Goal: Information Seeking & Learning: Learn about a topic

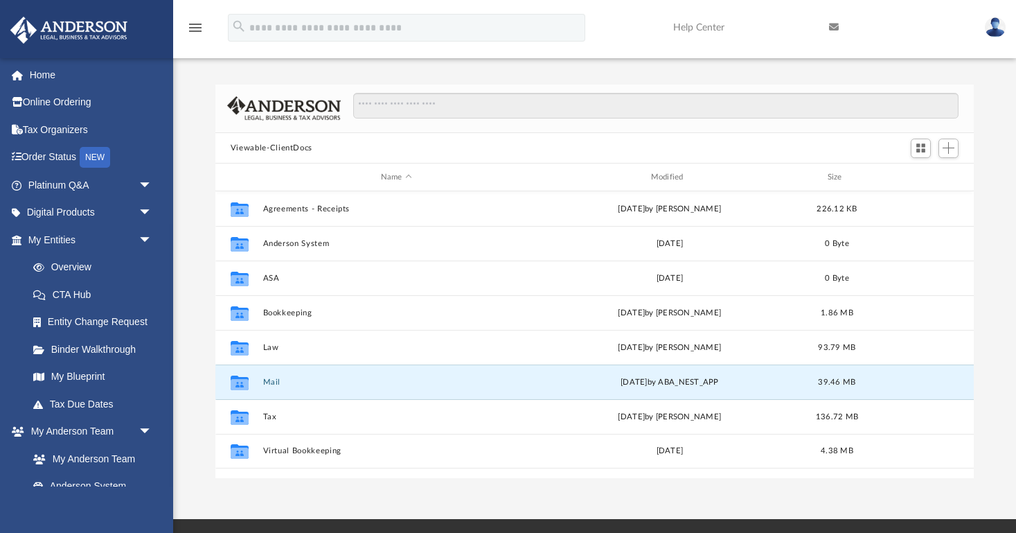
scroll to position [315, 759]
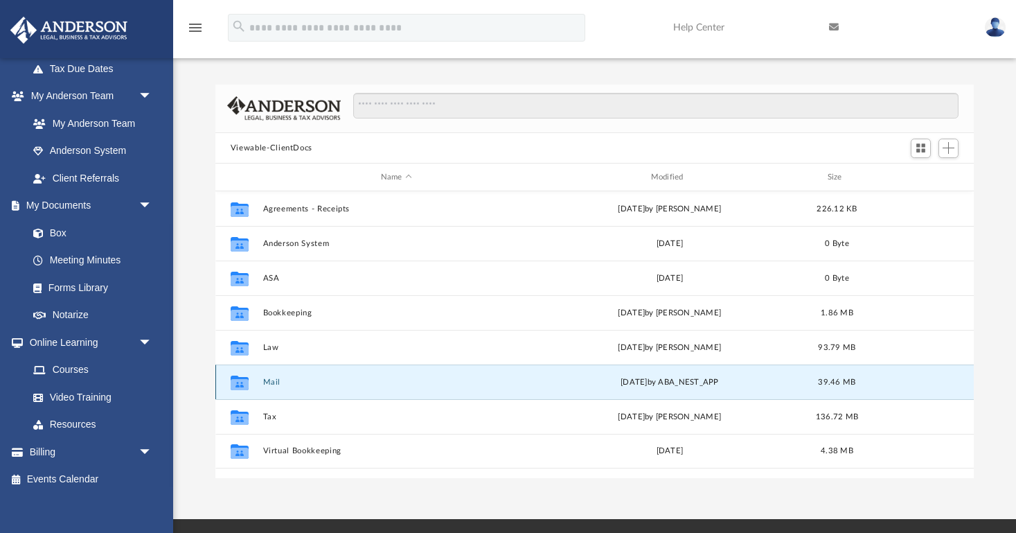
click at [249, 380] on icon "grid" at bounding box center [240, 384] width 18 height 11
click at [275, 380] on button "Mail" at bounding box center [396, 382] width 267 height 9
click at [240, 384] on icon "grid" at bounding box center [240, 384] width 18 height 11
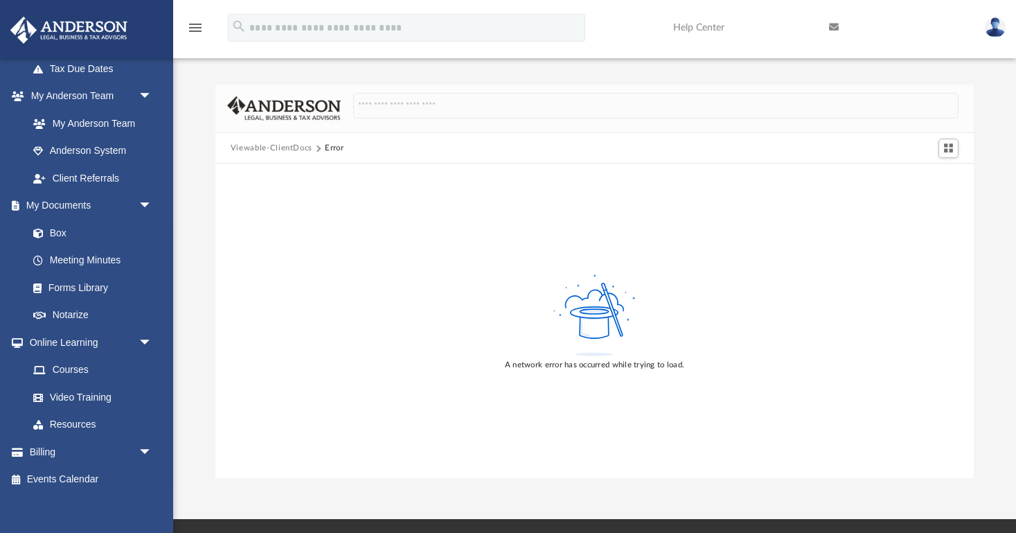
click at [284, 145] on button "Viewable-ClientDocs" at bounding box center [272, 148] width 82 height 12
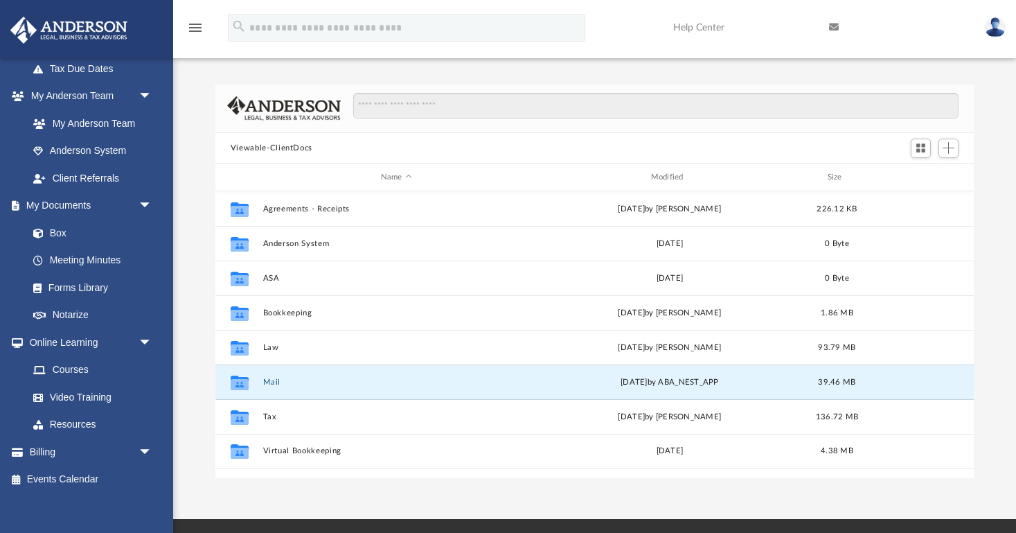
scroll to position [1, 1]
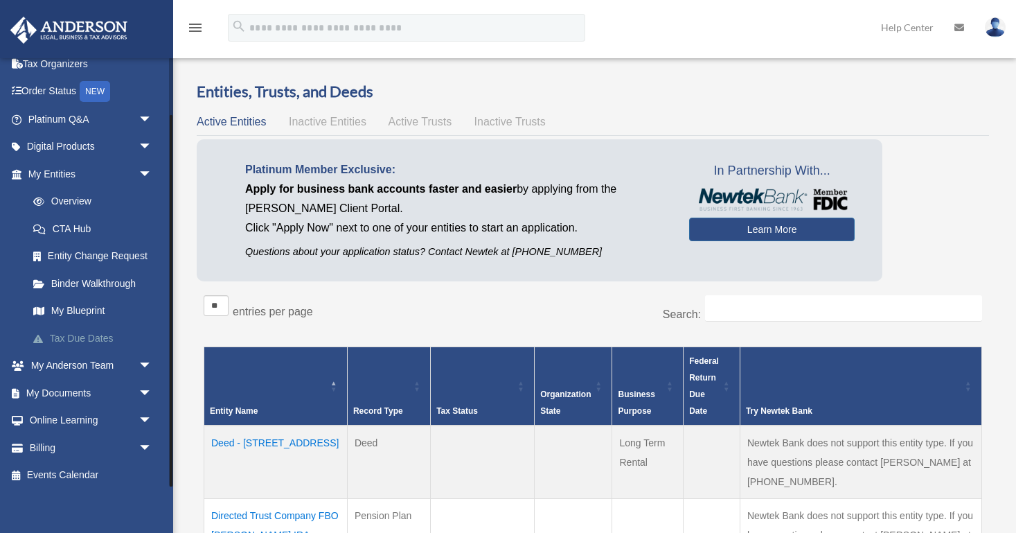
scroll to position [65, 0]
click at [148, 388] on span "arrow_drop_down" at bounding box center [153, 394] width 28 height 28
click at [62, 417] on link "Box" at bounding box center [96, 421] width 154 height 28
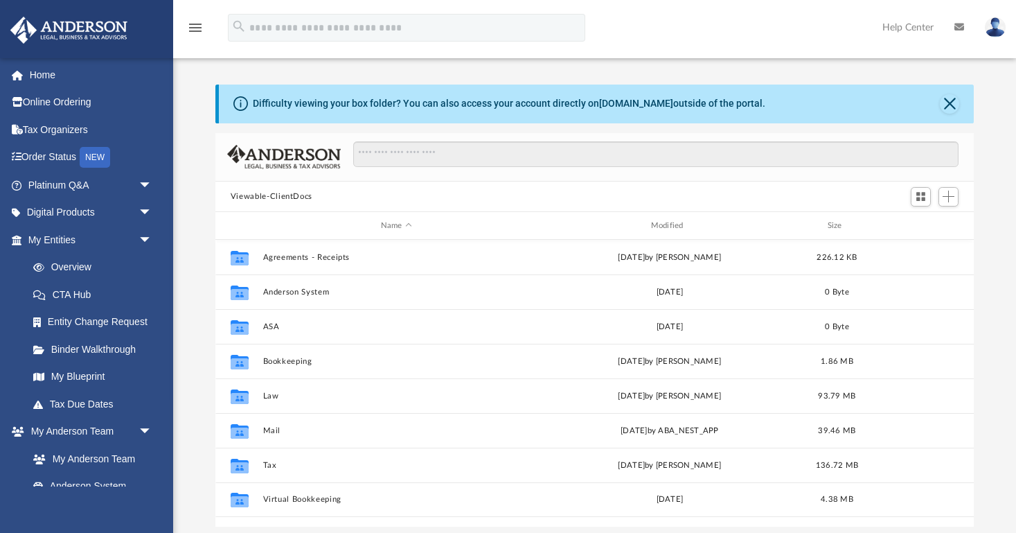
scroll to position [315, 759]
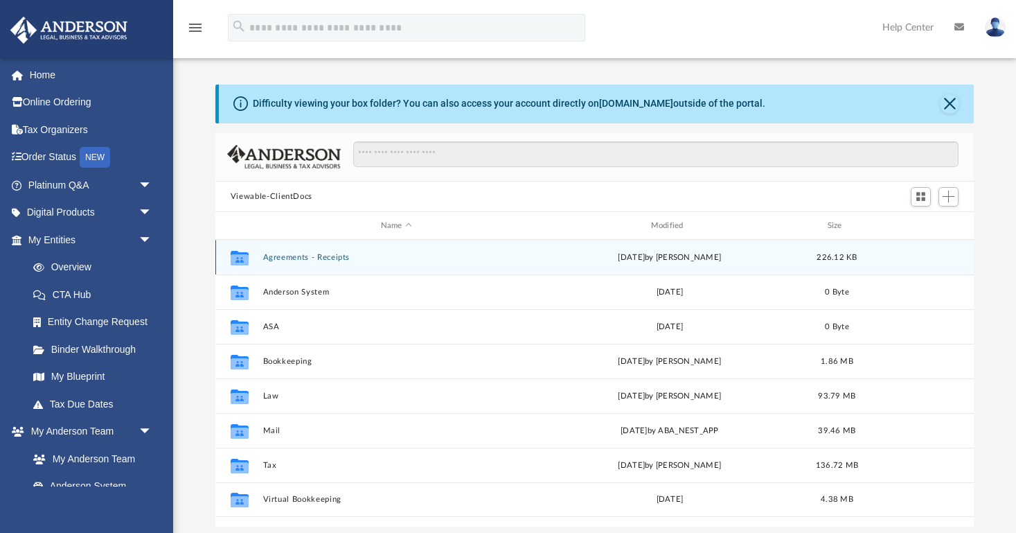
click at [285, 256] on button "Agreements - Receipts" at bounding box center [396, 257] width 267 height 9
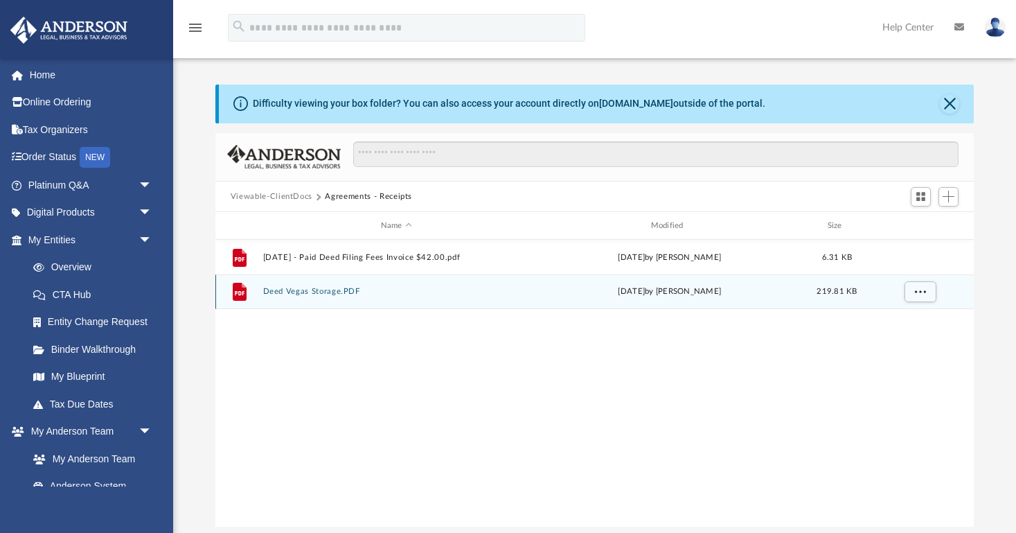
click at [317, 293] on button "Deed Vegas Storage.PDF" at bounding box center [396, 291] width 267 height 9
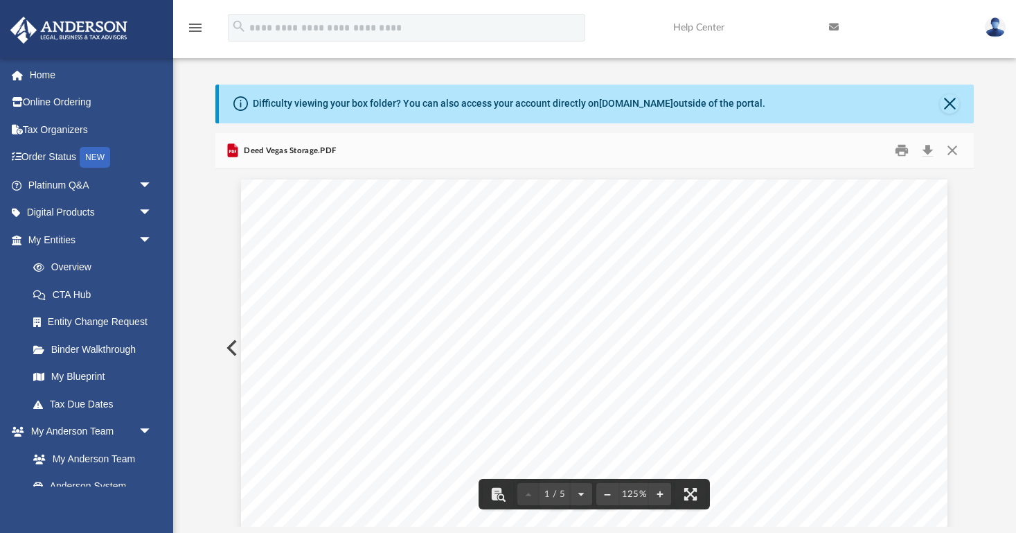
scroll to position [0, 0]
click at [953, 150] on button "Close" at bounding box center [952, 150] width 25 height 21
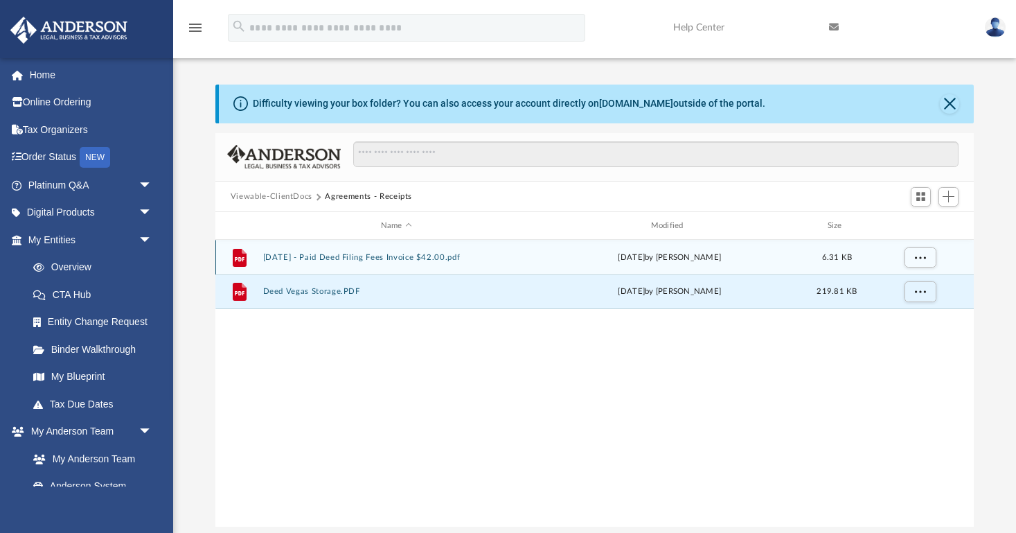
click at [380, 258] on button "2024.04.01 - Paid Deed Filing Fees Invoice $42.00.pdf" at bounding box center [396, 257] width 267 height 9
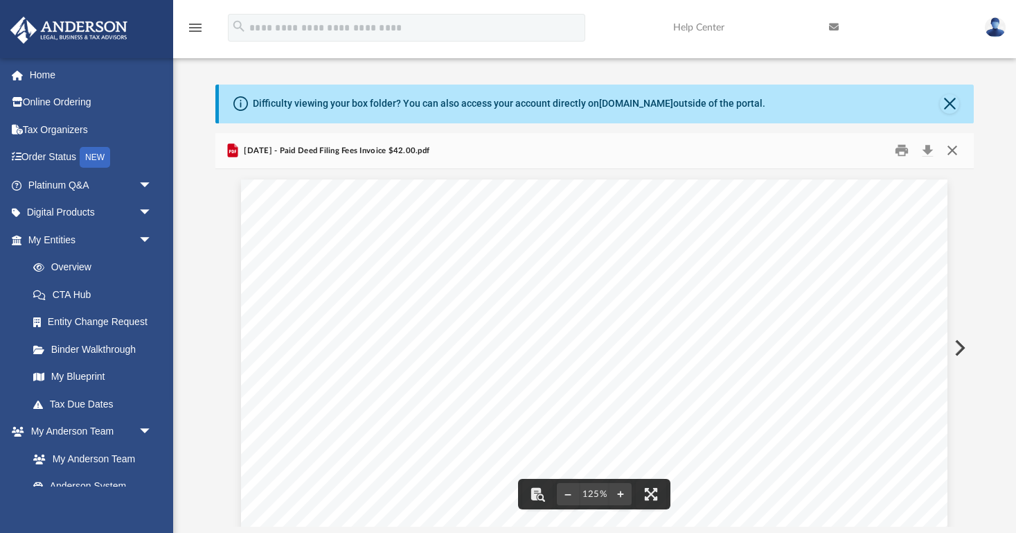
click at [951, 147] on button "Close" at bounding box center [952, 150] width 25 height 21
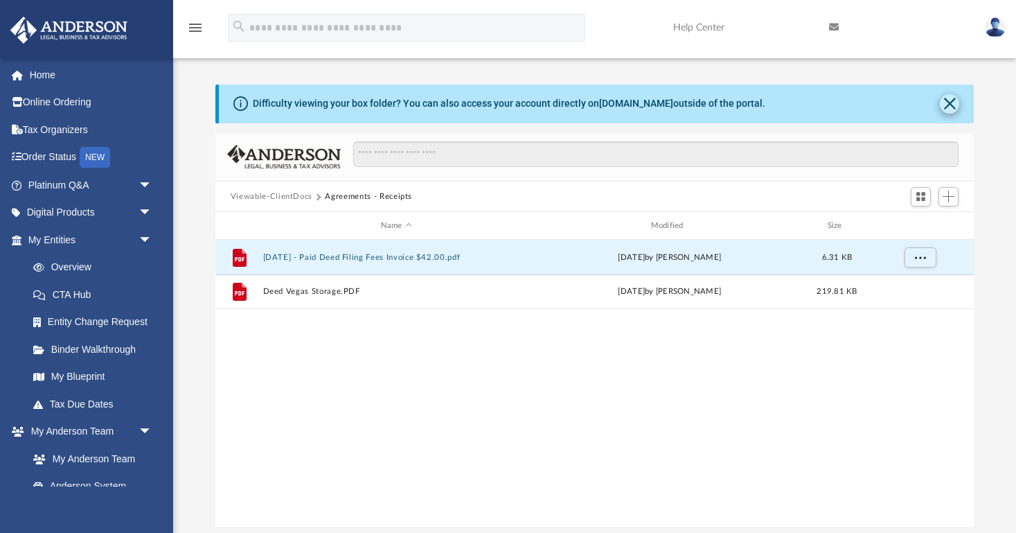
click at [948, 102] on button "Close" at bounding box center [949, 103] width 19 height 19
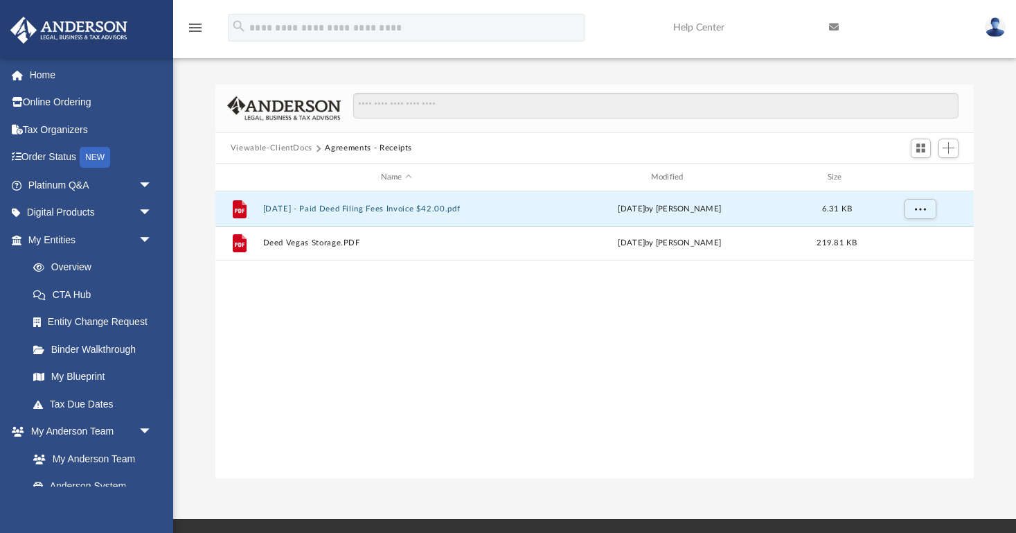
click at [283, 148] on button "Viewable-ClientDocs" at bounding box center [272, 148] width 82 height 12
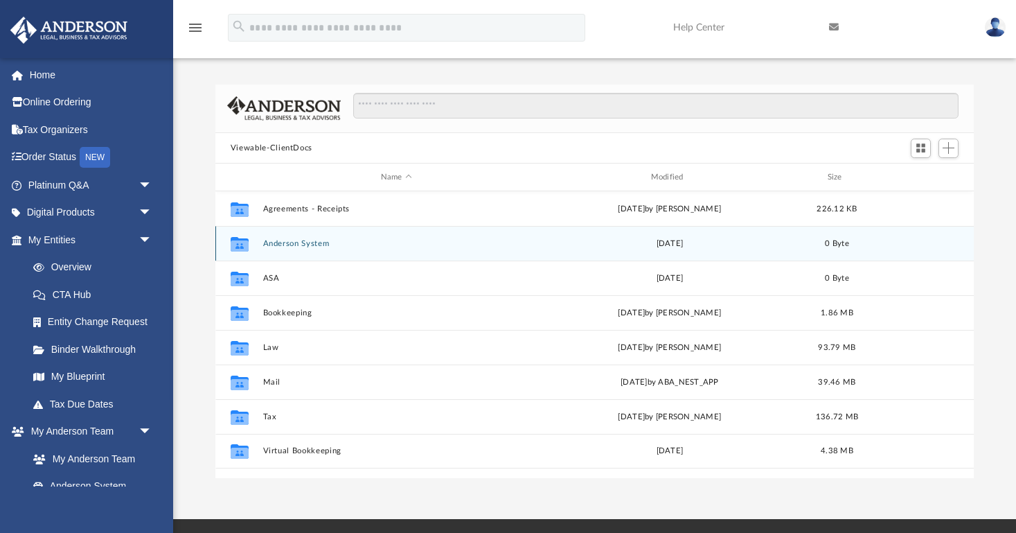
click at [272, 245] on button "Anderson System" at bounding box center [396, 243] width 267 height 9
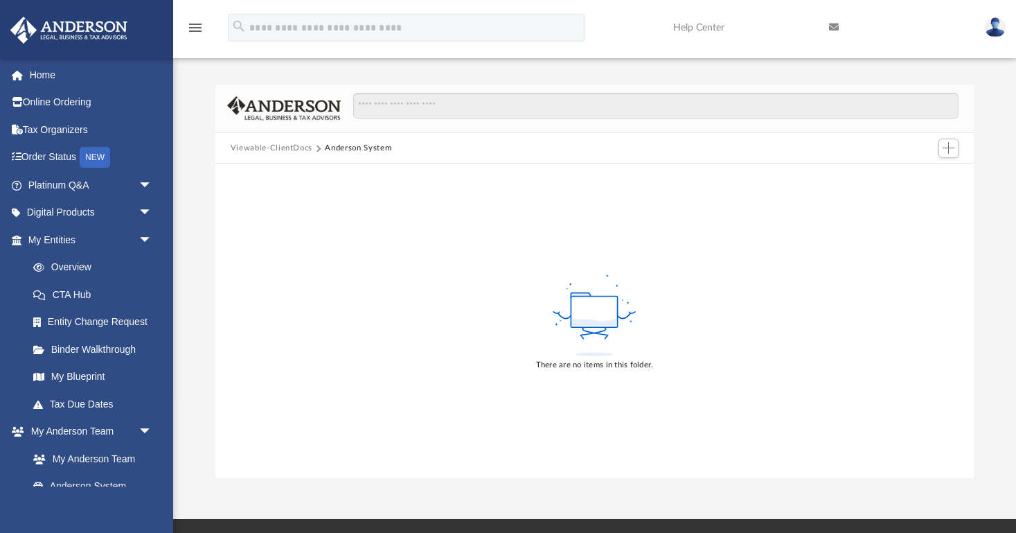
click at [270, 148] on button "Viewable-ClientDocs" at bounding box center [272, 148] width 82 height 12
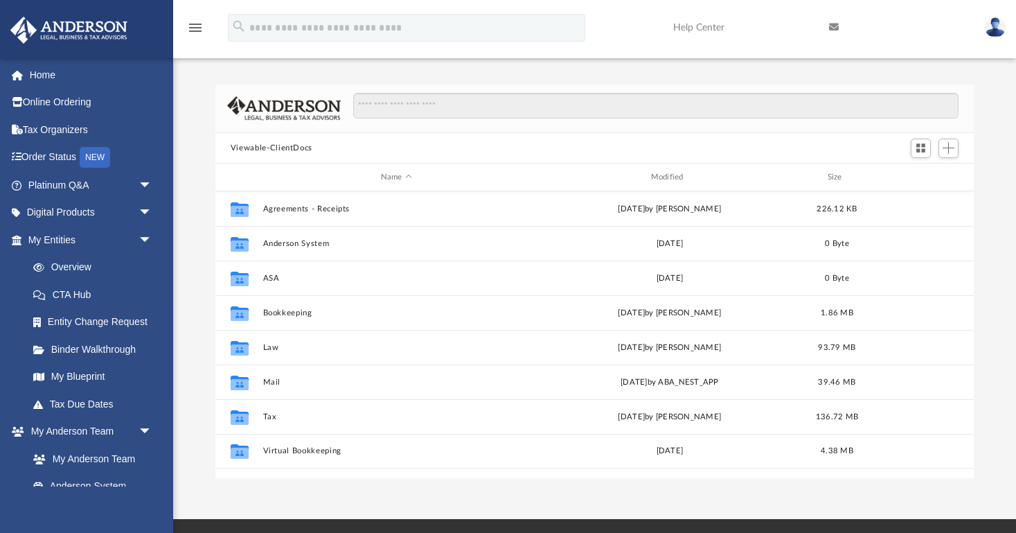
scroll to position [315, 759]
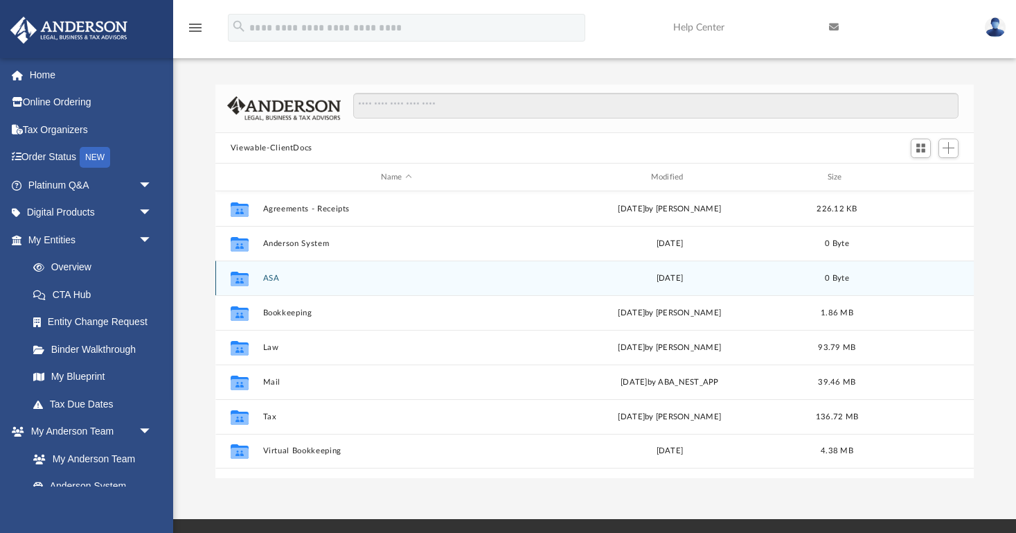
click at [251, 280] on div "Collaborated Folder" at bounding box center [239, 278] width 35 height 22
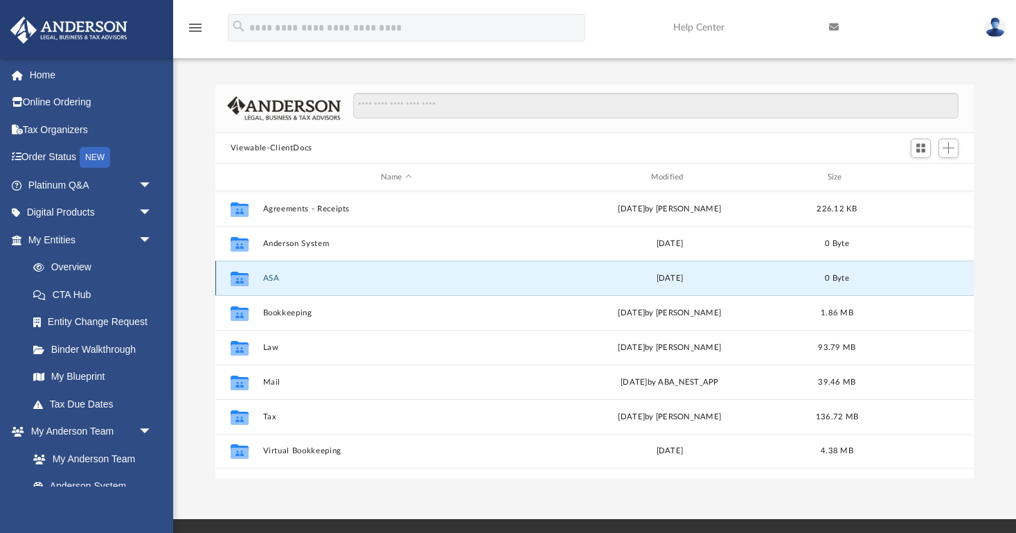
click at [245, 279] on icon "grid" at bounding box center [240, 280] width 18 height 11
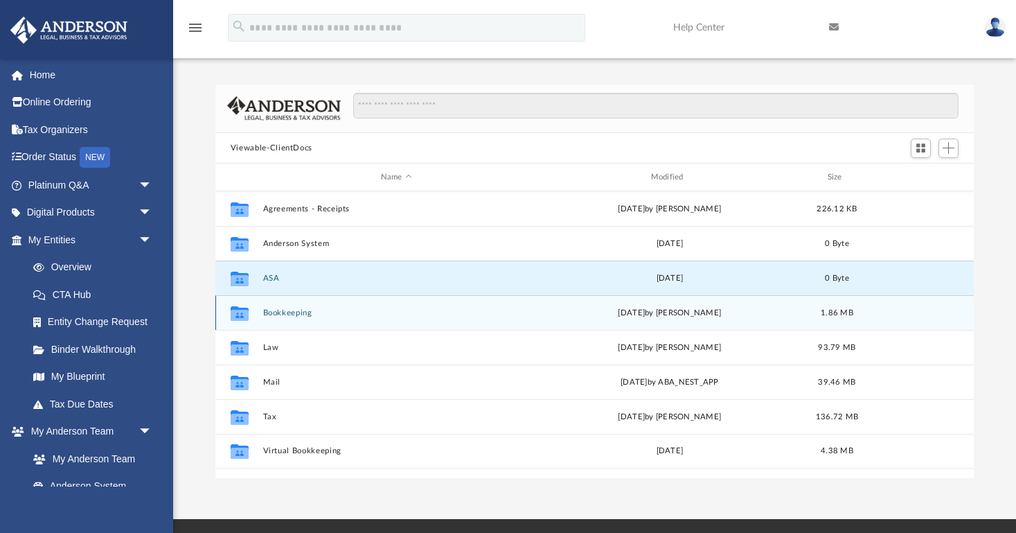
click at [302, 315] on button "Bookkeeping" at bounding box center [396, 312] width 267 height 9
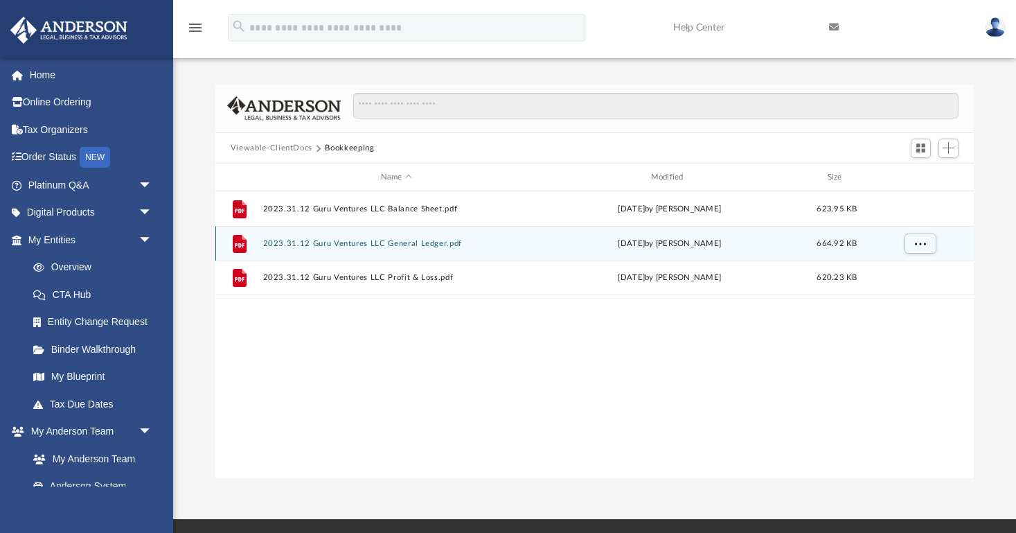
click at [346, 240] on button "2023.31.12 Guru Ventures LLC General Ledger.pdf" at bounding box center [396, 243] width 267 height 9
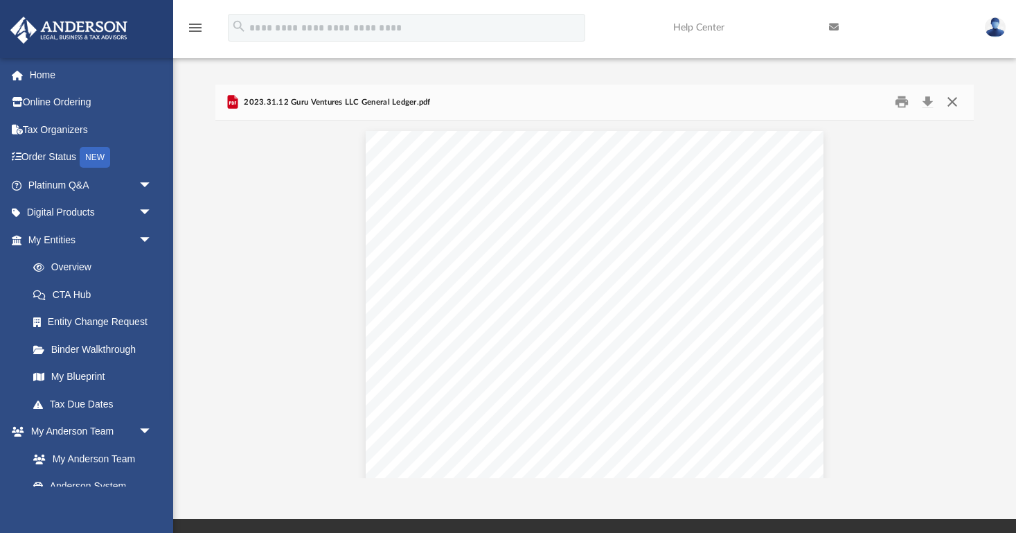
click at [957, 100] on button "Close" at bounding box center [952, 101] width 25 height 21
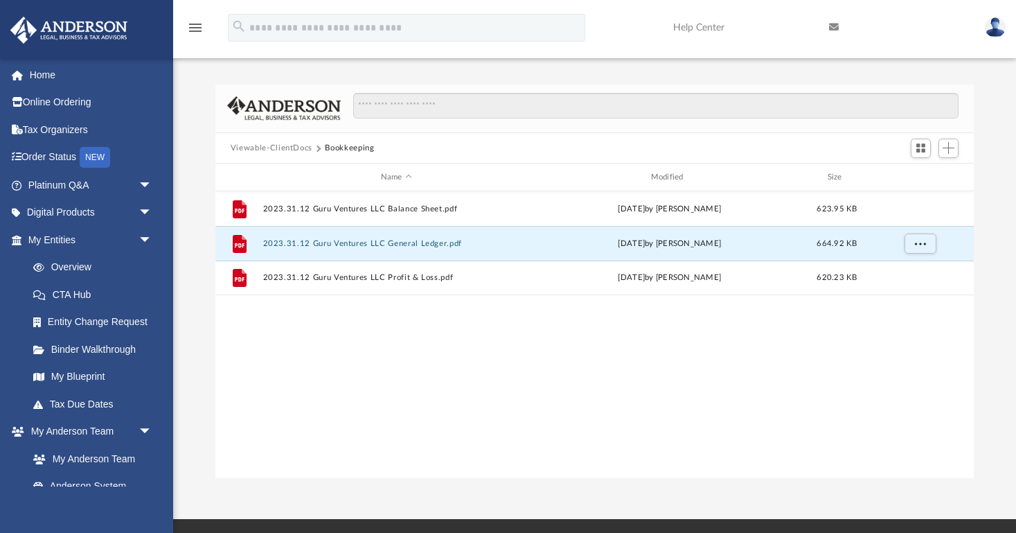
click at [298, 145] on button "Viewable-ClientDocs" at bounding box center [272, 148] width 82 height 12
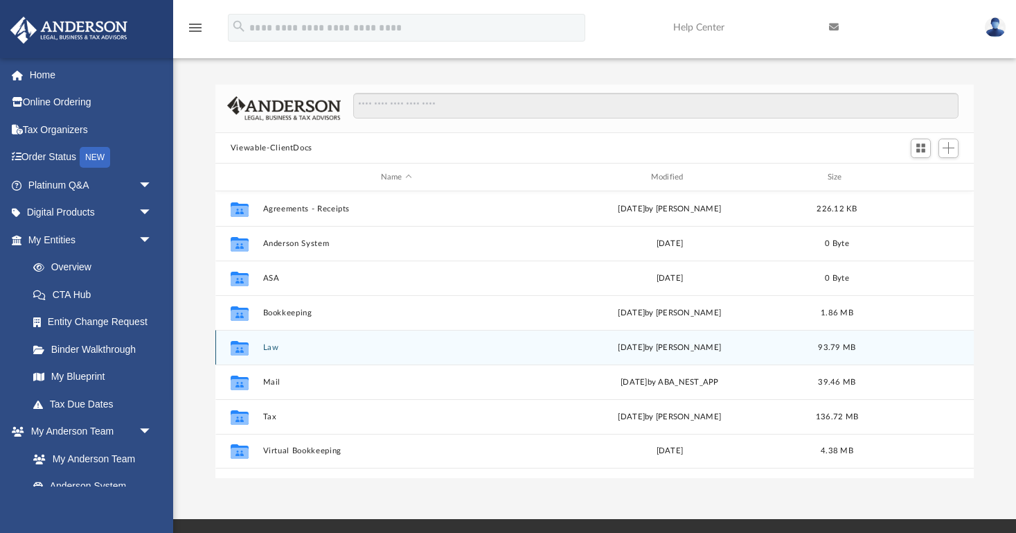
click at [272, 348] on button "Law" at bounding box center [396, 347] width 267 height 9
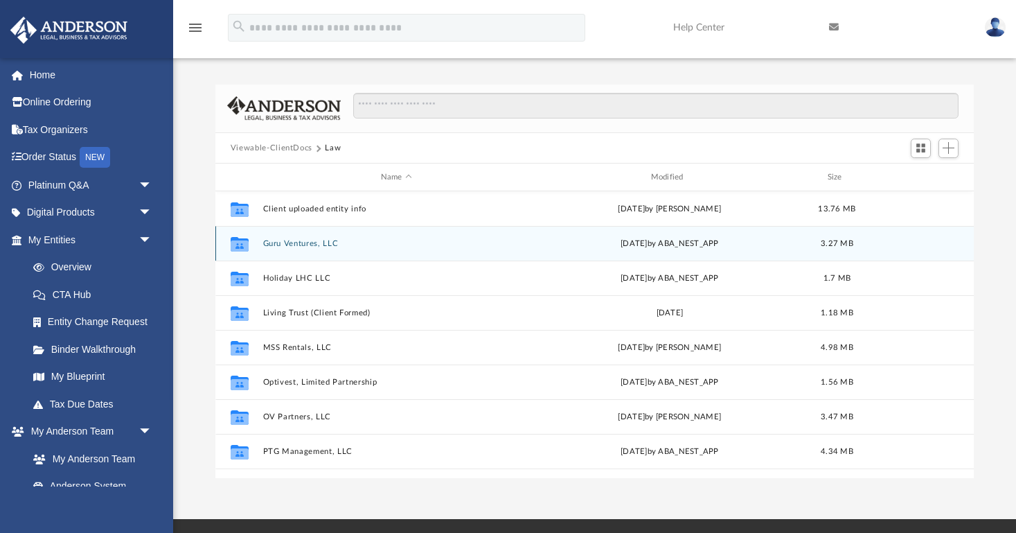
click at [289, 242] on button "Guru Ventures, LLC" at bounding box center [396, 243] width 267 height 9
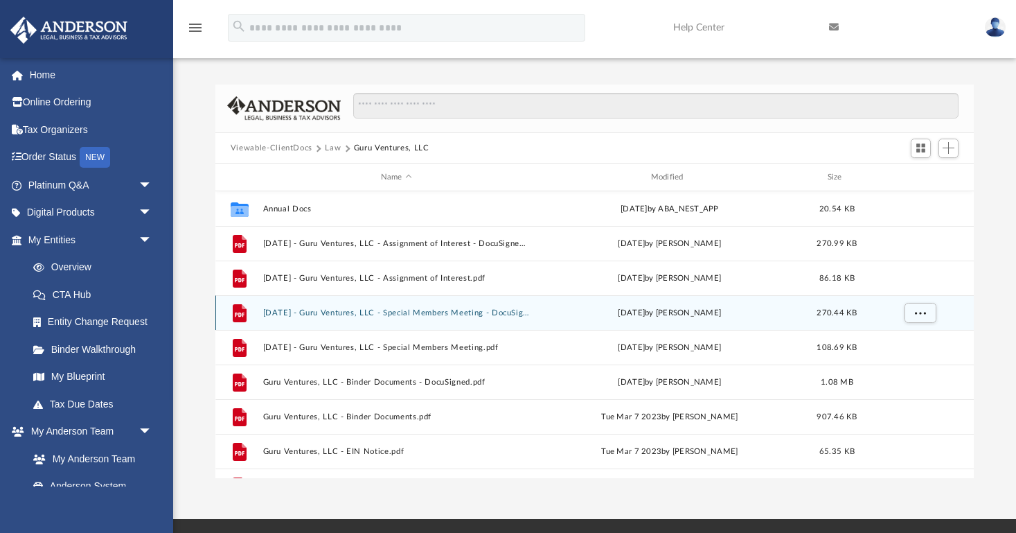
click at [289, 316] on button "[DATE] - Guru Ventures, LLC - Special Members Meeting - DocuSigned.pdf" at bounding box center [396, 312] width 267 height 9
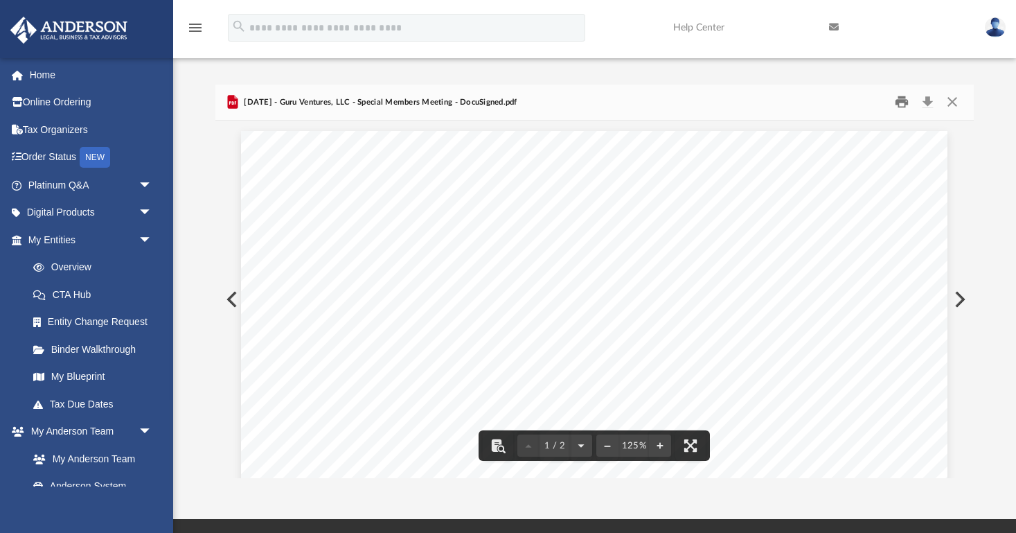
click at [902, 103] on button "Print" at bounding box center [902, 101] width 28 height 21
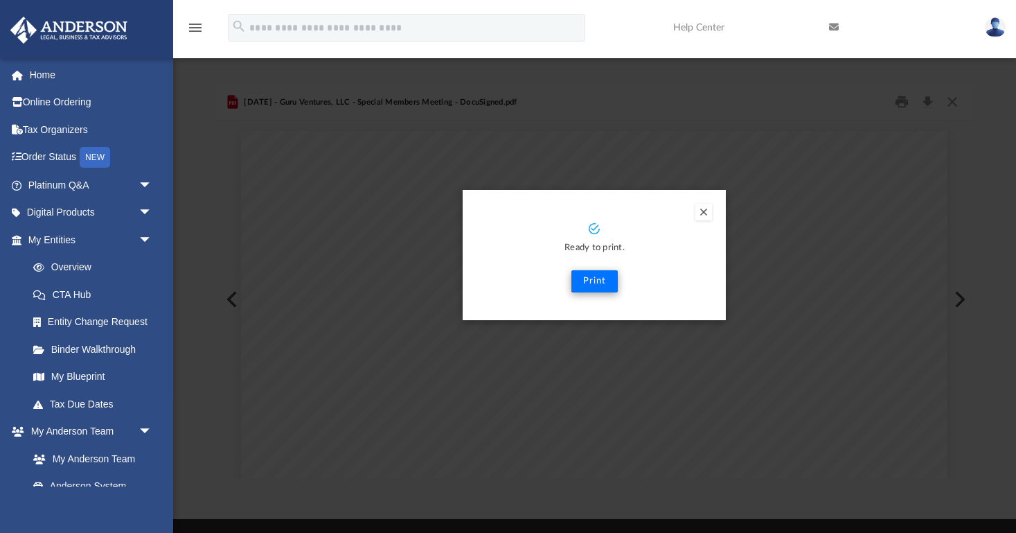
click at [606, 272] on button "Print" at bounding box center [594, 281] width 46 height 22
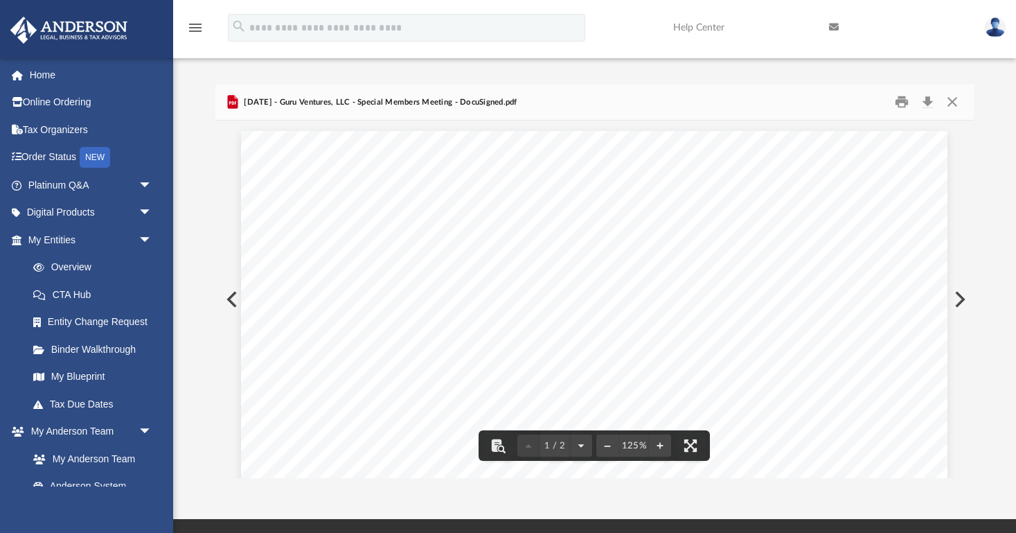
scroll to position [0, 0]
click at [955, 98] on button "Close" at bounding box center [952, 101] width 25 height 21
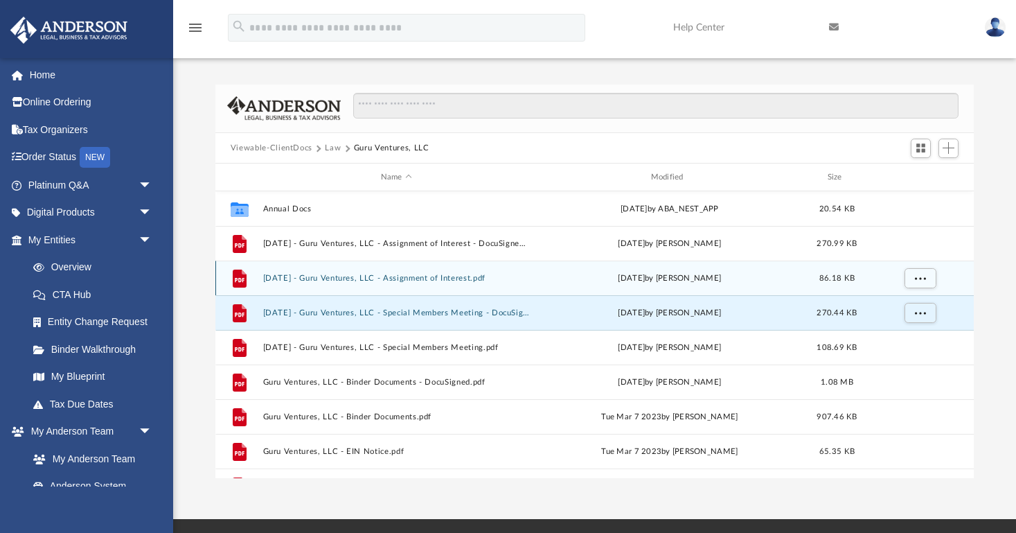
click at [373, 277] on button "[DATE] - Guru Ventures, LLC - Assignment of Interest.pdf" at bounding box center [396, 278] width 267 height 9
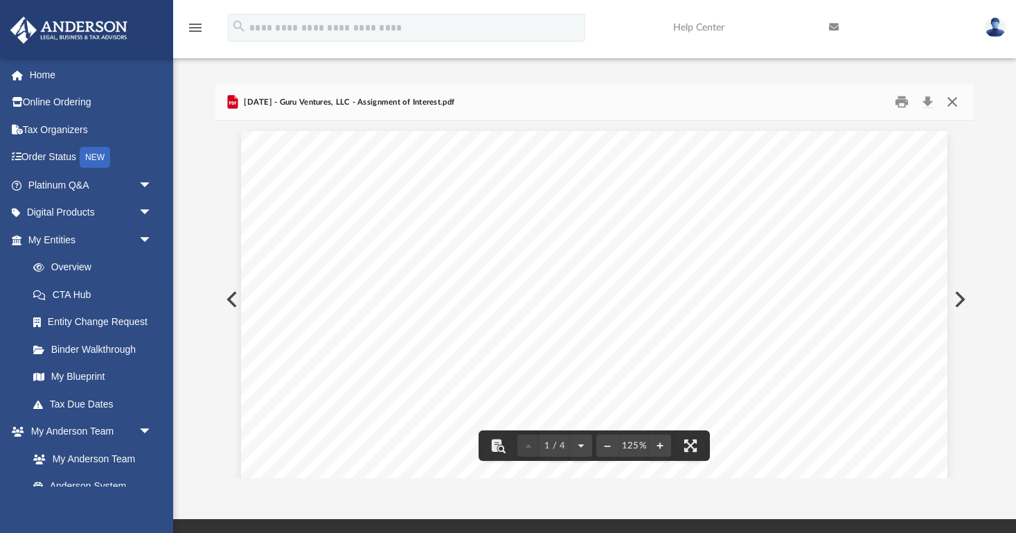
click at [955, 103] on button "Close" at bounding box center [952, 101] width 25 height 21
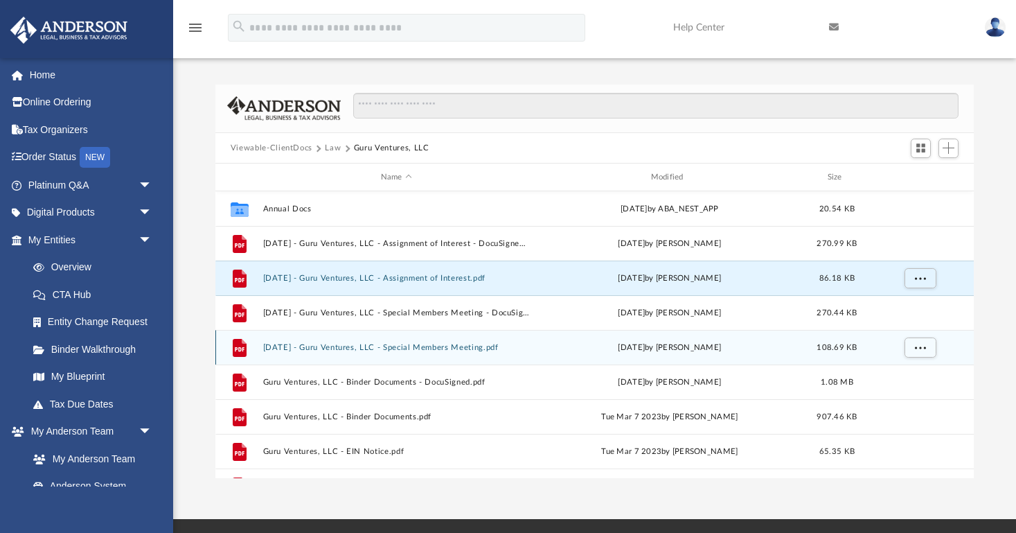
click at [436, 346] on button "[DATE] - Guru Ventures, LLC - Special Members Meeting.pdf" at bounding box center [396, 347] width 267 height 9
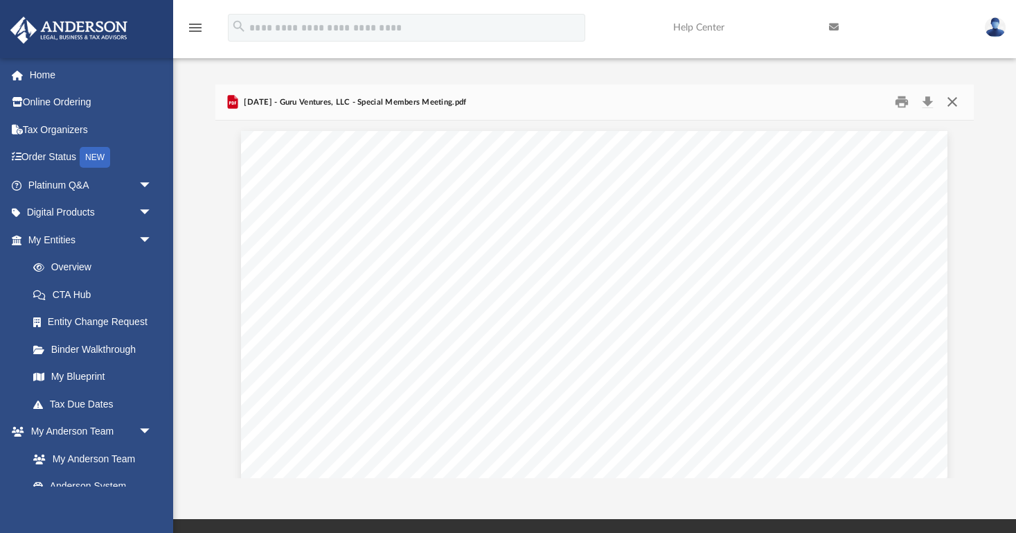
click at [952, 98] on button "Close" at bounding box center [952, 101] width 25 height 21
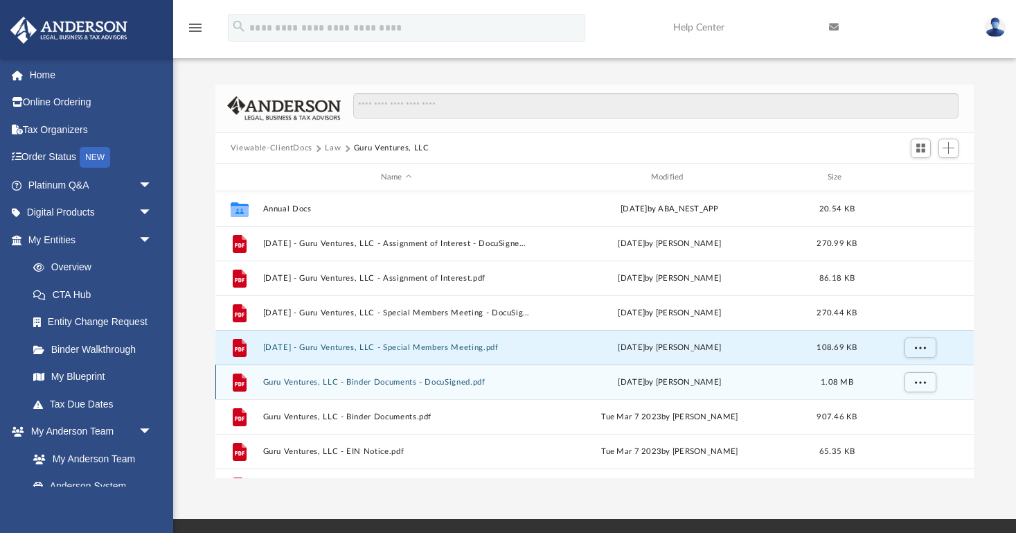
click at [436, 382] on button "Guru Ventures, LLC - Binder Documents - DocuSigned.pdf" at bounding box center [396, 382] width 267 height 9
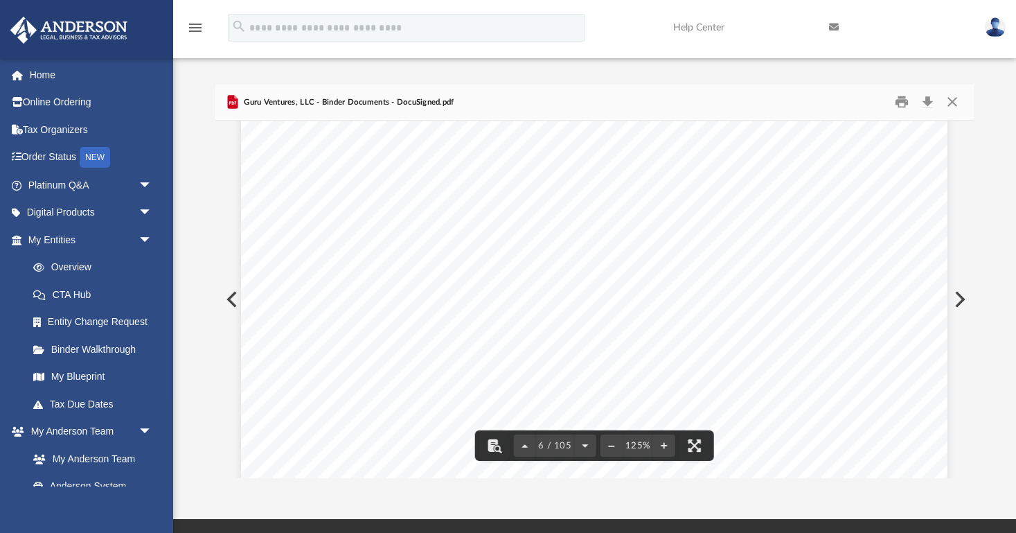
scroll to position [5112, 0]
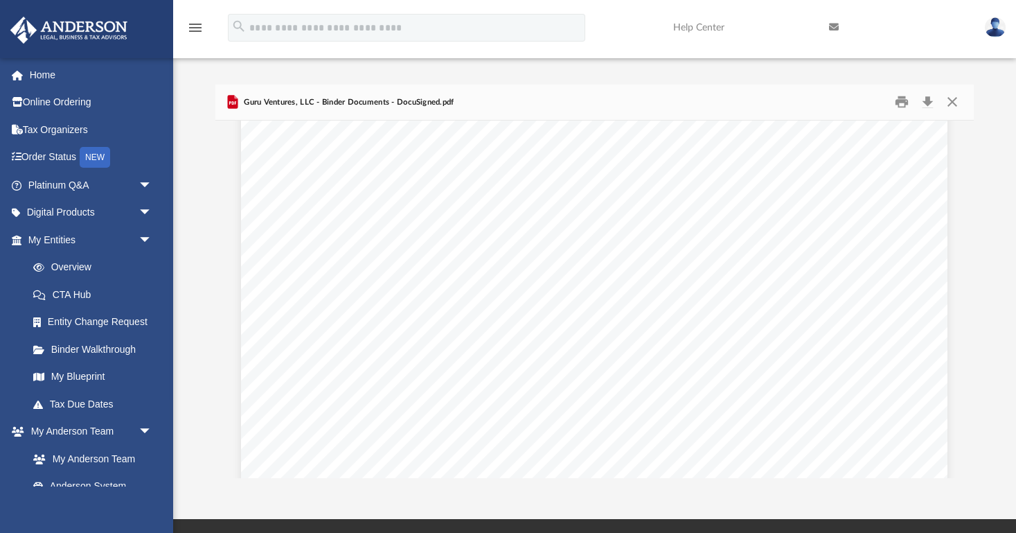
click at [801, 369] on div "Guru Ventures, LLC INSTRUCTIONS FOR COMPLETING YOUR LLC STEP 1: Check Document …" at bounding box center [594, 152] width 707 height 914
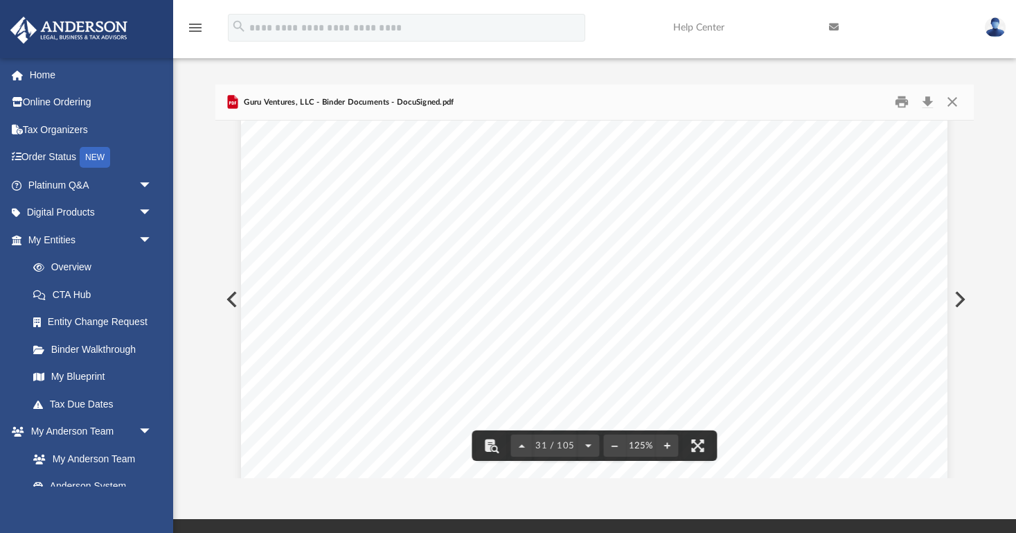
scroll to position [28595, 0]
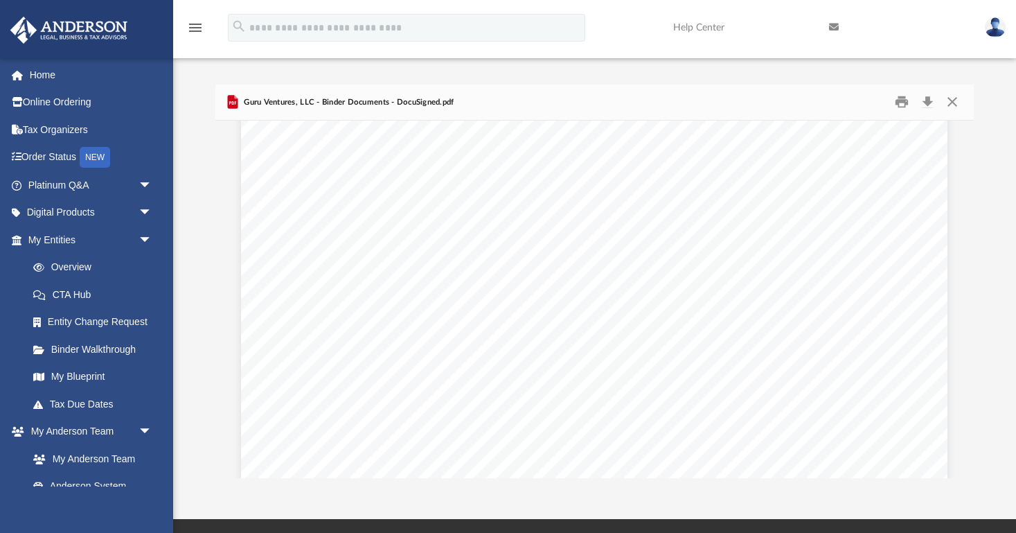
click at [350, 257] on div "Operating Agreement of Guru Ventures, LLC Page 17 of 39 Section 7.07 Additional…" at bounding box center [594, 47] width 707 height 914
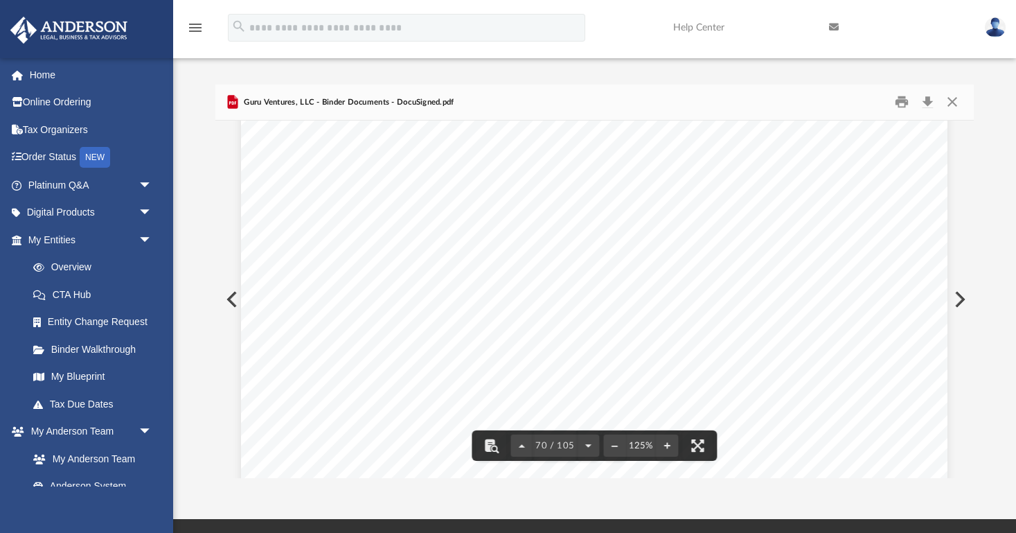
scroll to position [64599, 0]
click at [325, 207] on div "Form 1 - 6 Agreement of Guru Ventures, LLC a Wyoming Limited Liability Company …" at bounding box center [594, 401] width 707 height 914
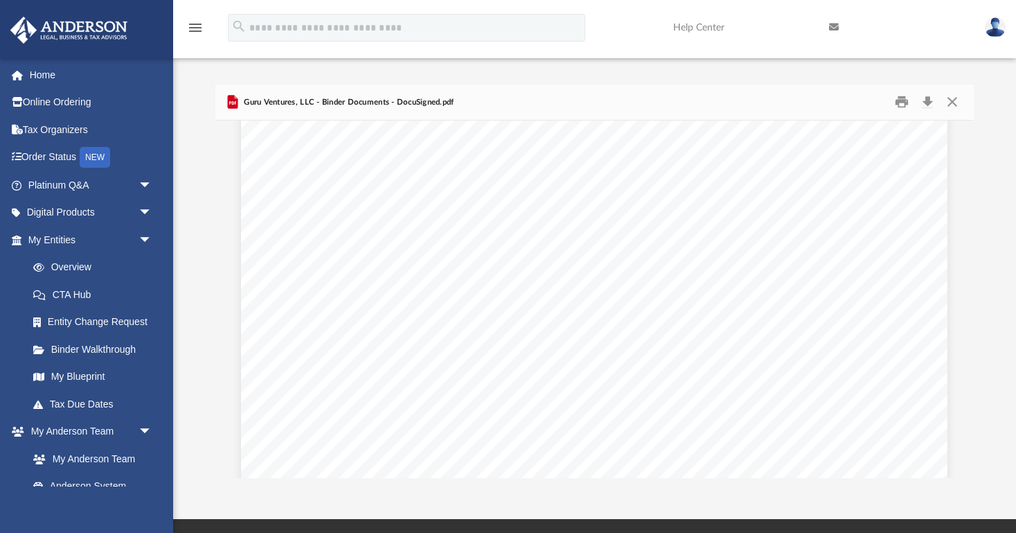
click at [283, 236] on div "Property Management Agreement Page 1 of 10 Form 1 - 12 PROPERTY MANAGEMENT AGRE…" at bounding box center [594, 471] width 707 height 914
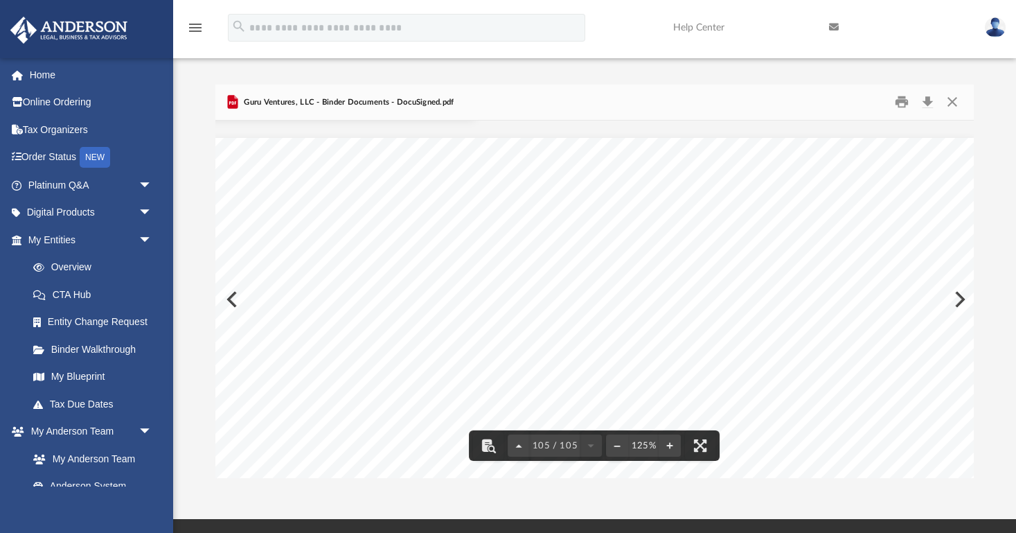
scroll to position [95583, 655]
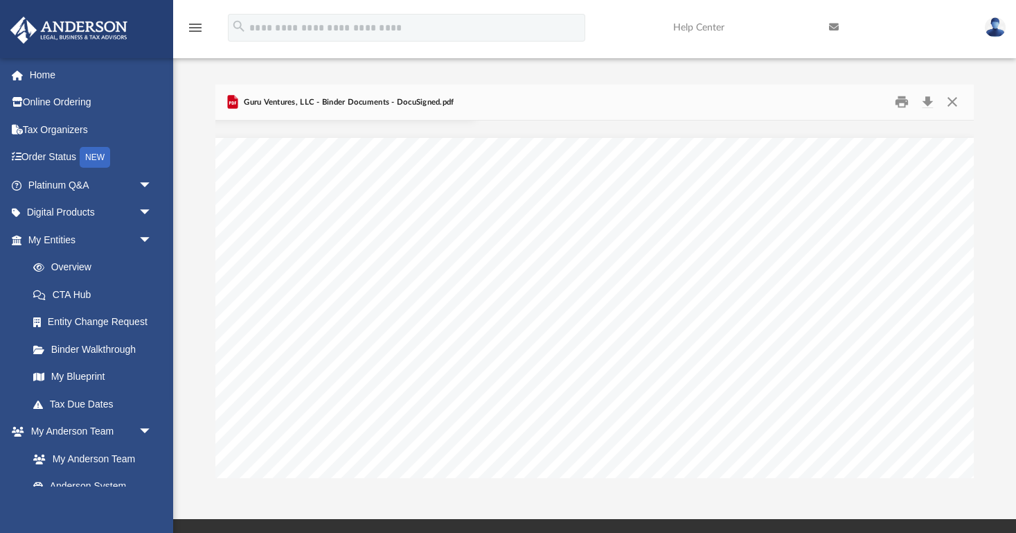
click at [662, 112] on div "Guru Ventures, LLC - Binder Documents - DocuSigned.pdf" at bounding box center [594, 103] width 758 height 37
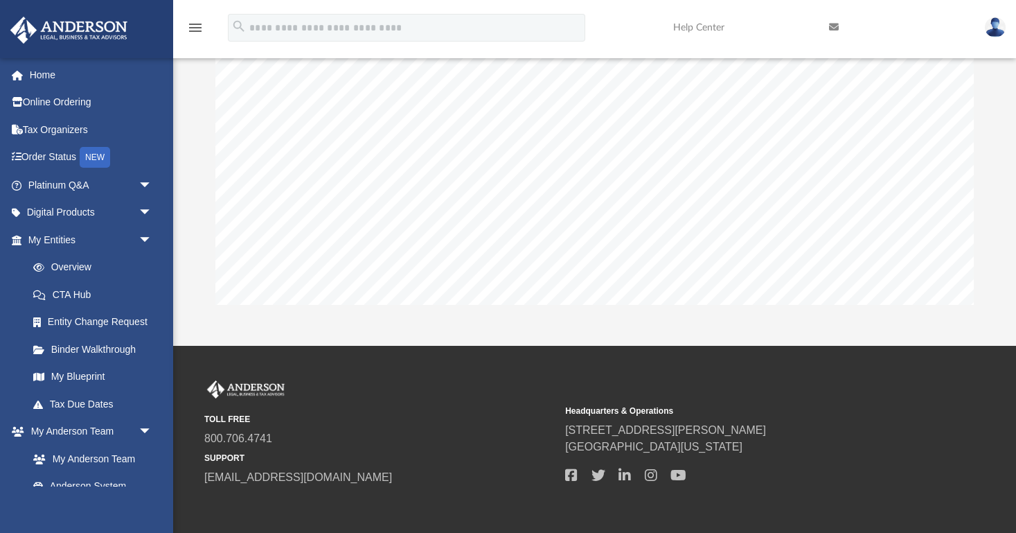
scroll to position [196, 0]
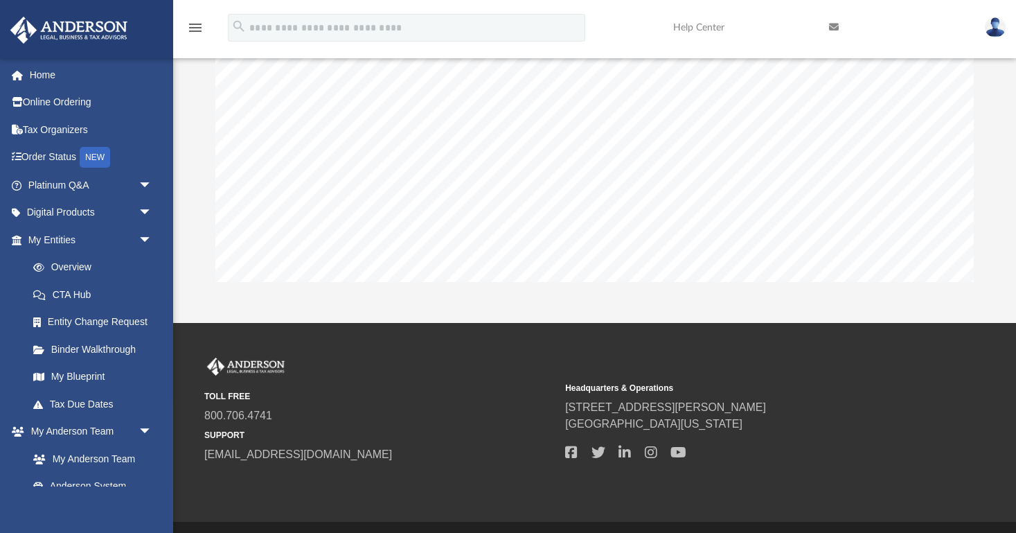
click at [228, 107] on div "NAME OF CERTIFICATE HOLDER PLACE OF RESIDENCE TIME BECAME OWNER CERTIFICATES IS…" at bounding box center [267, 399] width 1413 height 914
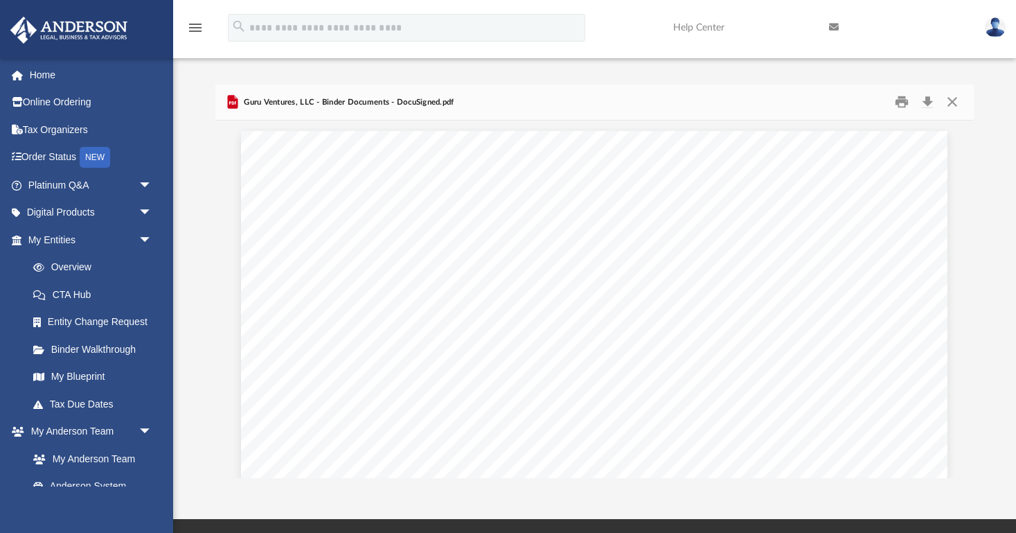
scroll to position [0, 0]
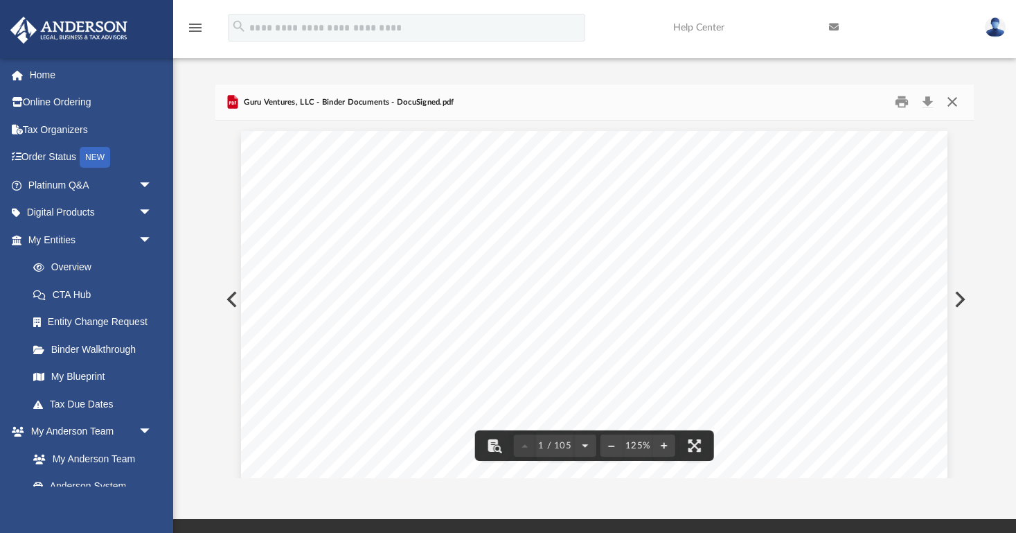
click at [954, 101] on button "Close" at bounding box center [952, 101] width 25 height 21
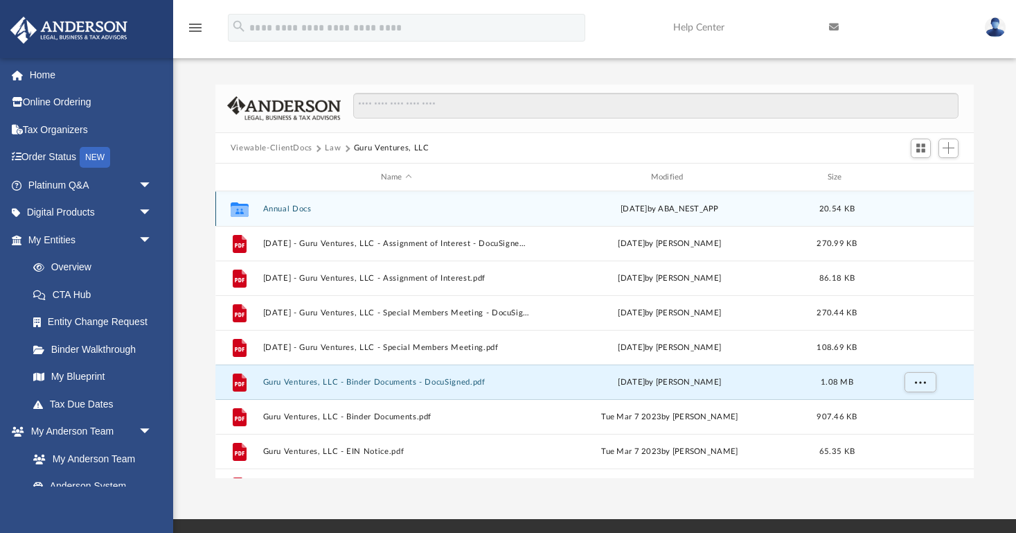
click at [289, 209] on button "Annual Docs" at bounding box center [396, 208] width 267 height 9
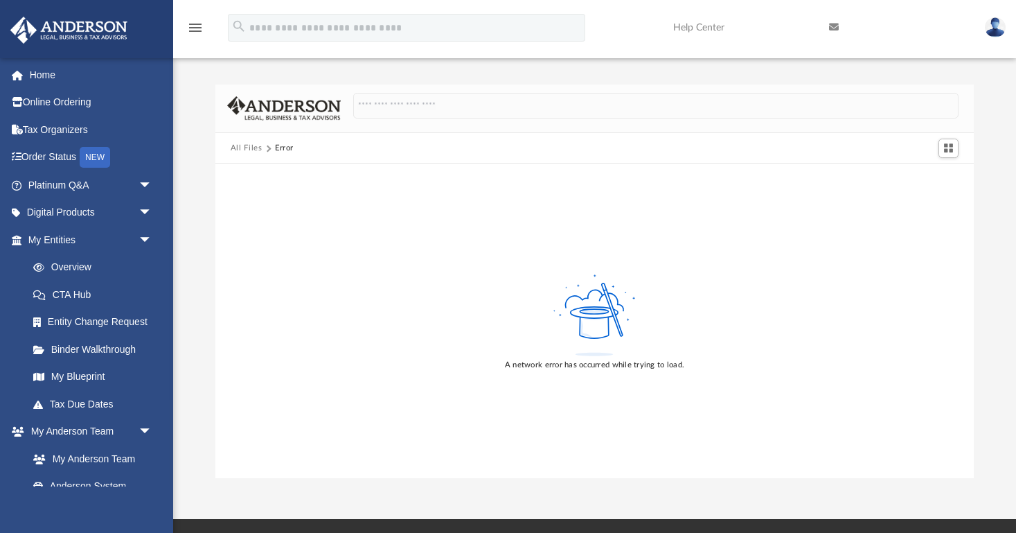
click at [248, 147] on button "All Files" at bounding box center [247, 148] width 32 height 12
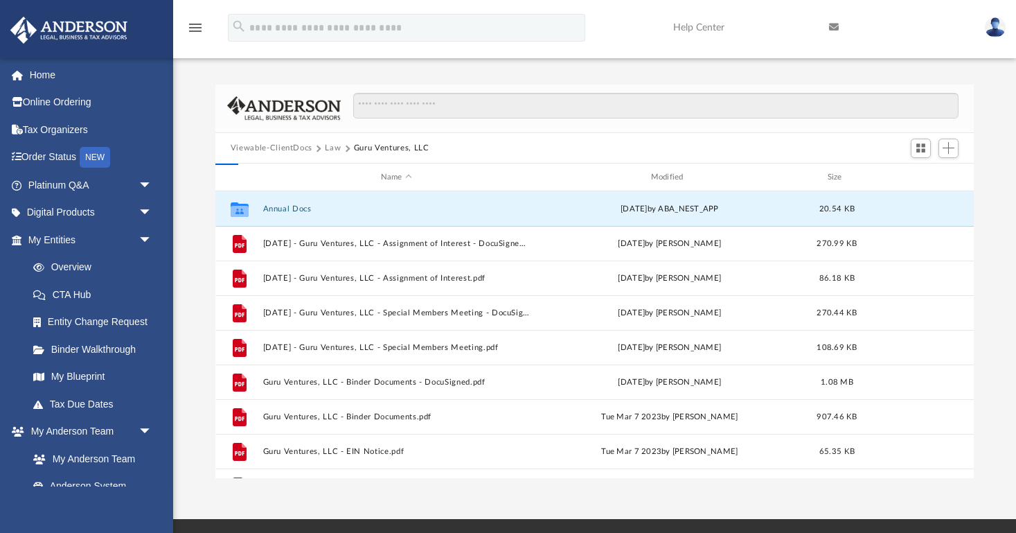
scroll to position [315, 759]
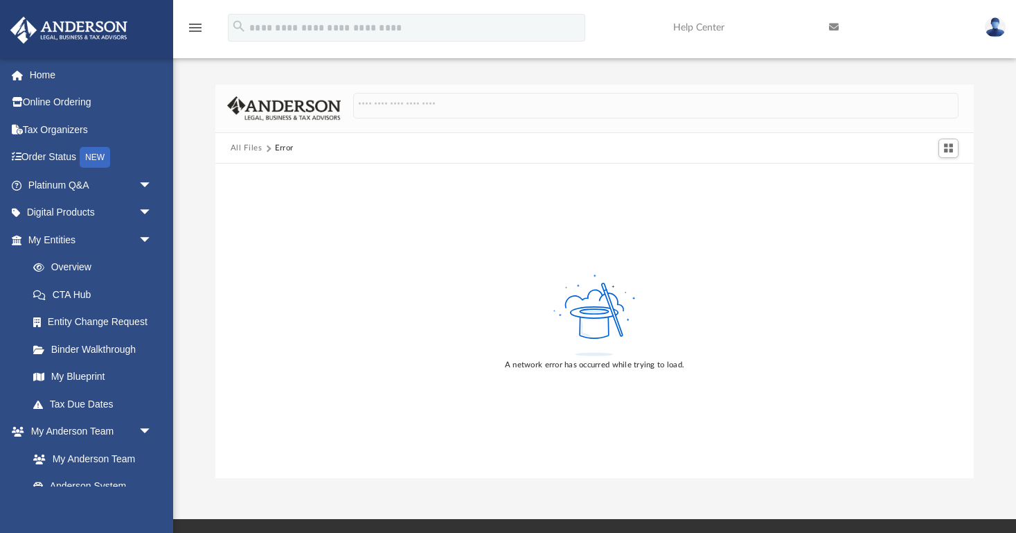
click at [248, 147] on button "All Files" at bounding box center [247, 148] width 32 height 12
click at [239, 147] on button "All Files" at bounding box center [247, 148] width 32 height 12
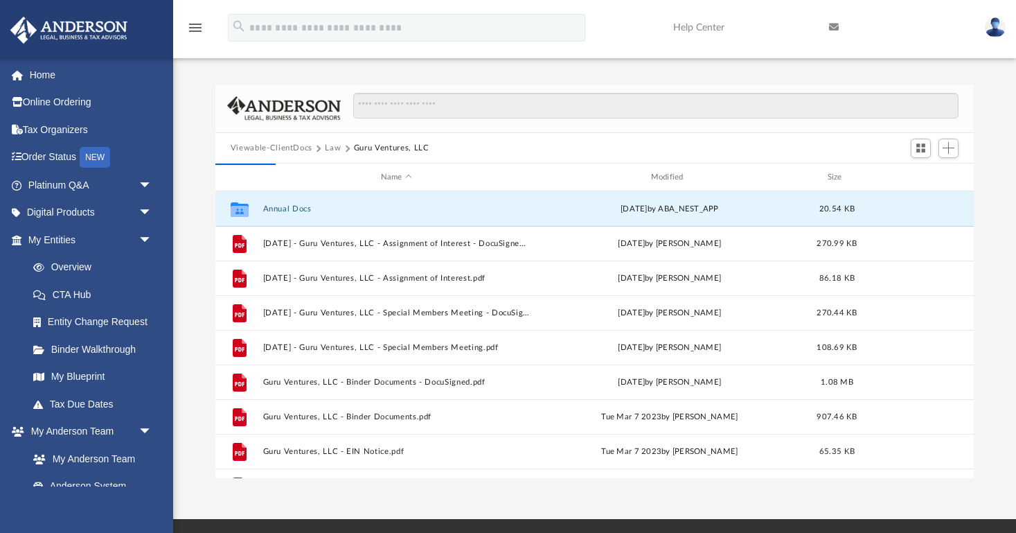
click at [335, 144] on button "Law" at bounding box center [333, 148] width 16 height 12
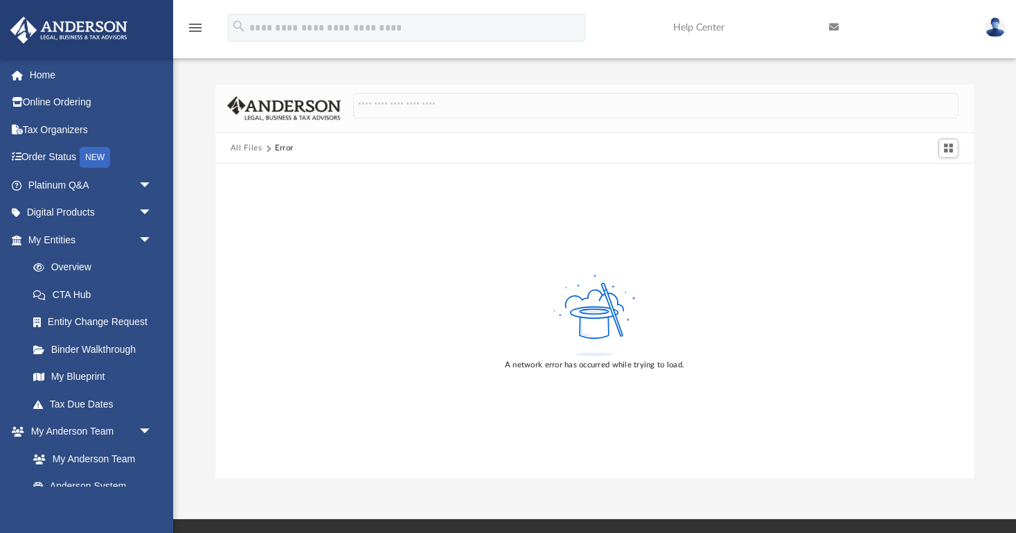
click at [254, 150] on button "All Files" at bounding box center [247, 148] width 32 height 12
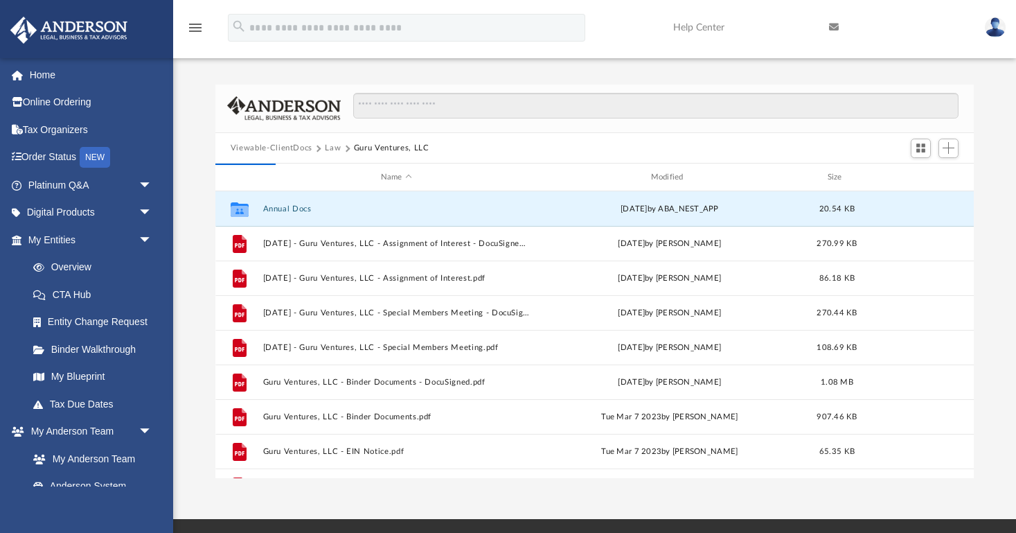
click at [253, 148] on button "Viewable-ClientDocs" at bounding box center [272, 148] width 82 height 12
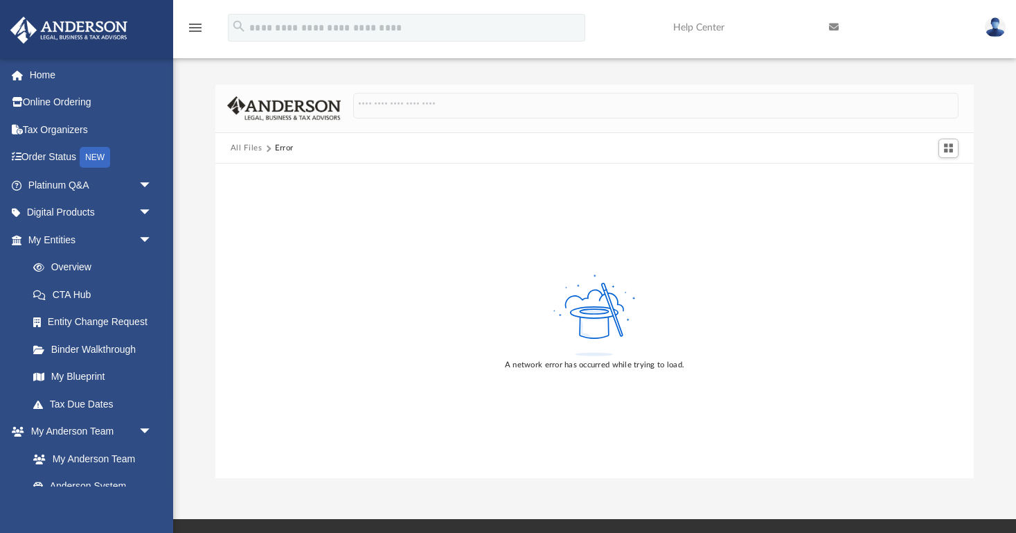
click at [254, 147] on button "All Files" at bounding box center [247, 148] width 32 height 12
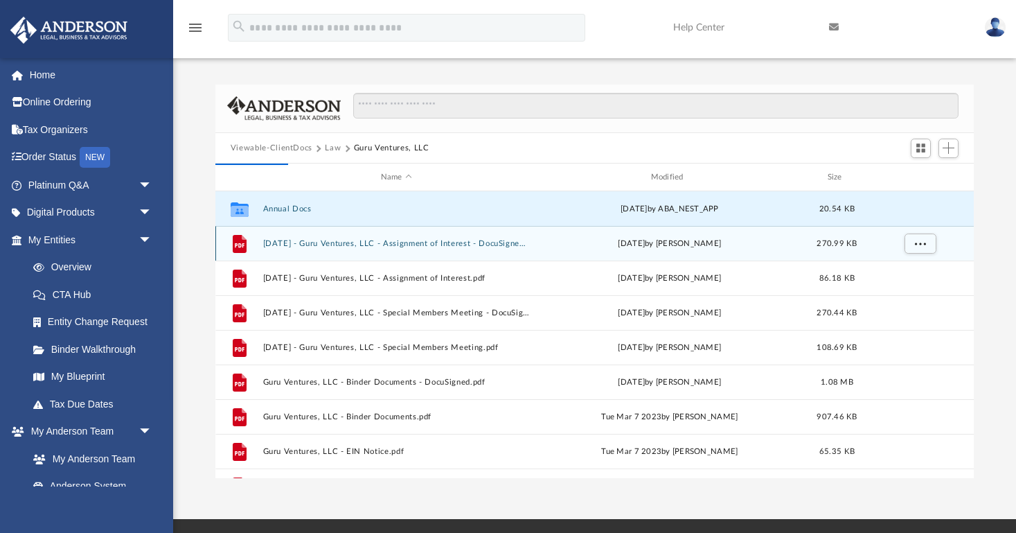
click at [360, 248] on div "File 2023.06.02 - Guru Ventures, LLC - Assignment of Interest - DocuSigned.pdf …" at bounding box center [594, 243] width 758 height 35
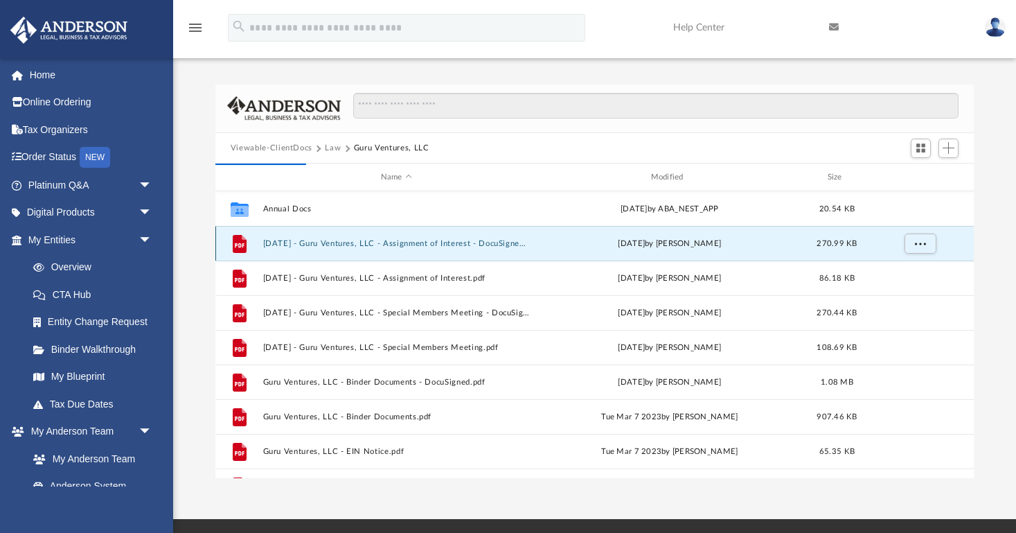
click at [366, 242] on button "[DATE] - Guru Ventures, LLC - Assignment of Interest - DocuSigned.pdf" at bounding box center [396, 243] width 267 height 9
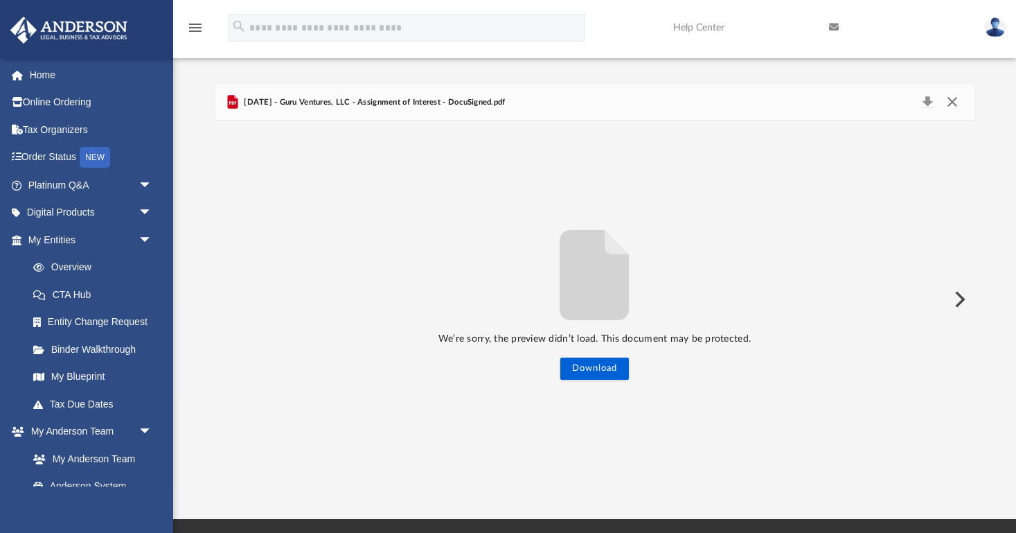
click at [952, 103] on button "Close" at bounding box center [952, 102] width 25 height 19
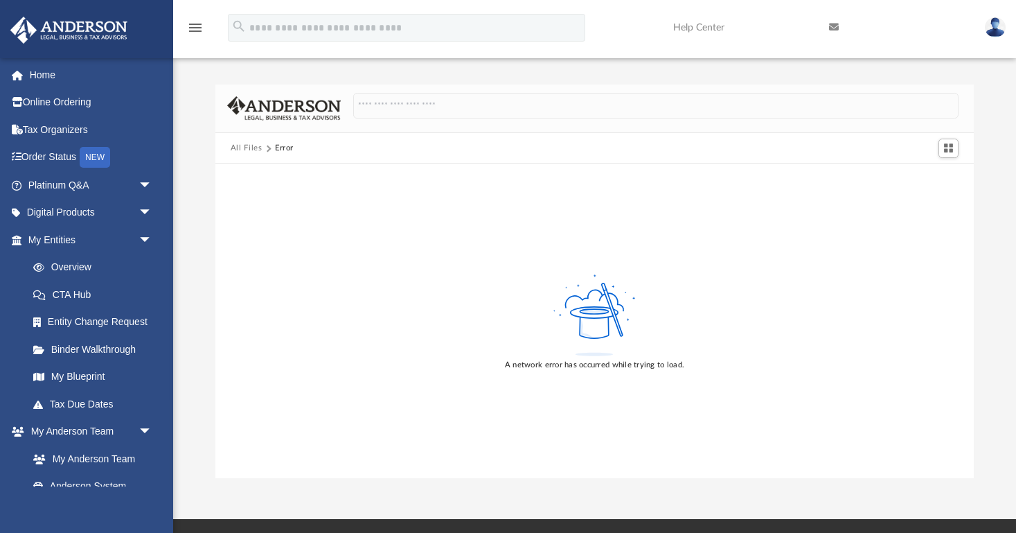
click at [250, 147] on button "All Files" at bounding box center [247, 148] width 32 height 12
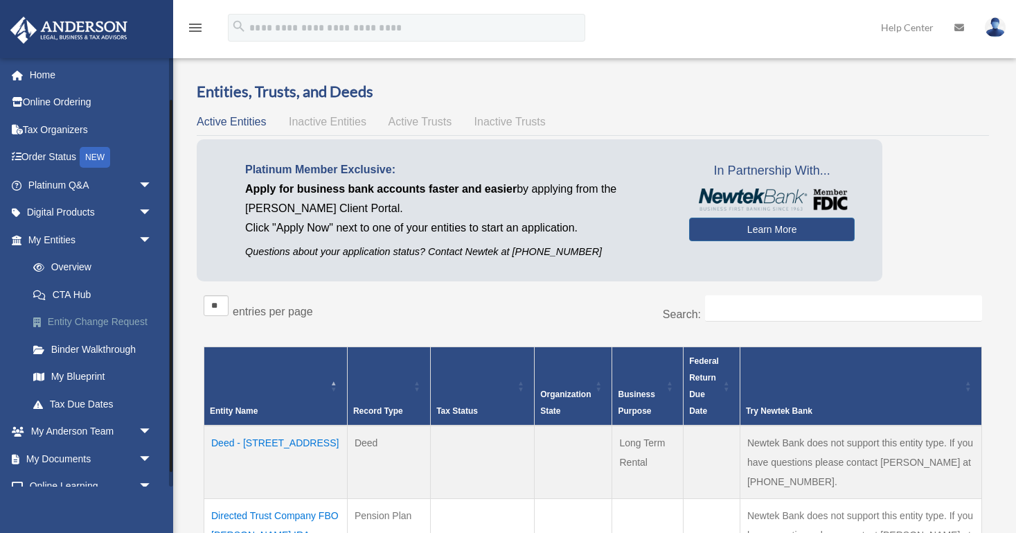
scroll to position [65, 0]
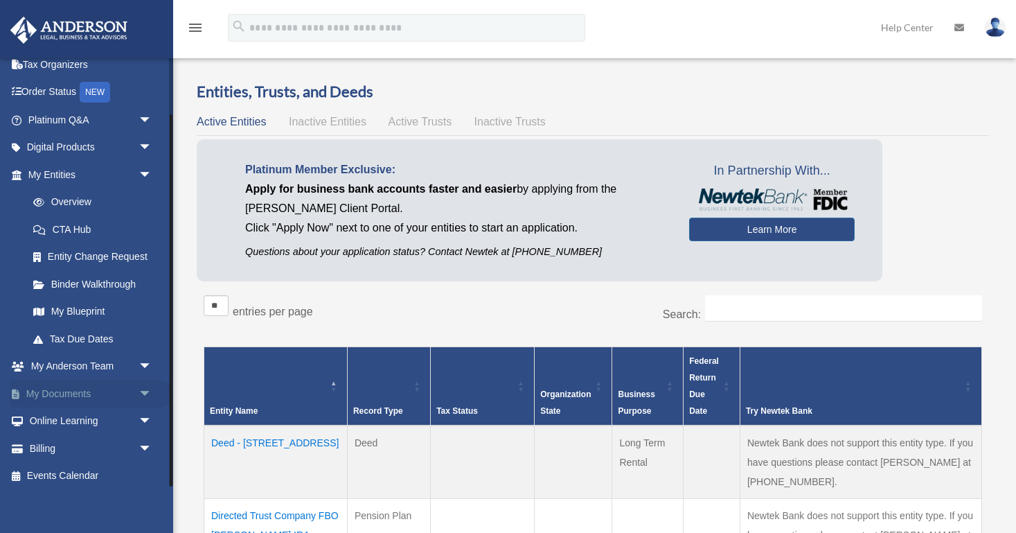
click at [145, 387] on span "arrow_drop_down" at bounding box center [153, 394] width 28 height 28
click at [60, 411] on link "Box" at bounding box center [96, 421] width 154 height 28
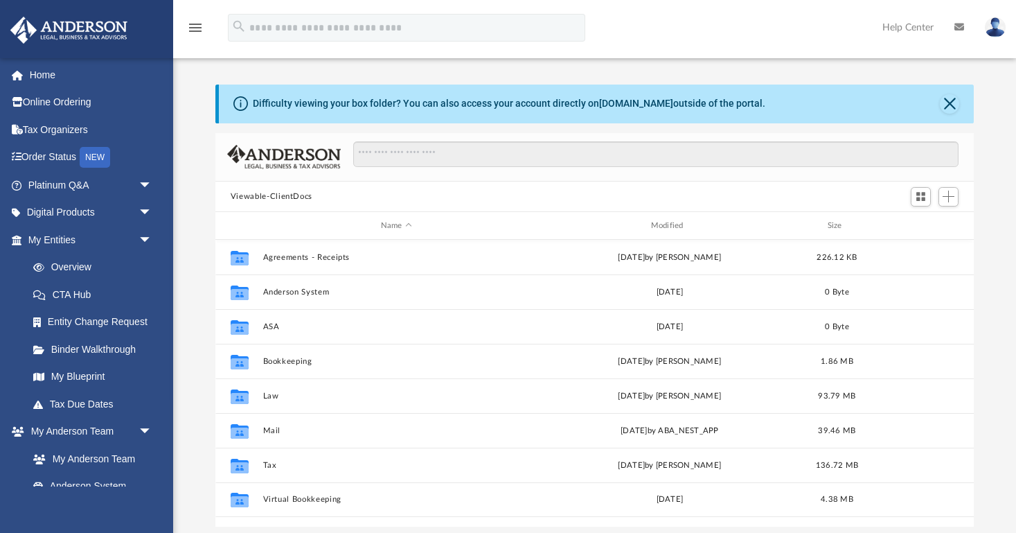
scroll to position [315, 759]
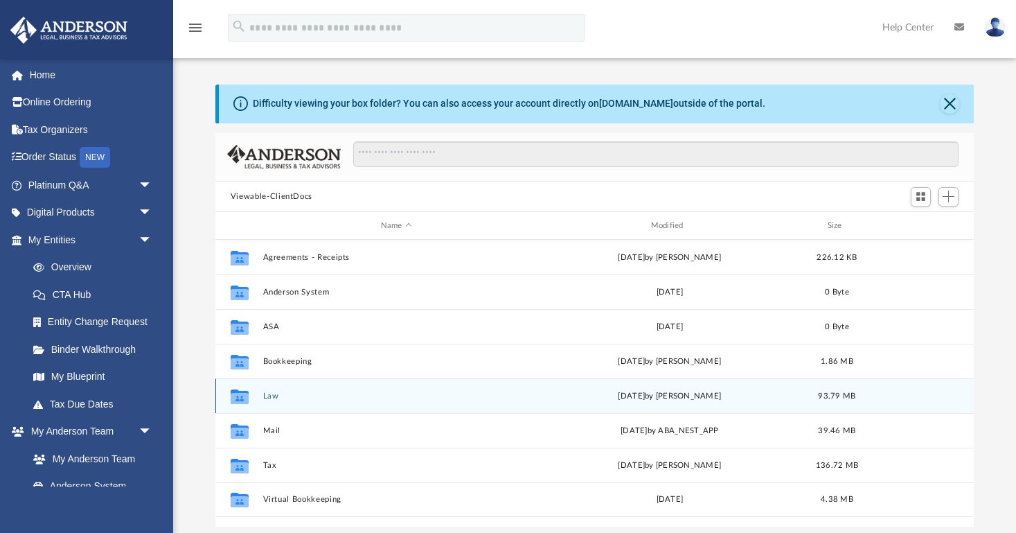
click at [272, 396] on button "Law" at bounding box center [396, 395] width 267 height 9
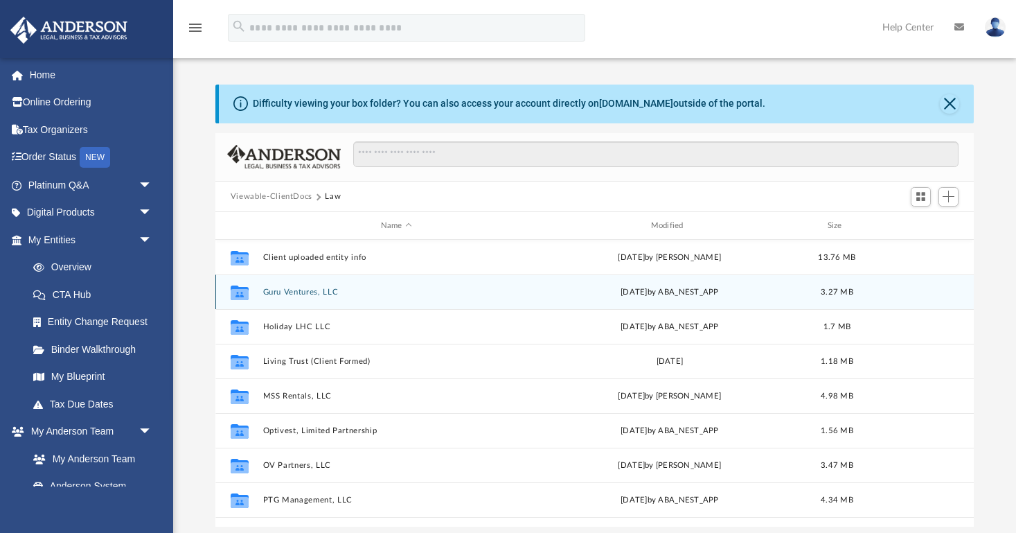
click at [320, 290] on button "Guru Ventures, LLC" at bounding box center [396, 291] width 267 height 9
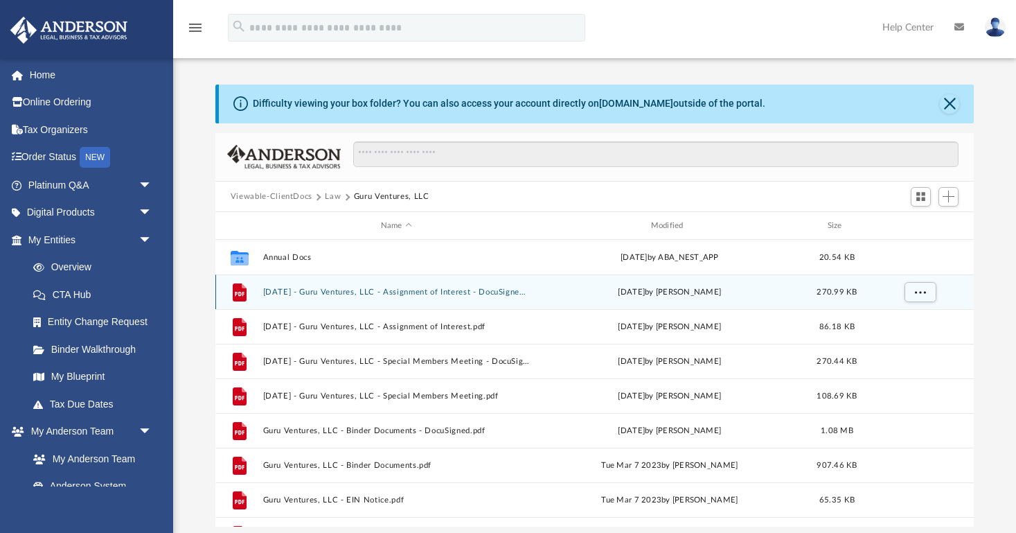
click at [345, 290] on button "2023.06.02 - Guru Ventures, LLC - Assignment of Interest - DocuSigned.pdf" at bounding box center [396, 291] width 267 height 9
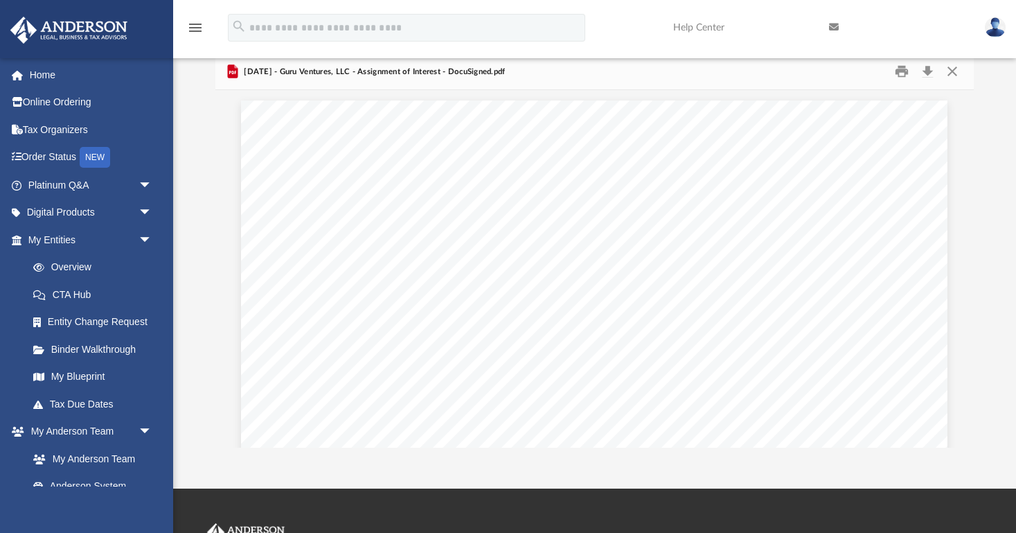
scroll to position [0, 0]
click at [953, 68] on button "Close" at bounding box center [952, 71] width 25 height 21
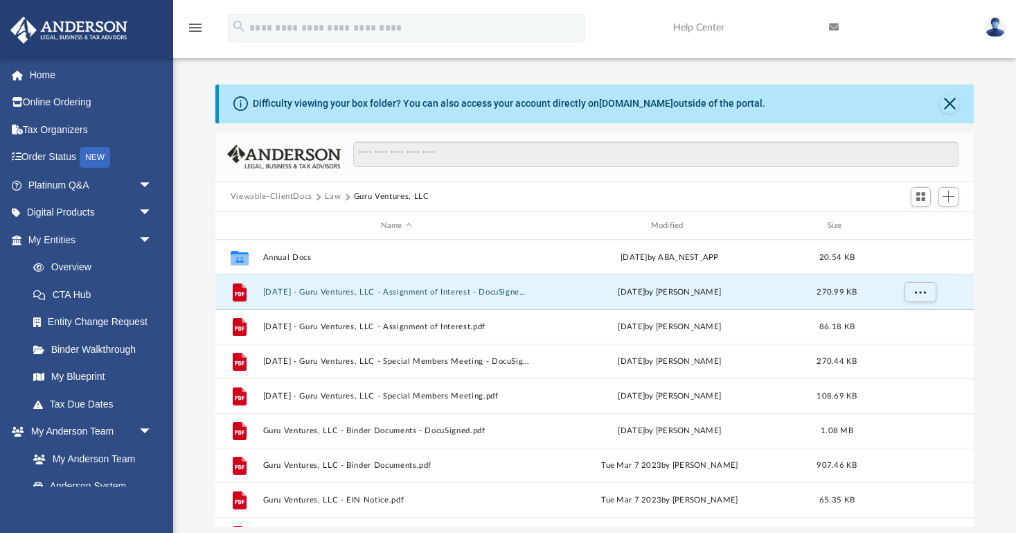
click at [328, 199] on button "Law" at bounding box center [333, 196] width 16 height 12
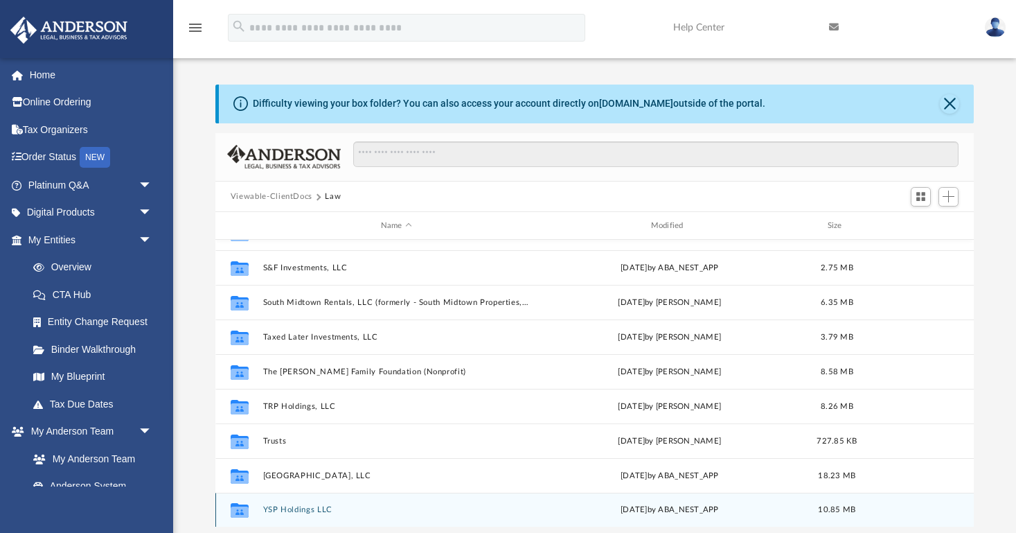
scroll to position [267, 0]
click at [316, 504] on div "Collaborated Folder YSP Holdings LLC [DATE] by ABA_NEST_APP 10.85 MB" at bounding box center [594, 509] width 758 height 35
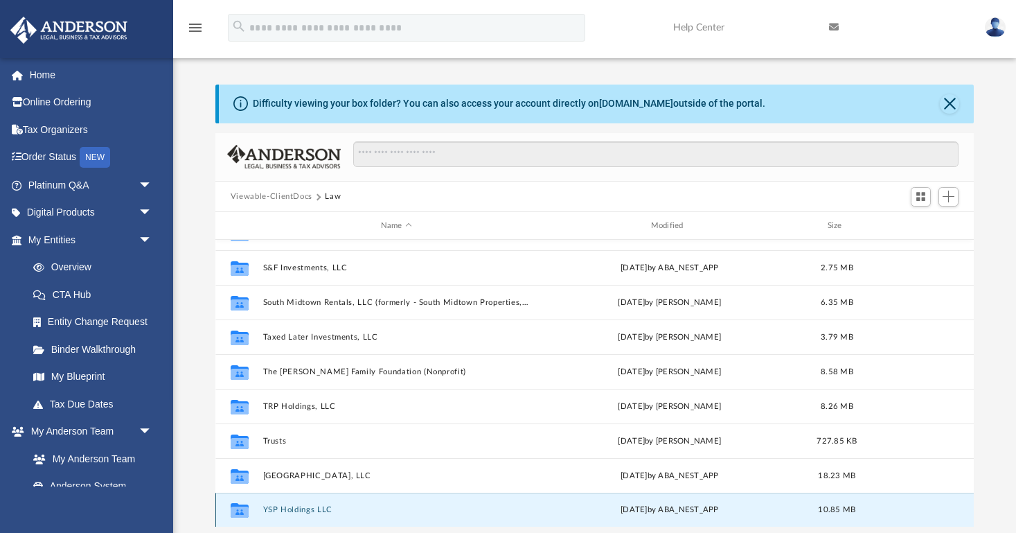
click at [235, 508] on icon "grid" at bounding box center [240, 511] width 18 height 11
click at [304, 508] on button "YSP Holdings LLC" at bounding box center [396, 510] width 267 height 9
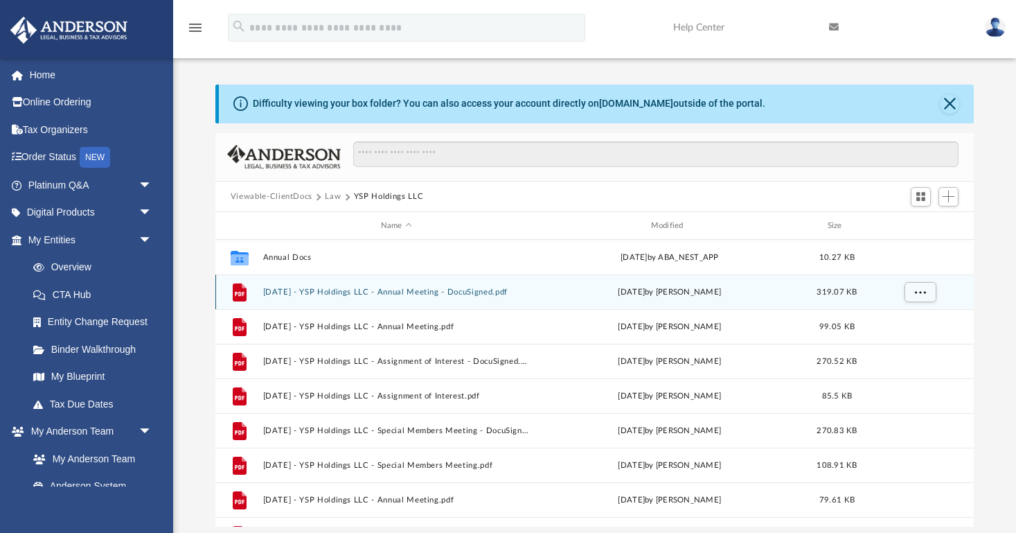
click at [344, 292] on button "[DATE] - YSP Holdings LLC - Annual Meeting - DocuSigned.pdf" at bounding box center [396, 291] width 267 height 9
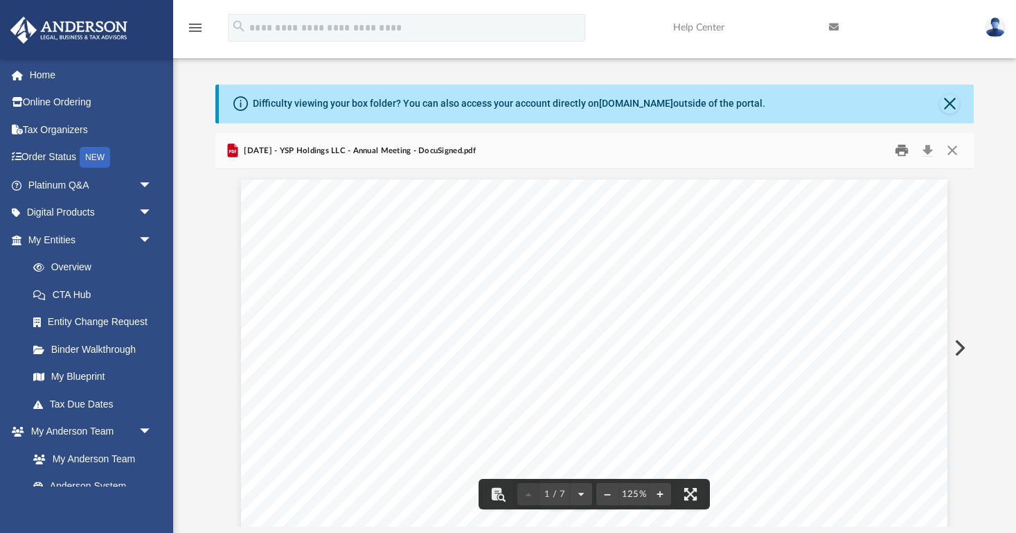
click at [905, 148] on button "Print" at bounding box center [902, 150] width 28 height 21
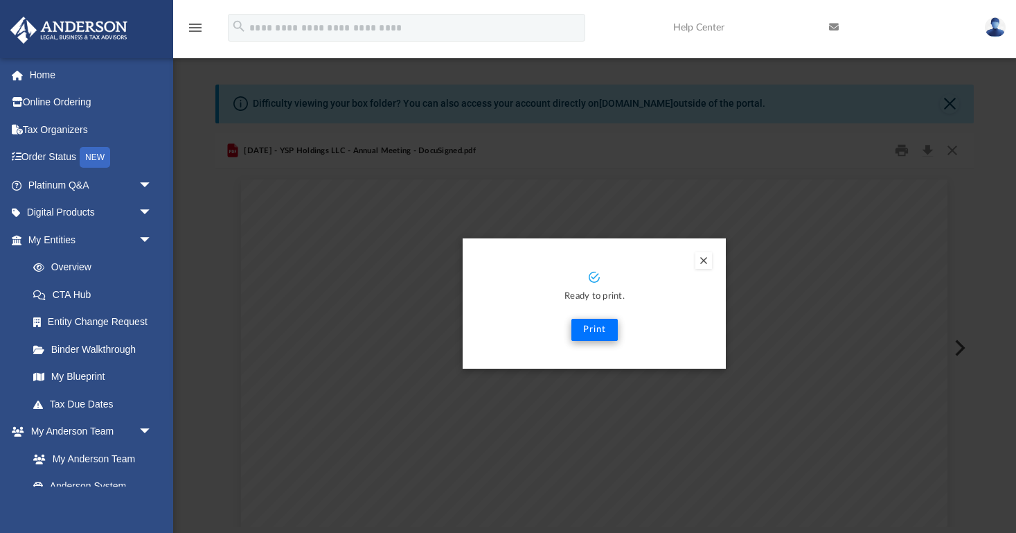
click at [600, 329] on button "Print" at bounding box center [594, 330] width 46 height 22
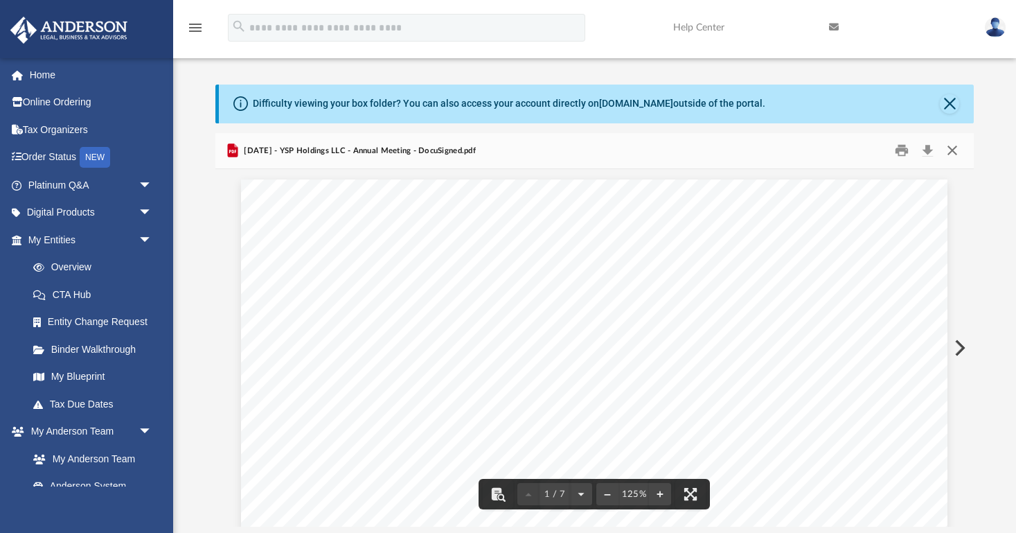
click at [951, 150] on button "Close" at bounding box center [952, 150] width 25 height 21
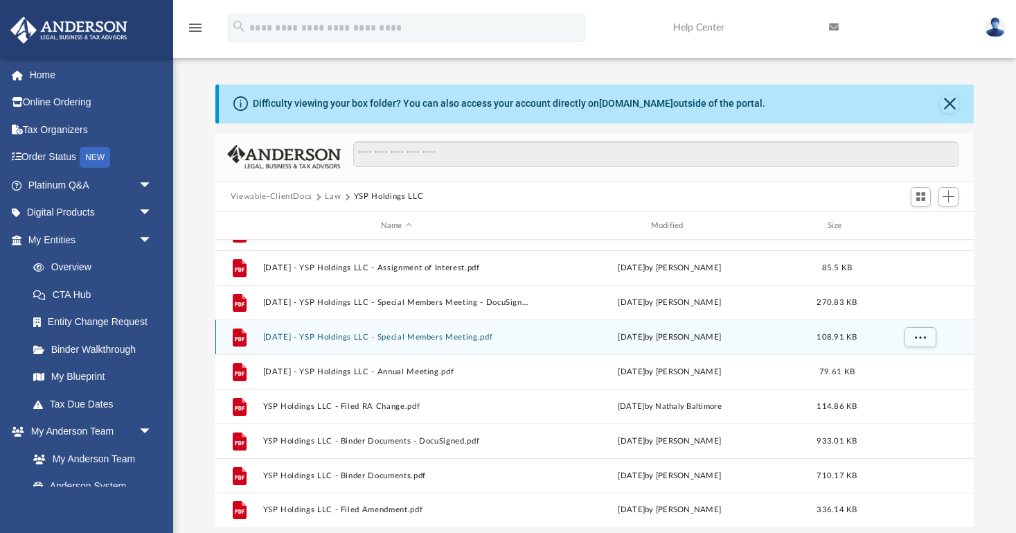
scroll to position [128, 0]
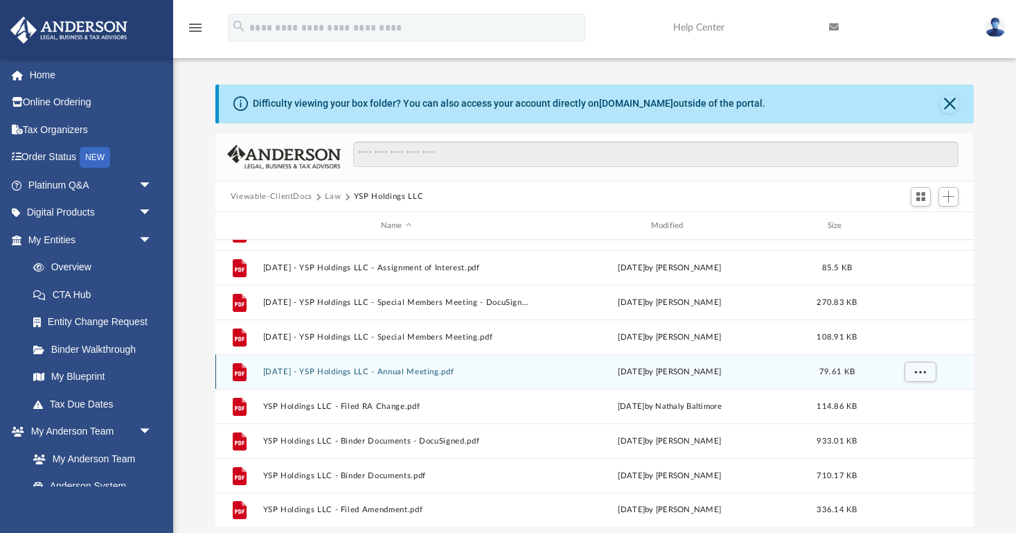
click at [448, 375] on button "[DATE] - YSP Holdings LLC - Annual Meeting.pdf" at bounding box center [396, 371] width 267 height 9
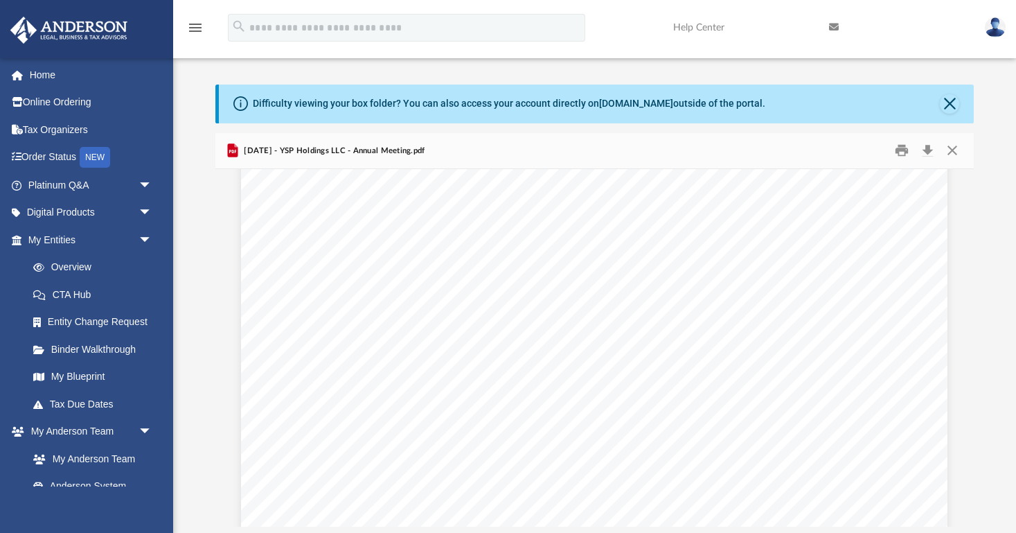
scroll to position [150, 0]
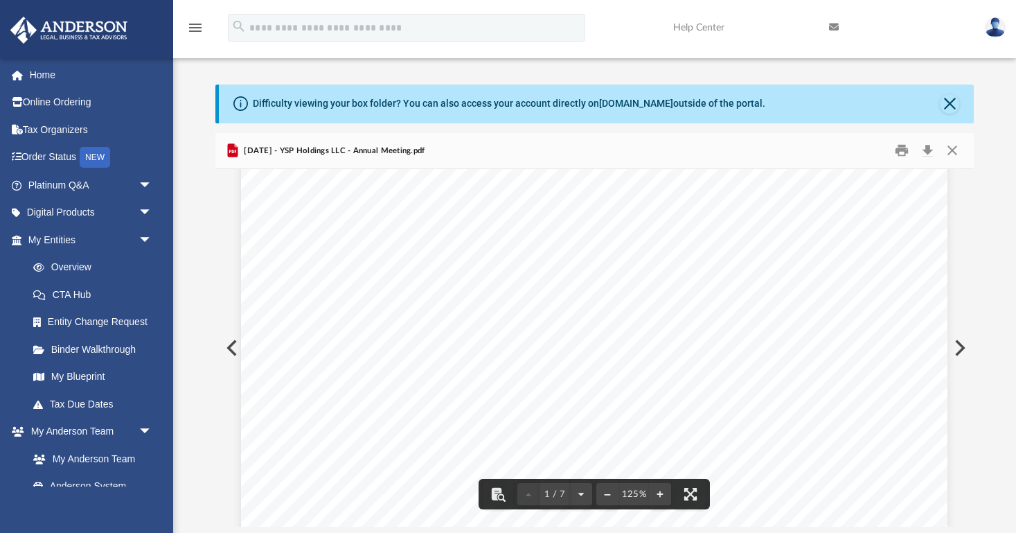
click at [321, 488] on div "MINUTES OF THE ANNUAL MEETING OF MEMBERS OF YSP HOLDINGS LLC A WYOMING LIMITED …" at bounding box center [594, 486] width 707 height 914
click at [299, 415] on div "MINUTES OF THE ANNUAL MEETING OF MEMBERS OF YSP HOLDINGS LLC A WYOMING LIMITED …" at bounding box center [594, 486] width 707 height 914
click at [946, 105] on button "Close" at bounding box center [949, 103] width 19 height 19
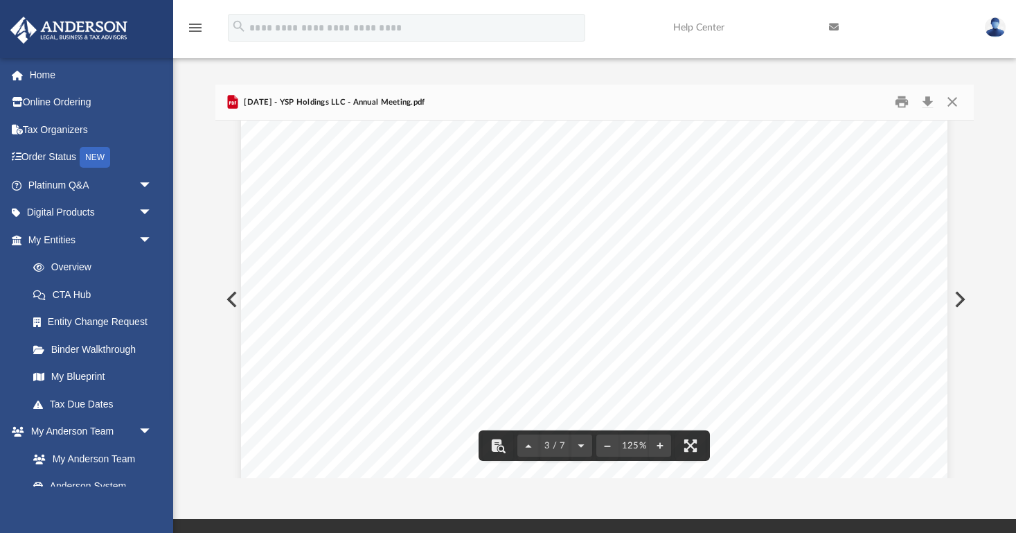
scroll to position [2003, 0]
click at [950, 103] on button "Close" at bounding box center [952, 101] width 25 height 21
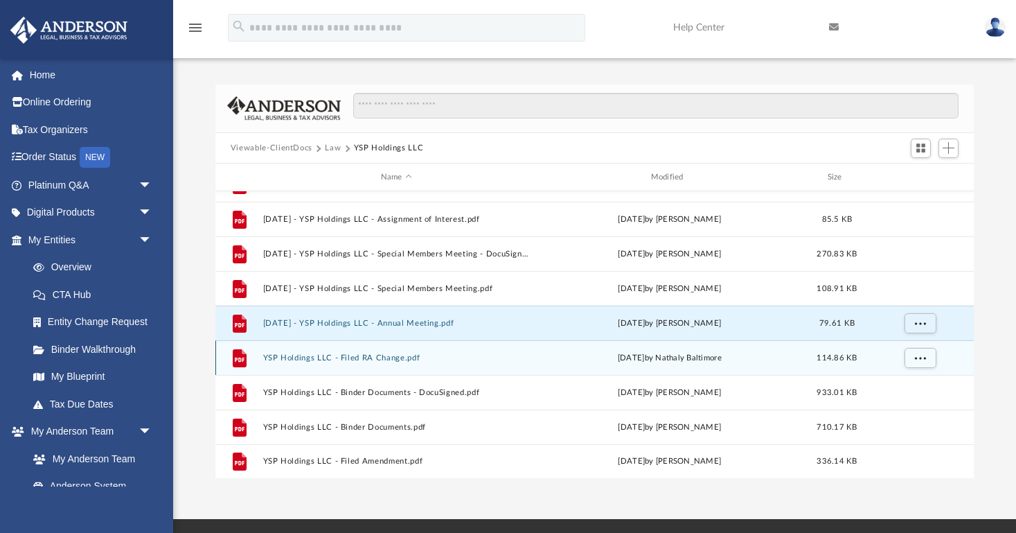
click at [414, 362] on button "YSP Holdings LLC - Filed RA Change.pdf" at bounding box center [396, 357] width 267 height 9
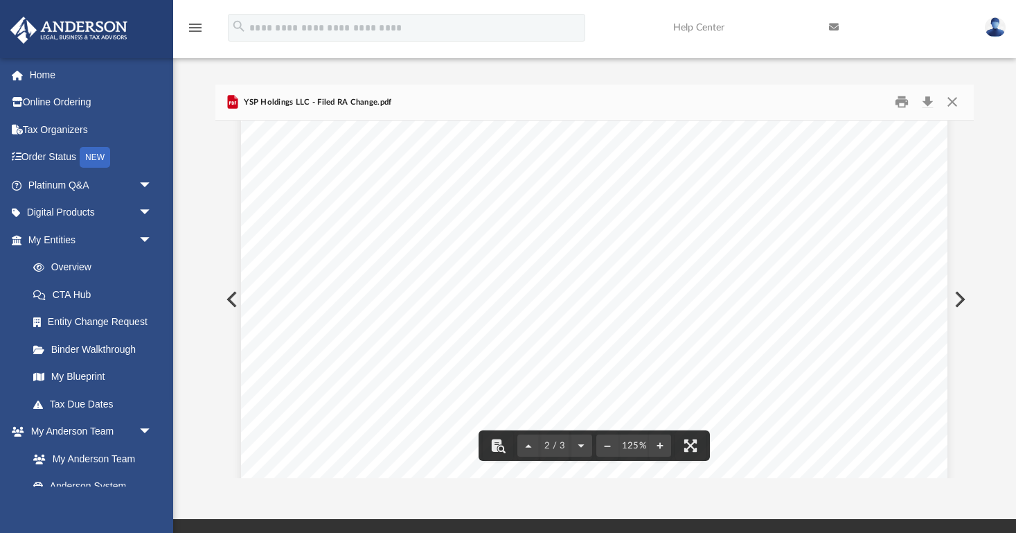
scroll to position [1197, 0]
click at [954, 103] on button "Close" at bounding box center [952, 101] width 25 height 21
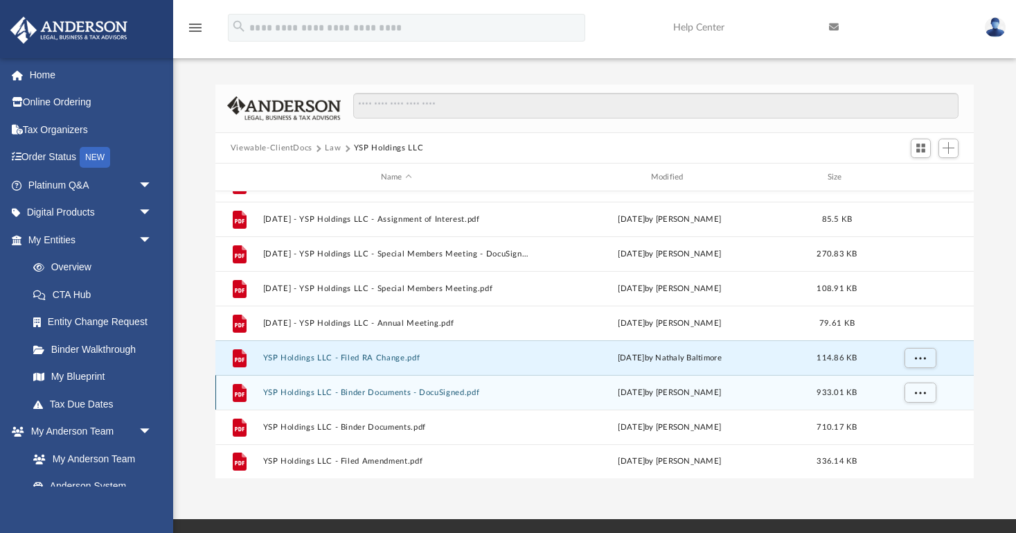
click at [409, 392] on button "YSP Holdings LLC - Binder Documents - DocuSigned.pdf" at bounding box center [396, 392] width 267 height 9
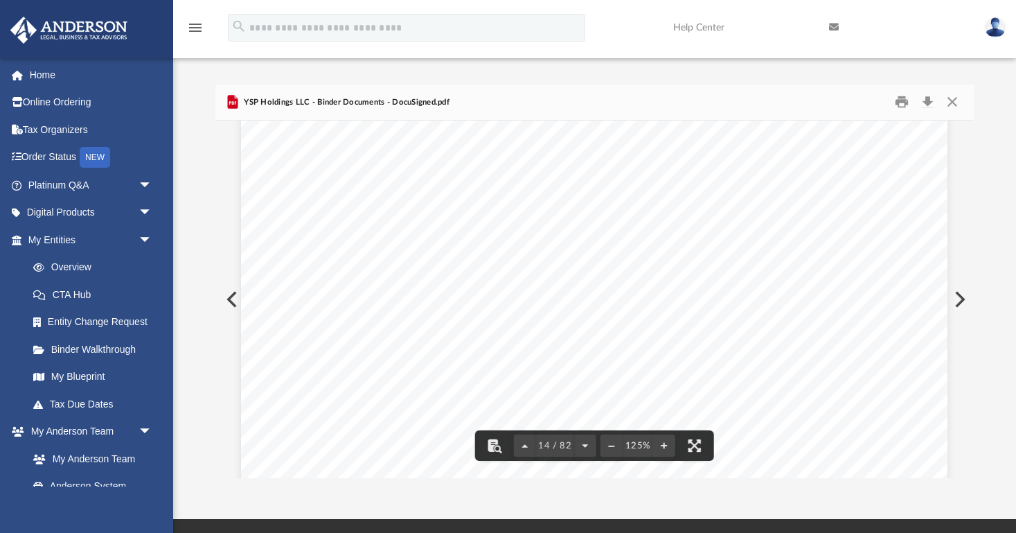
scroll to position [12549, -24]
click at [394, 532] on html "X Get a chance to win 6 months of Platinum for free just by filling out this su…" at bounding box center [508, 383] width 1016 height 767
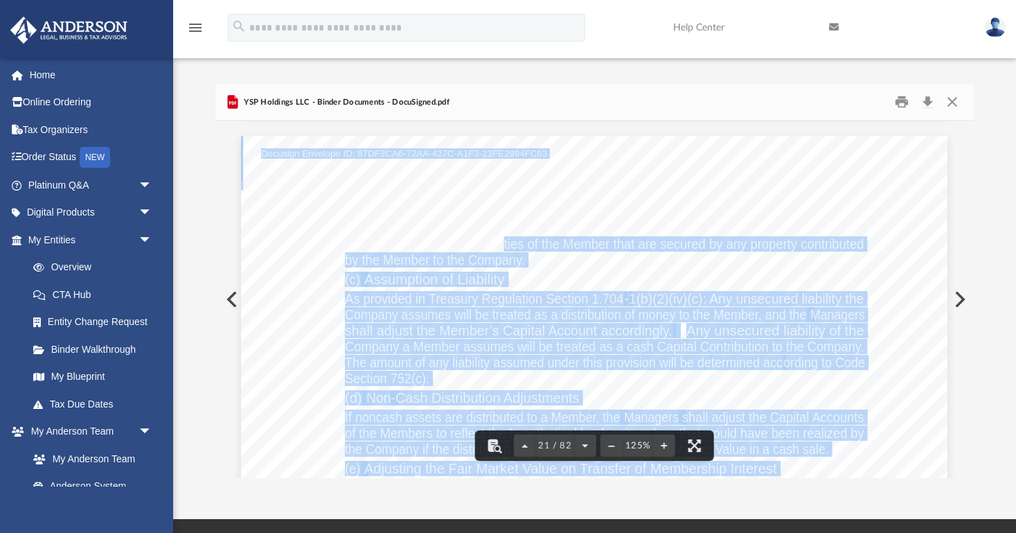
scroll to position [18812, 0]
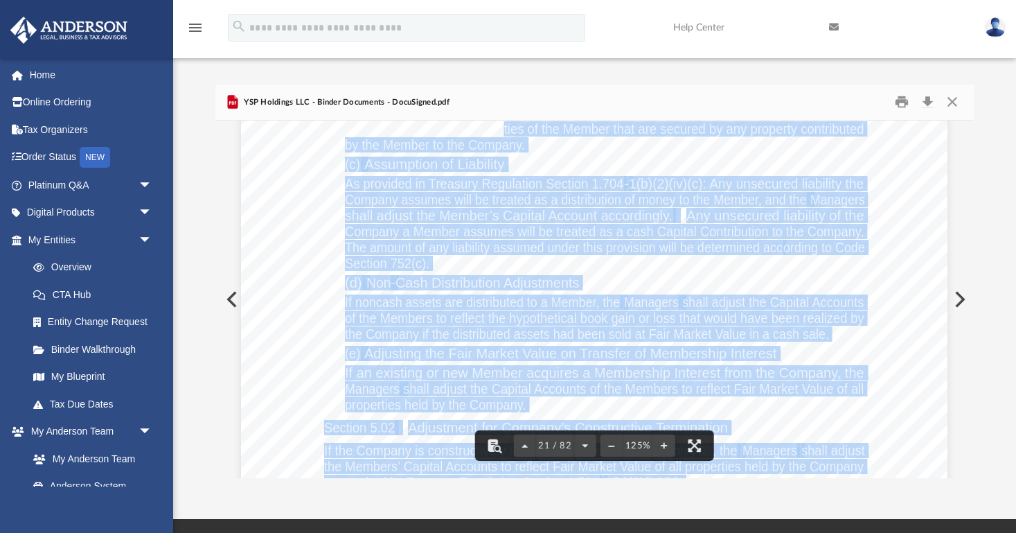
click at [473, 355] on span "Adjusting the Fair Market Value on Transfer of Membership Interest" at bounding box center [570, 353] width 412 height 14
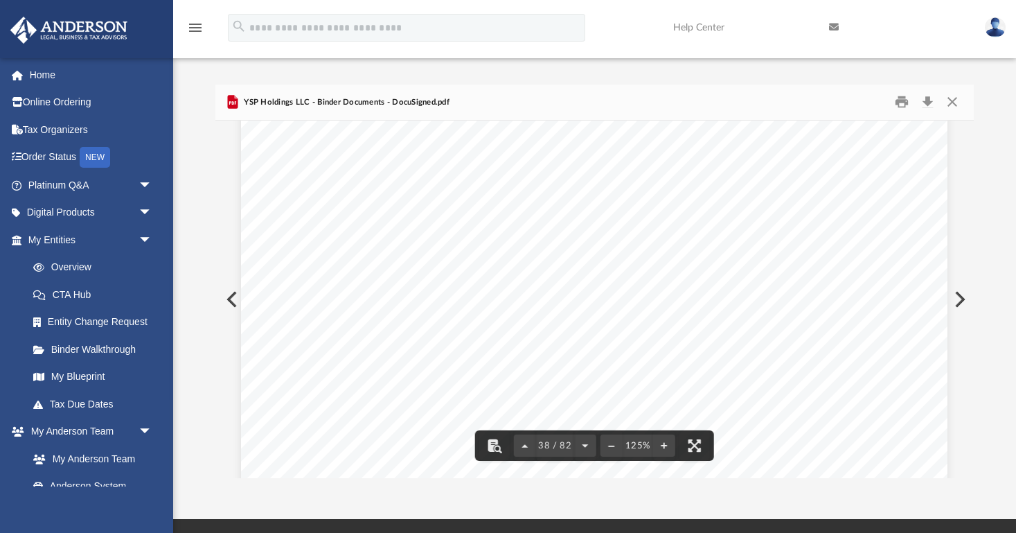
scroll to position [34626, 0]
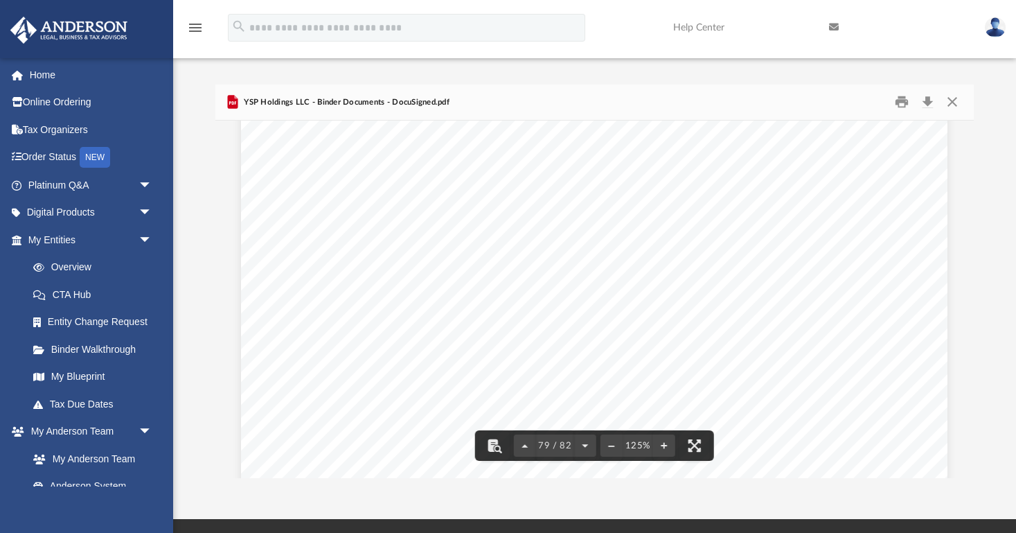
scroll to position [72462, 0]
click at [425, 321] on div "Assignment of Membership Interest Page 1 of 2 THIS ASSIGNMENT AND ASSUMPTION OF…" at bounding box center [594, 442] width 707 height 914
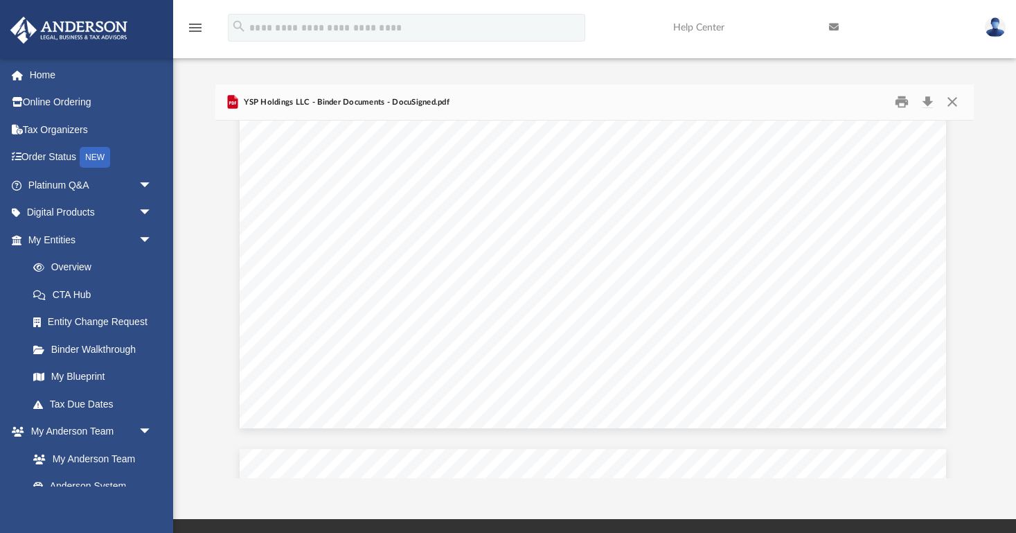
scroll to position [66902, 1]
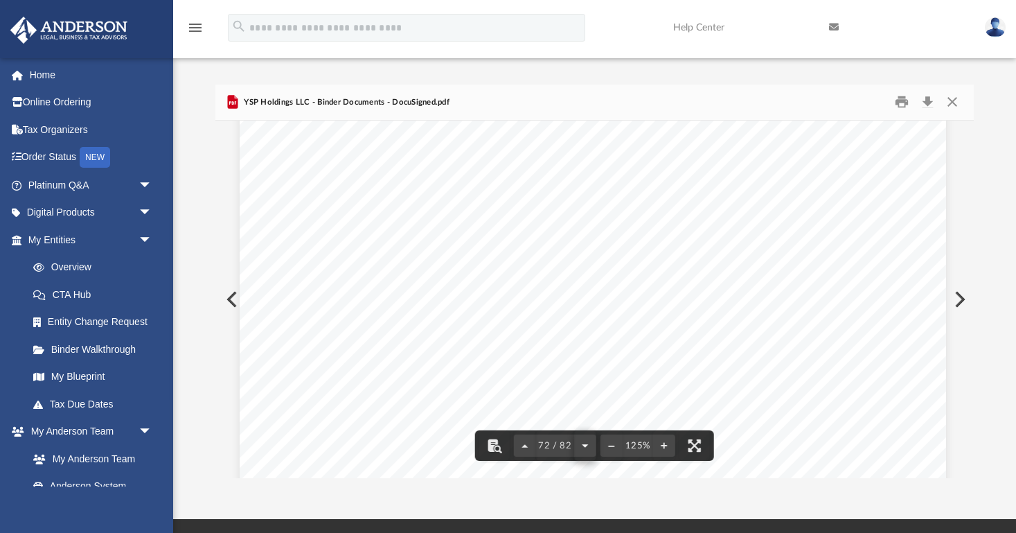
click at [583, 446] on button "File preview" at bounding box center [585, 445] width 22 height 30
click at [586, 444] on button "File preview" at bounding box center [585, 445] width 22 height 30
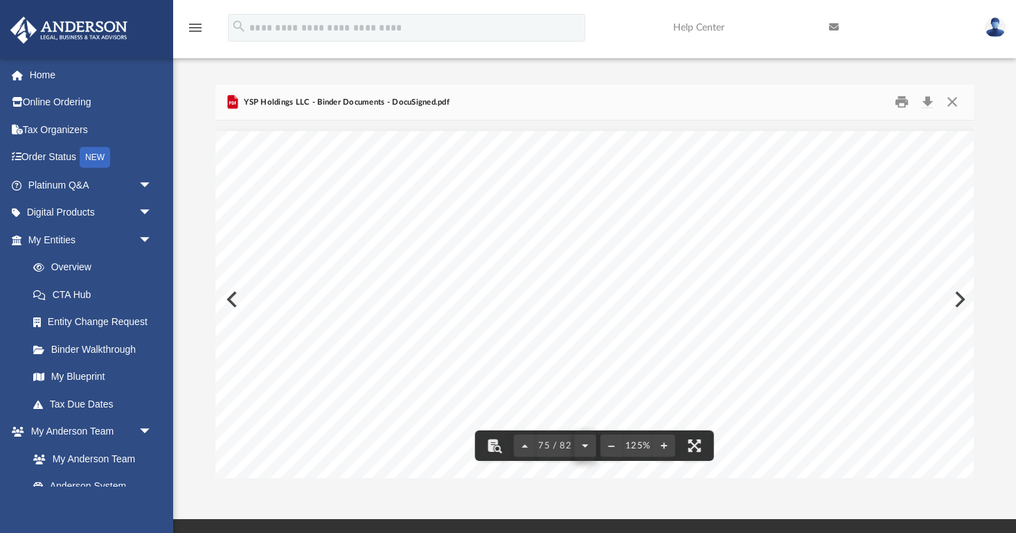
click at [586, 444] on button "File preview" at bounding box center [585, 445] width 22 height 30
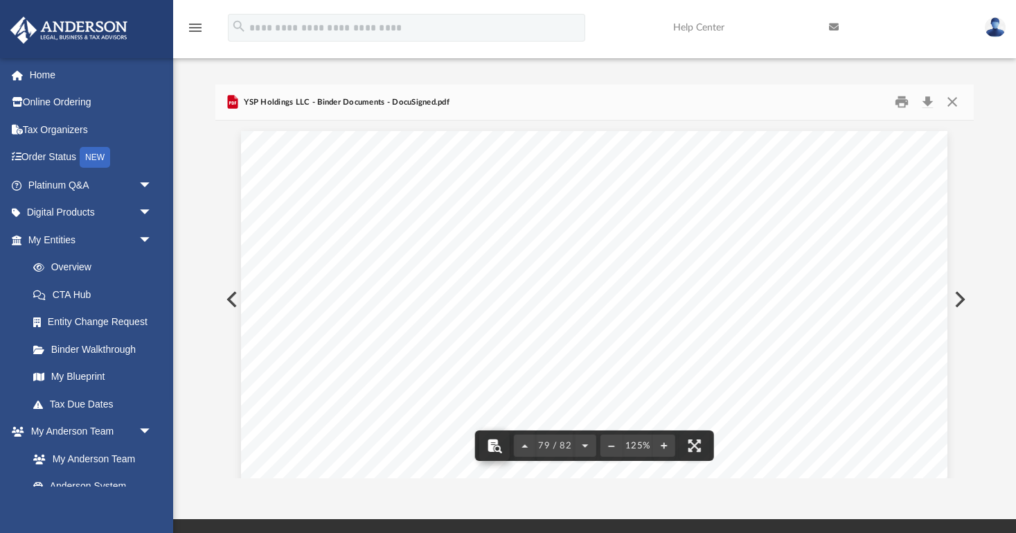
click at [495, 446] on button "File preview" at bounding box center [494, 445] width 30 height 30
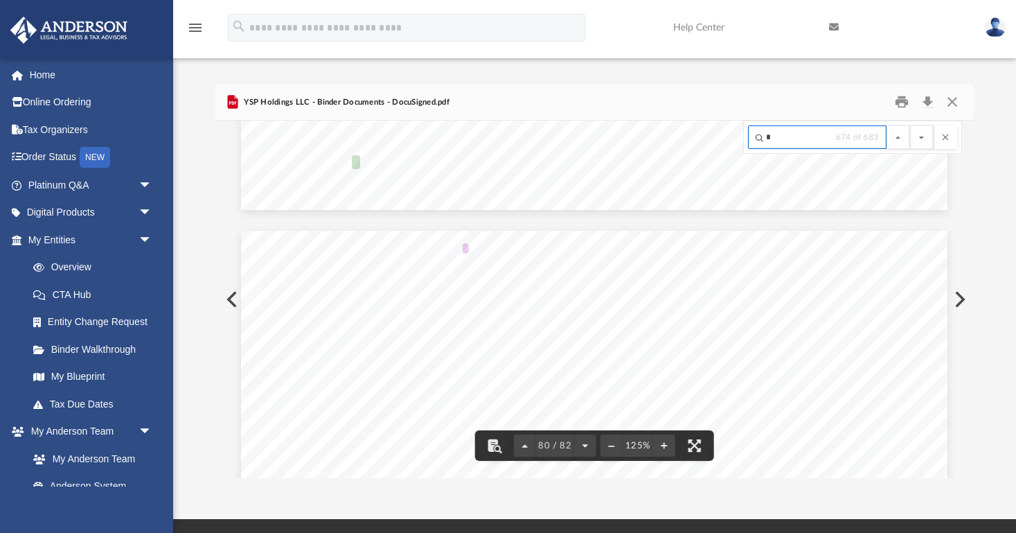
scroll to position [0, 0]
type input "*"
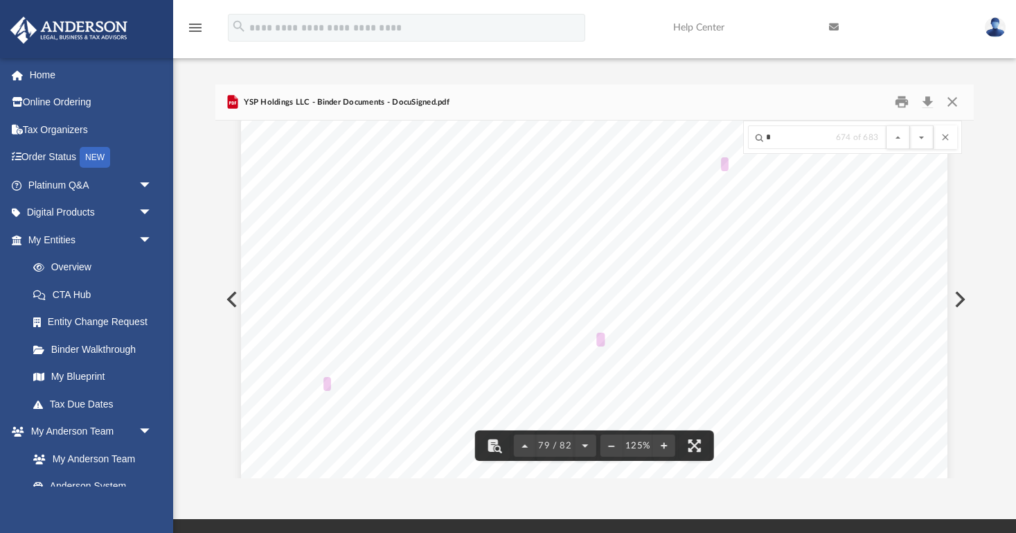
scroll to position [72519, 0]
click at [900, 136] on button "File preview" at bounding box center [899, 137] width 24 height 24
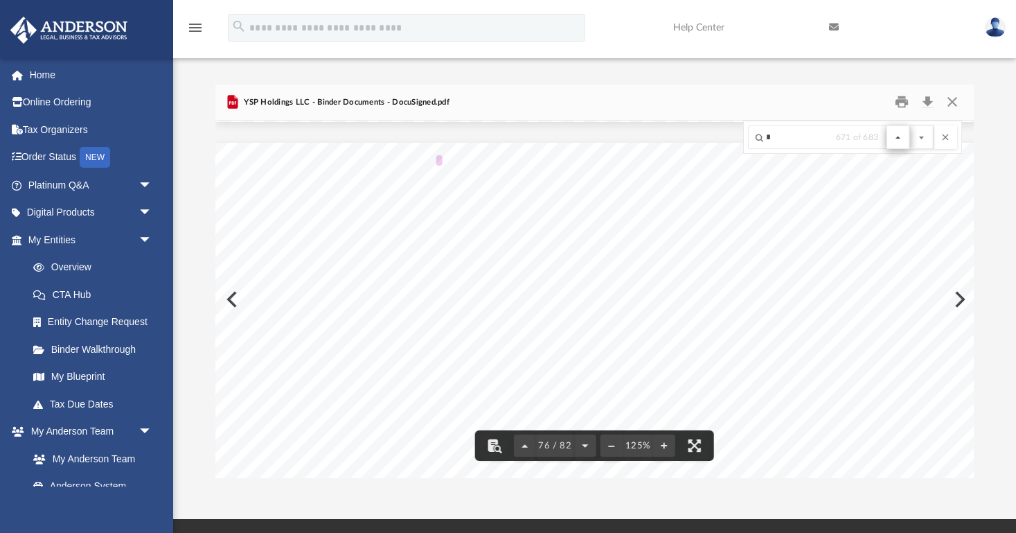
scroll to position [69914, 0]
click at [900, 136] on button "File preview" at bounding box center [899, 137] width 24 height 24
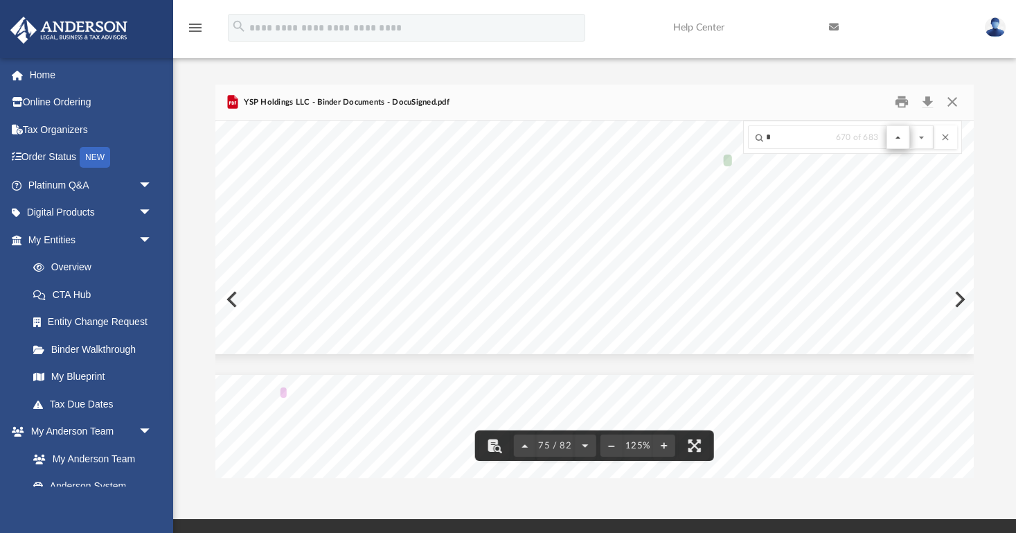
click at [900, 136] on button "File preview" at bounding box center [899, 137] width 24 height 24
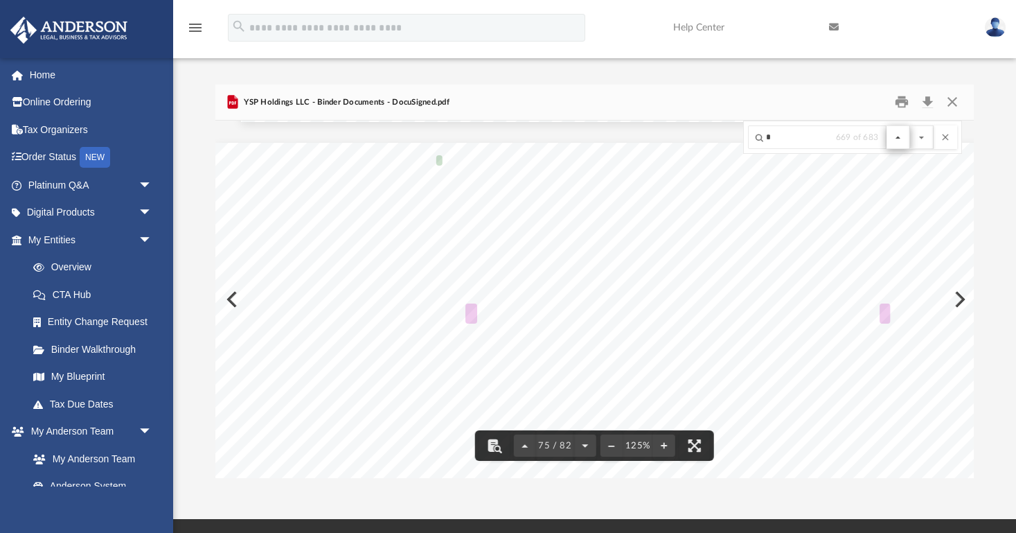
click at [900, 136] on button "File preview" at bounding box center [899, 137] width 24 height 24
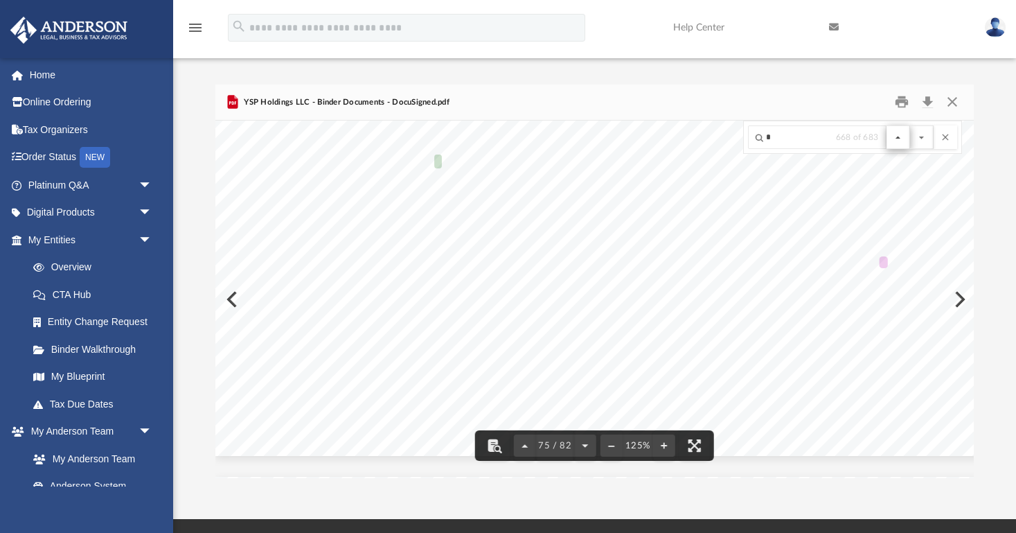
click at [900, 136] on button "File preview" at bounding box center [899, 137] width 24 height 24
drag, startPoint x: 900, startPoint y: 136, endPoint x: 898, endPoint y: 130, distance: 7.2
click at [898, 130] on button "File preview" at bounding box center [899, 137] width 24 height 24
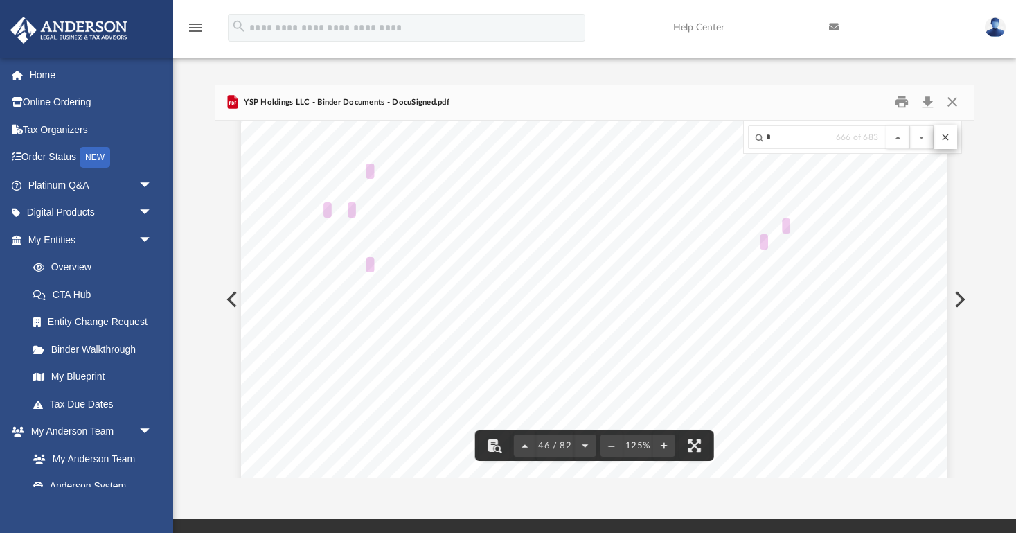
click at [950, 138] on button "File preview" at bounding box center [946, 137] width 24 height 24
drag, startPoint x: 962, startPoint y: 297, endPoint x: 962, endPoint y: 218, distance: 79.0
click at [962, 218] on div "Operating Agreement of YSP Holdings LLC Page 31 of 54 Section 14.12 Creditor Ri…" at bounding box center [594, 299] width 758 height 357
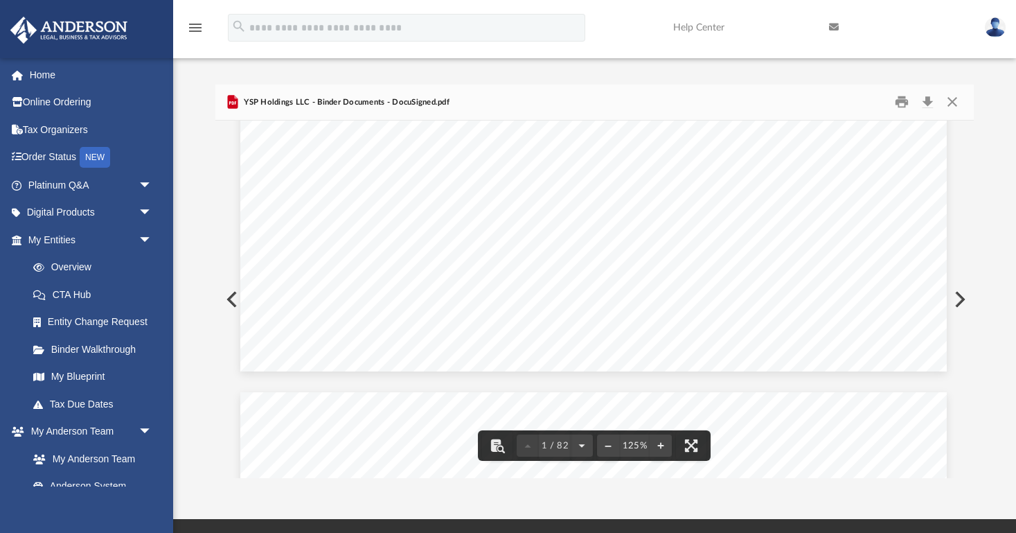
scroll to position [659, 1]
click at [952, 103] on button "Close" at bounding box center [952, 101] width 25 height 21
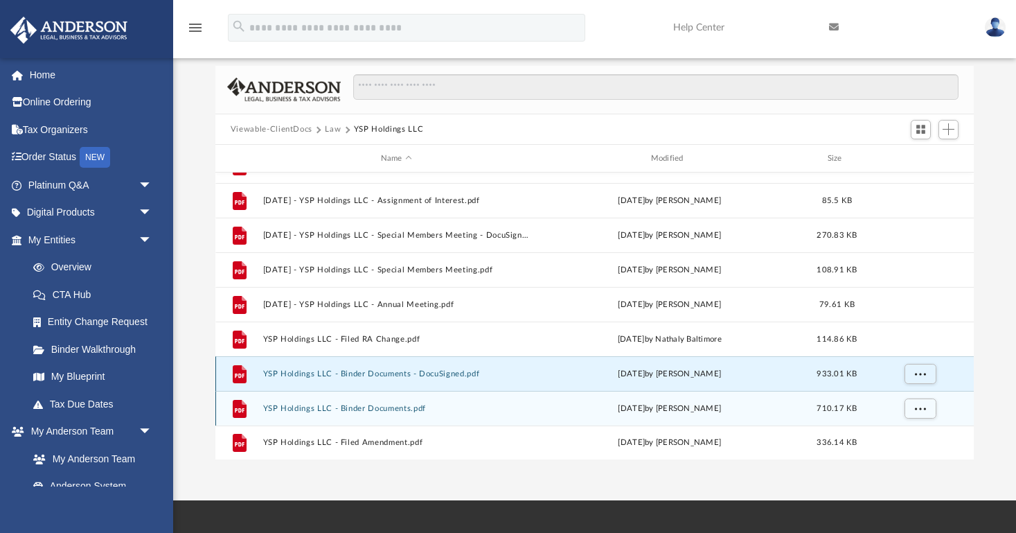
scroll to position [20, 0]
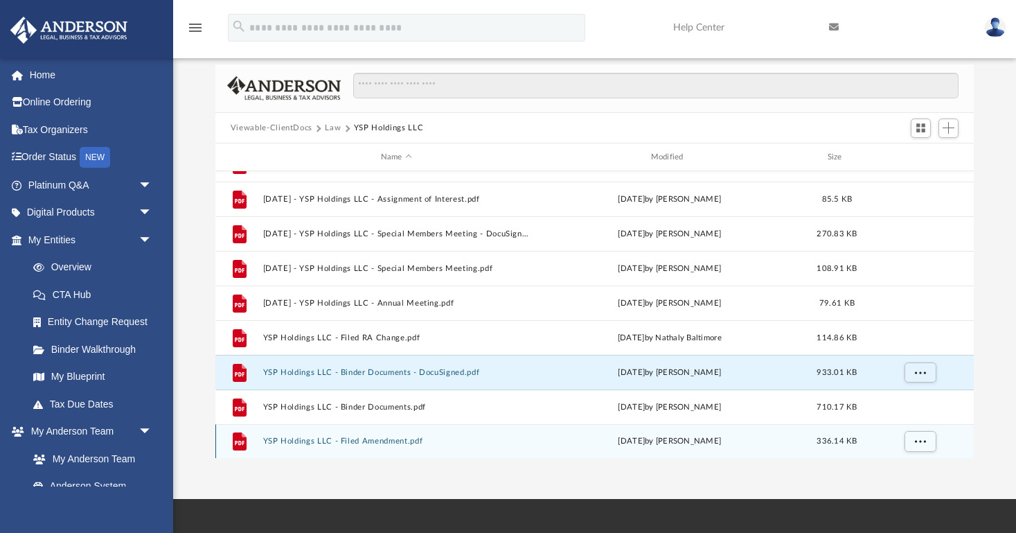
click at [378, 442] on button "YSP Holdings LLC - Filed Amendment.pdf" at bounding box center [396, 441] width 267 height 9
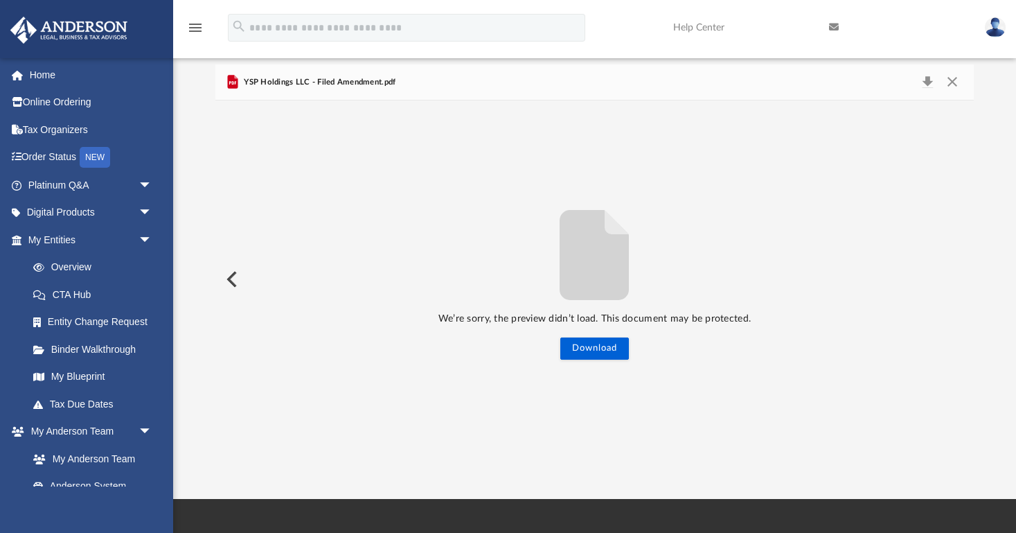
click at [231, 277] on button "Preview" at bounding box center [230, 279] width 30 height 39
click at [336, 76] on div "YSP Holdings LLC - Binder Documents.pdf" at bounding box center [311, 81] width 175 height 17
click at [955, 80] on button "Close" at bounding box center [952, 82] width 25 height 19
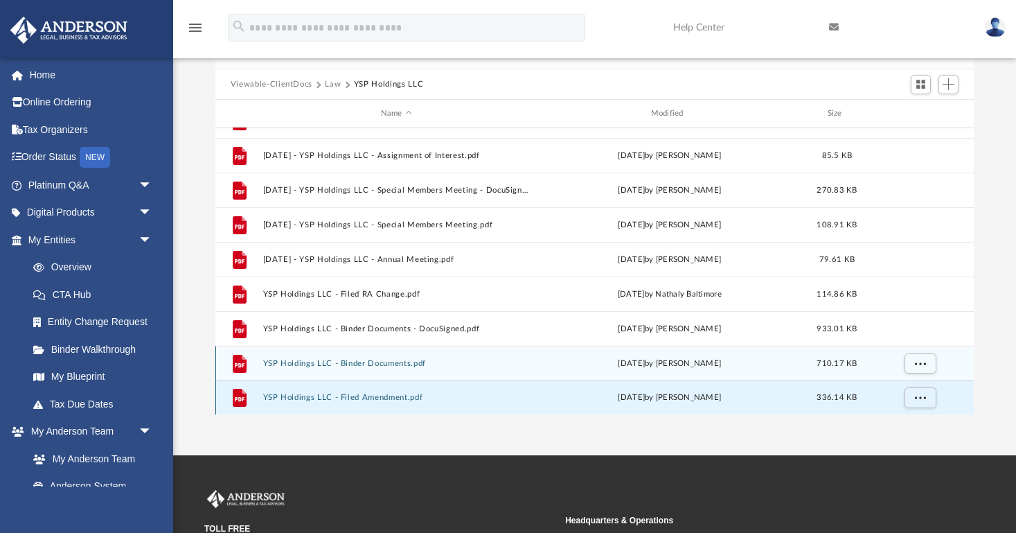
scroll to position [102, 0]
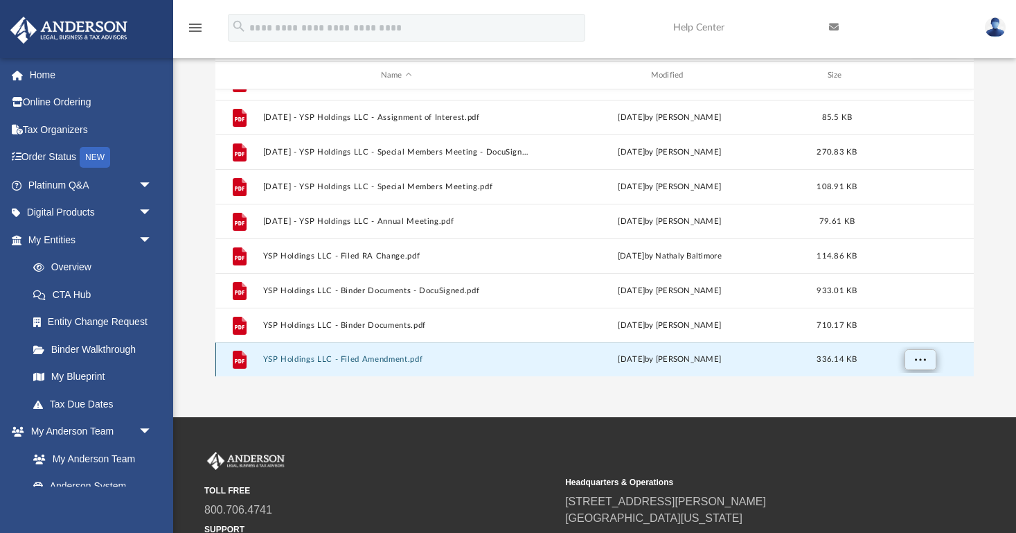
click at [923, 362] on span "More options" at bounding box center [919, 359] width 11 height 8
click at [908, 310] on li "Preview" at bounding box center [907, 309] width 40 height 15
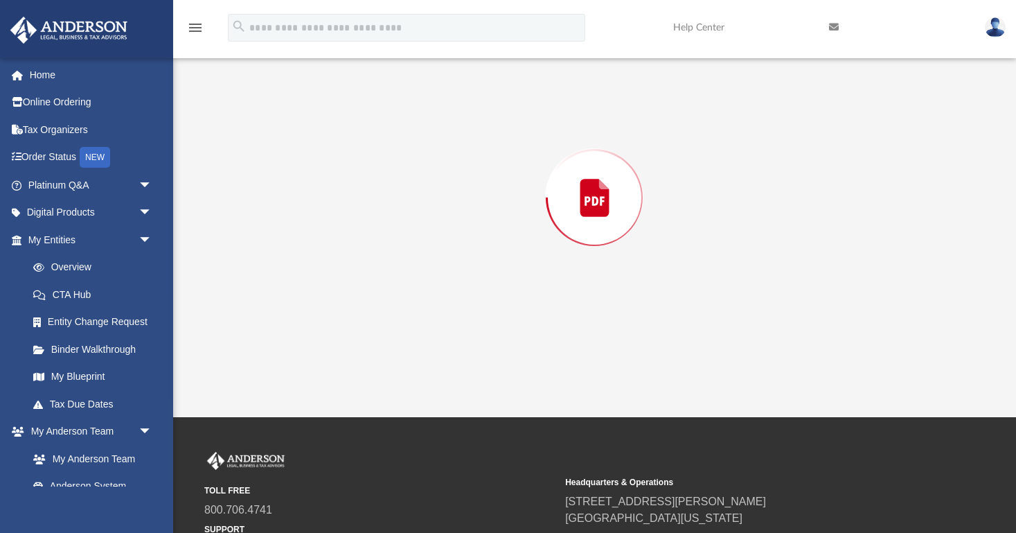
scroll to position [85, 0]
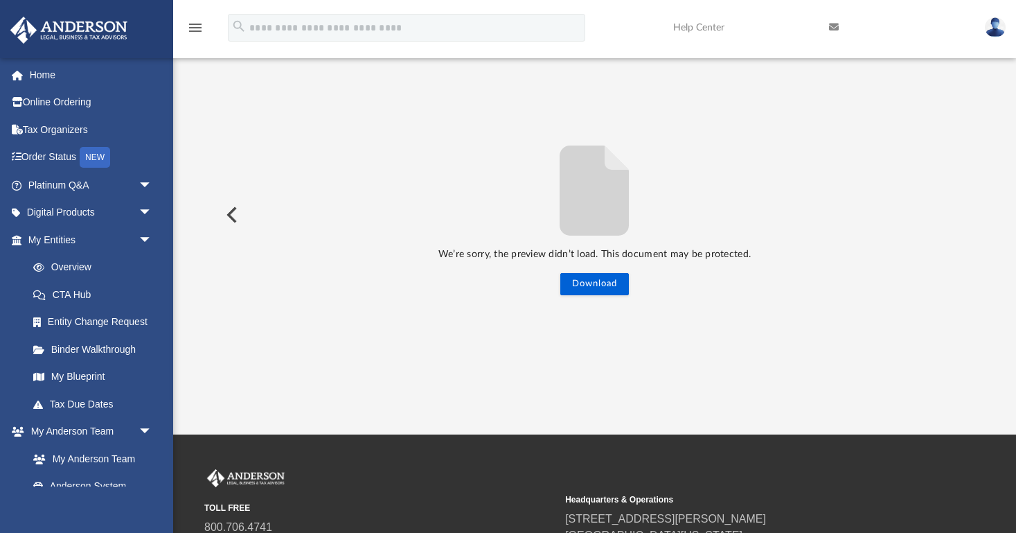
click at [229, 214] on button "Preview" at bounding box center [230, 214] width 30 height 39
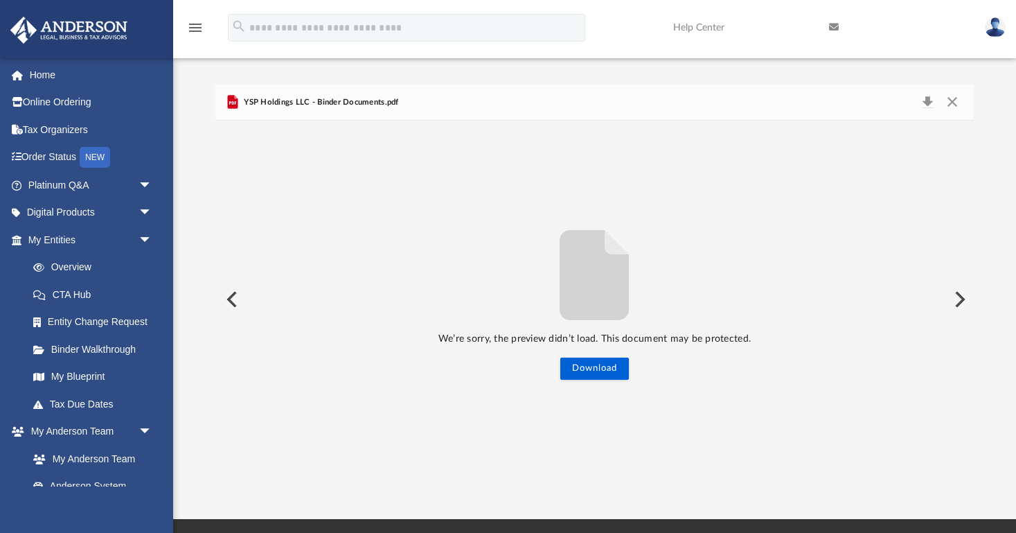
scroll to position [0, 0]
click at [952, 100] on button "Close" at bounding box center [952, 102] width 25 height 19
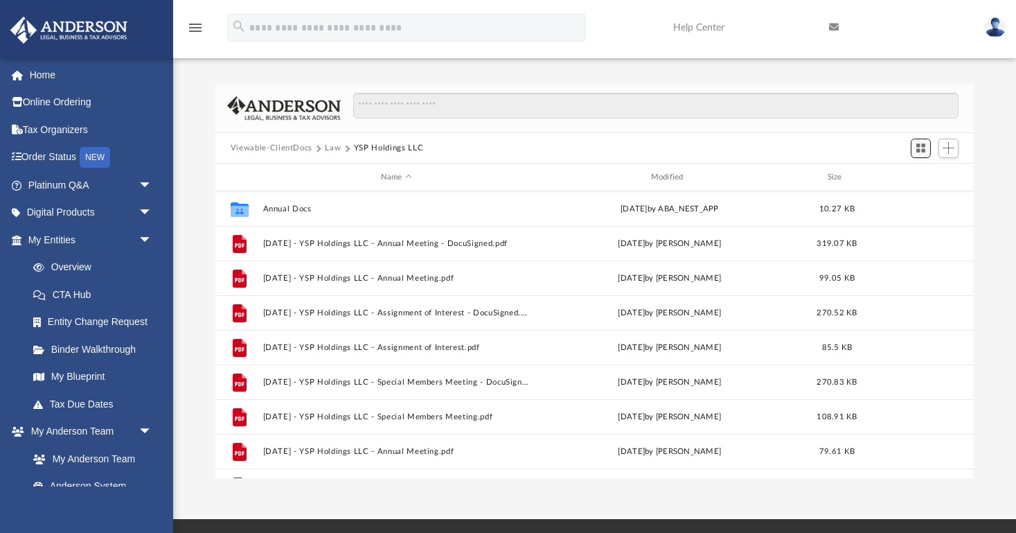
click at [925, 145] on span "Switch to Grid View" at bounding box center [921, 148] width 12 height 12
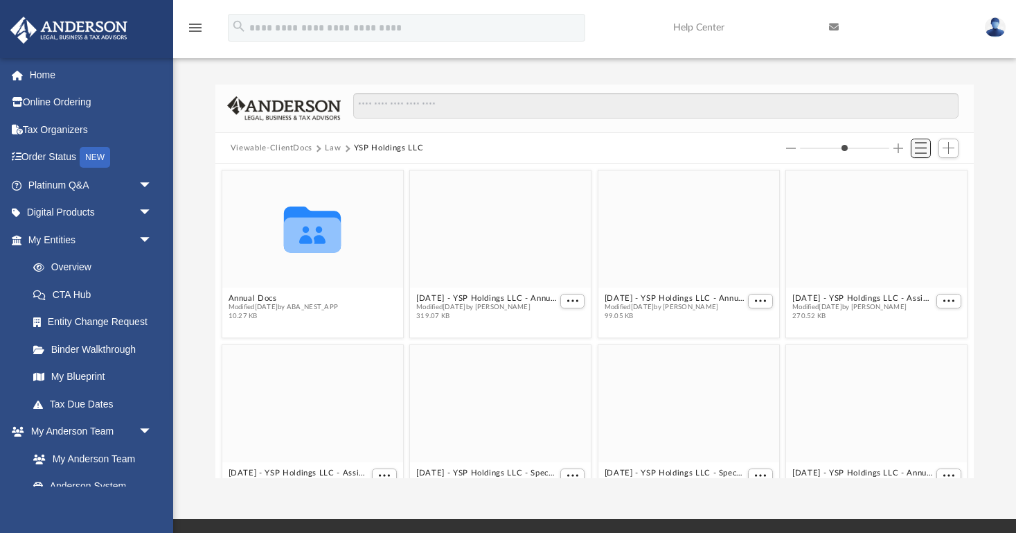
scroll to position [315, 759]
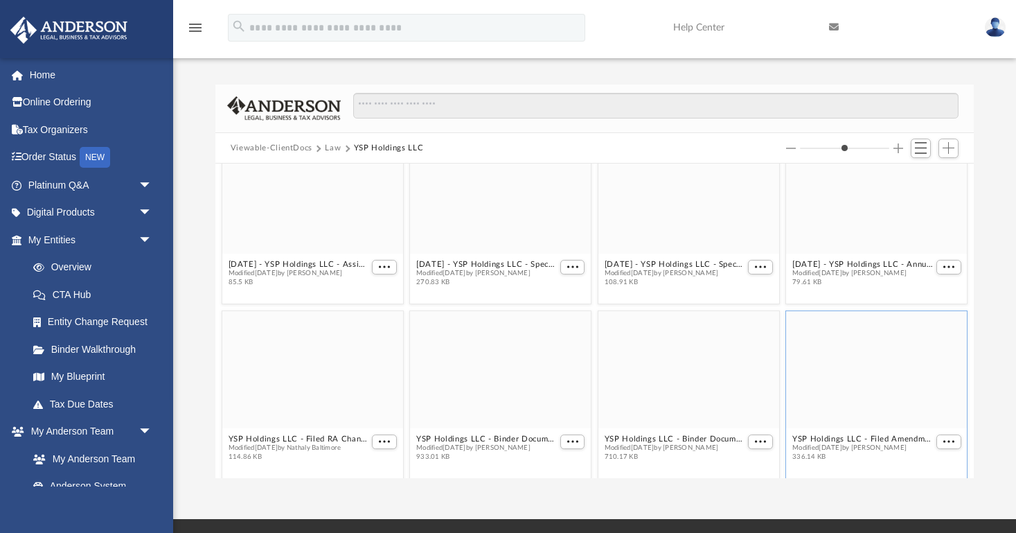
click at [333, 150] on button "Law" at bounding box center [333, 148] width 16 height 12
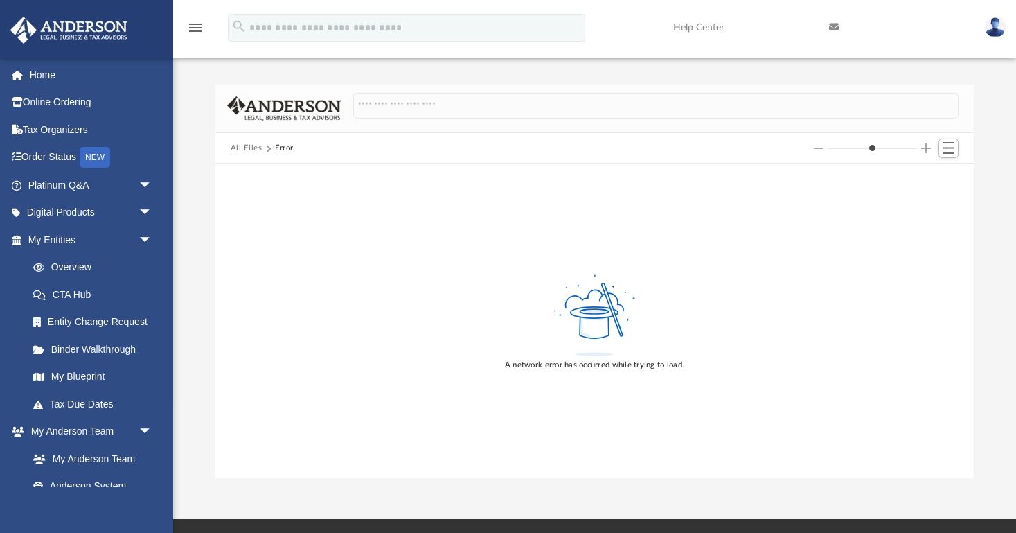
click at [247, 145] on button "All Files" at bounding box center [247, 148] width 32 height 12
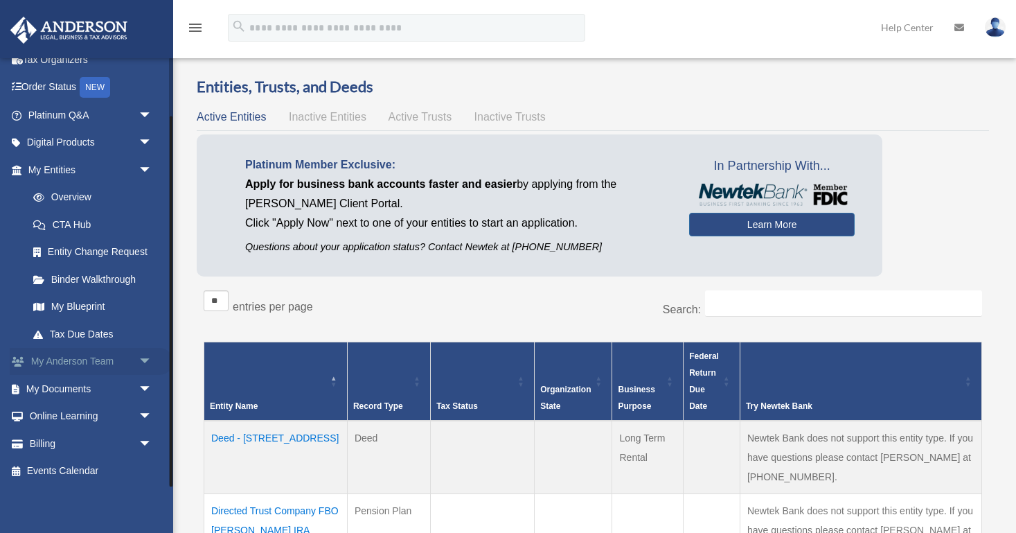
scroll to position [65, 0]
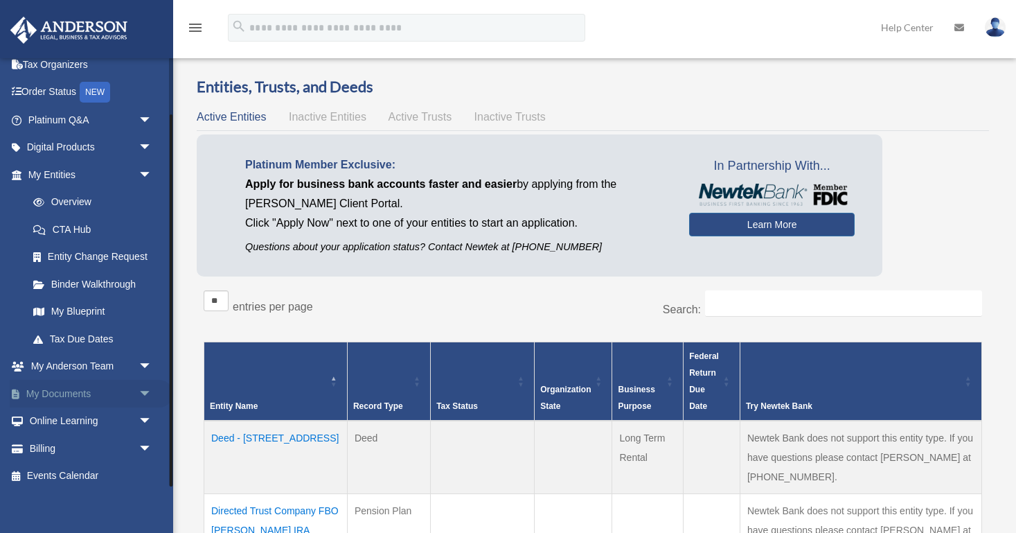
click at [55, 387] on link "My Documents arrow_drop_down" at bounding box center [91, 394] width 163 height 28
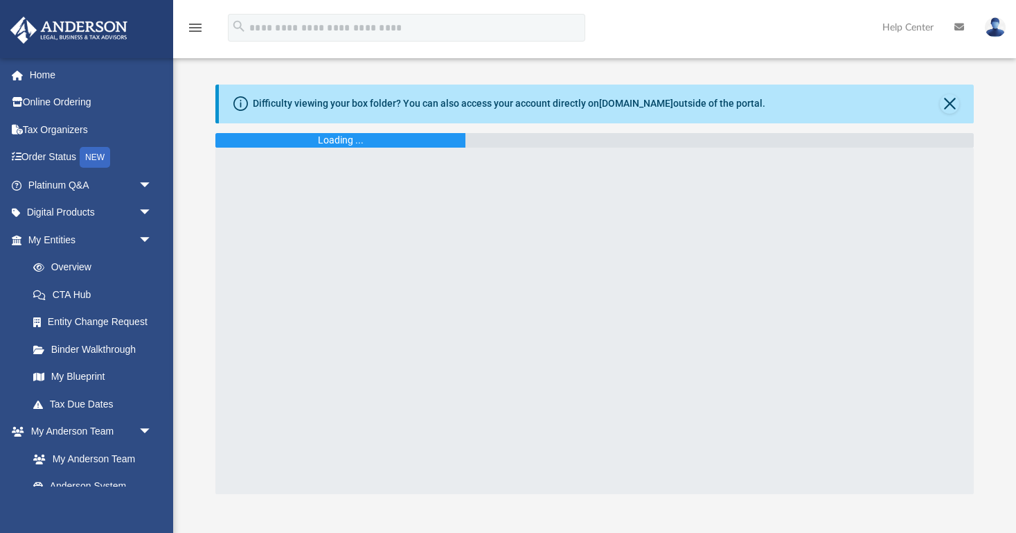
click at [146, 390] on link "Tax Due Dates" at bounding box center [96, 404] width 154 height 28
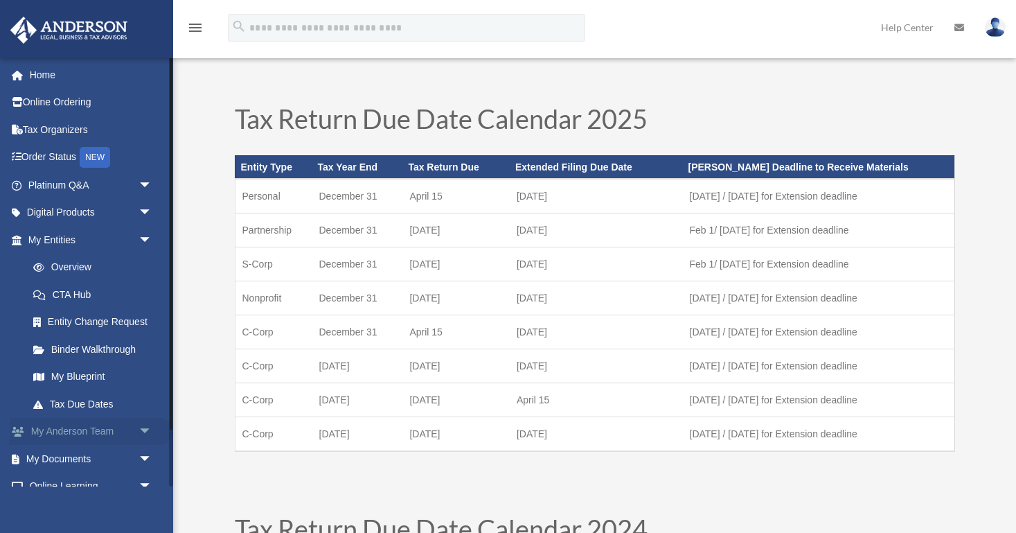
click at [148, 426] on span "arrow_drop_down" at bounding box center [153, 432] width 28 height 28
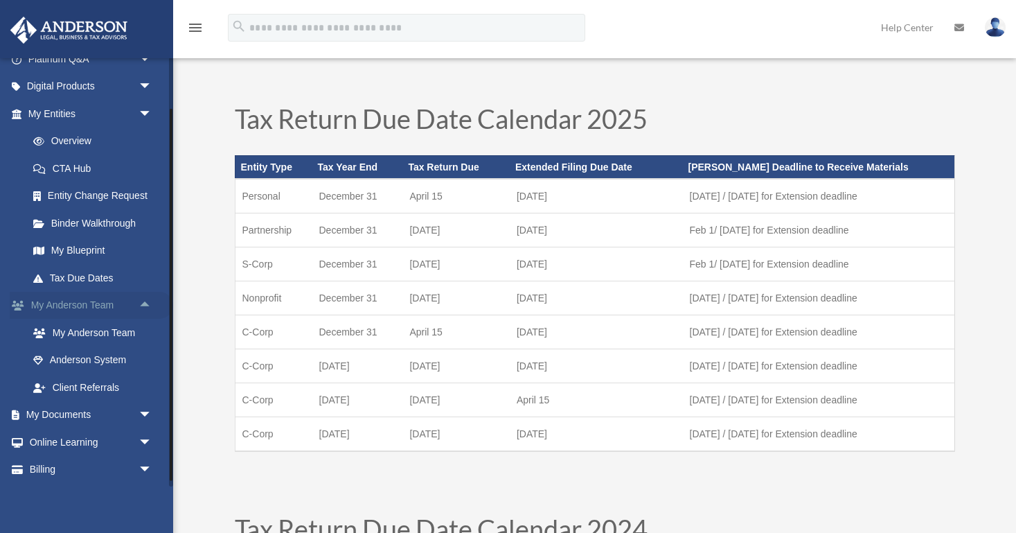
scroll to position [146, 0]
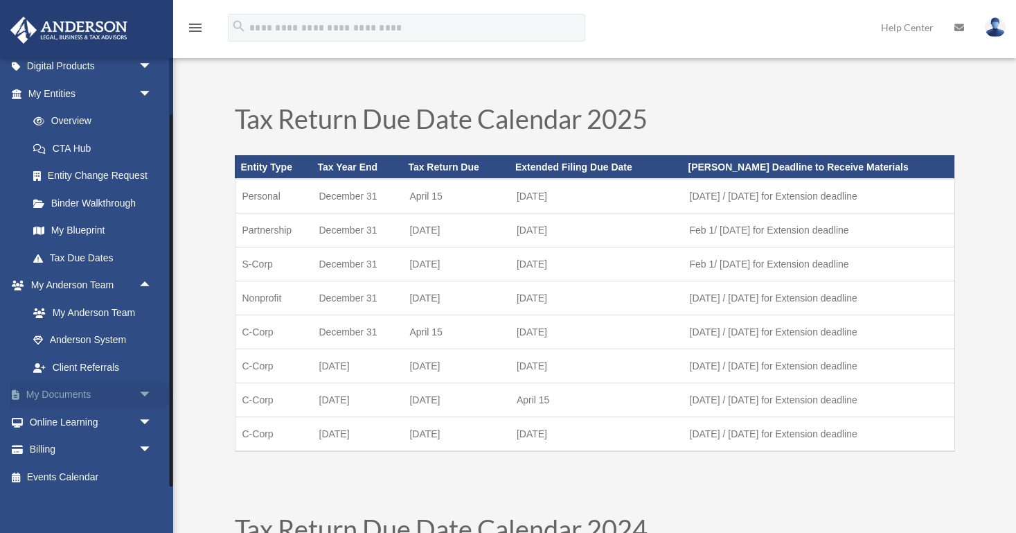
click at [144, 386] on span "arrow_drop_down" at bounding box center [153, 395] width 28 height 28
click at [59, 420] on link "Box" at bounding box center [96, 422] width 154 height 28
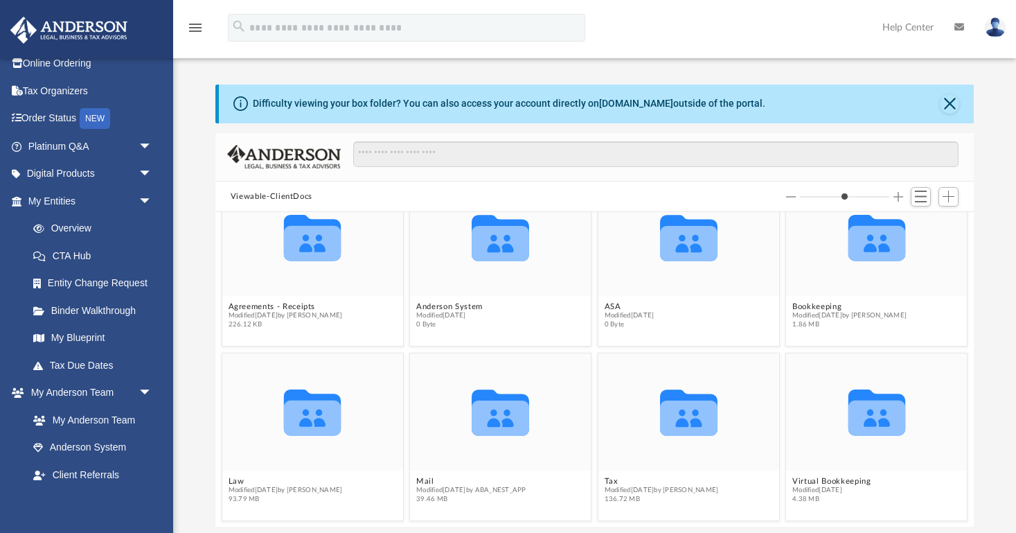
scroll to position [40, 0]
click at [333, 418] on icon "grid" at bounding box center [312, 418] width 57 height 35
click at [259, 488] on span "Modified [DATE] by [PERSON_NAME]" at bounding box center [285, 490] width 114 height 9
click at [236, 481] on button "Law" at bounding box center [285, 481] width 114 height 9
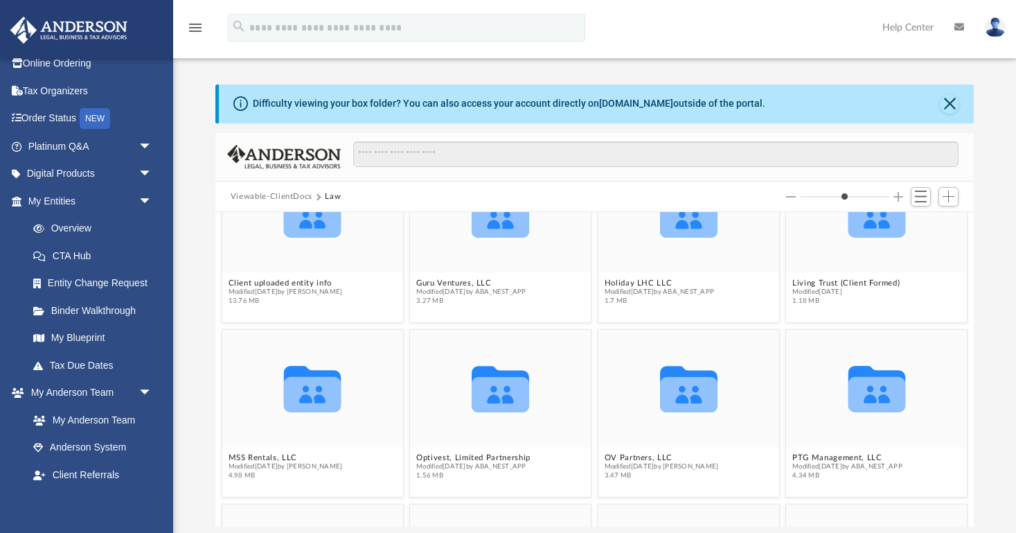
scroll to position [49, 0]
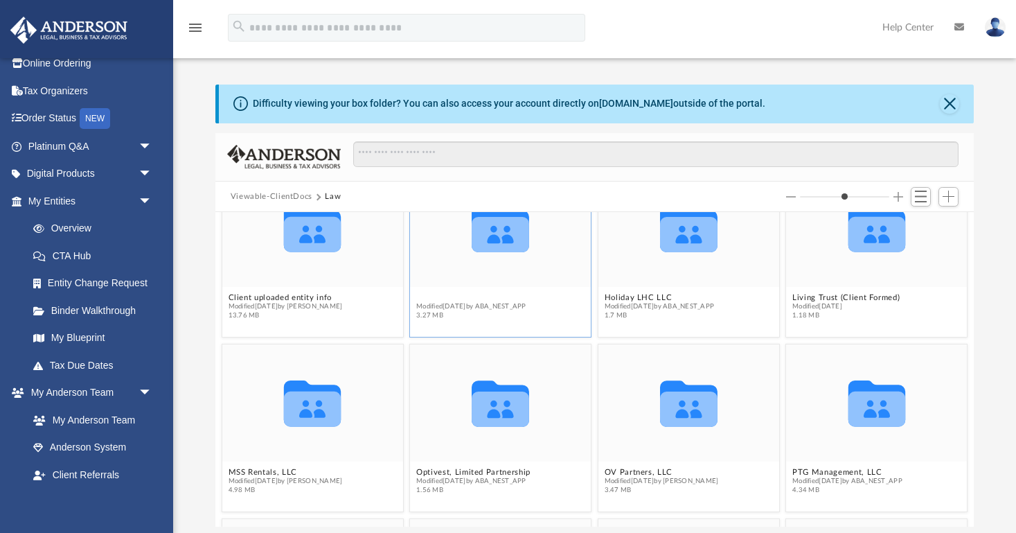
click at [470, 296] on button "Guru Ventures, LLC" at bounding box center [471, 297] width 110 height 9
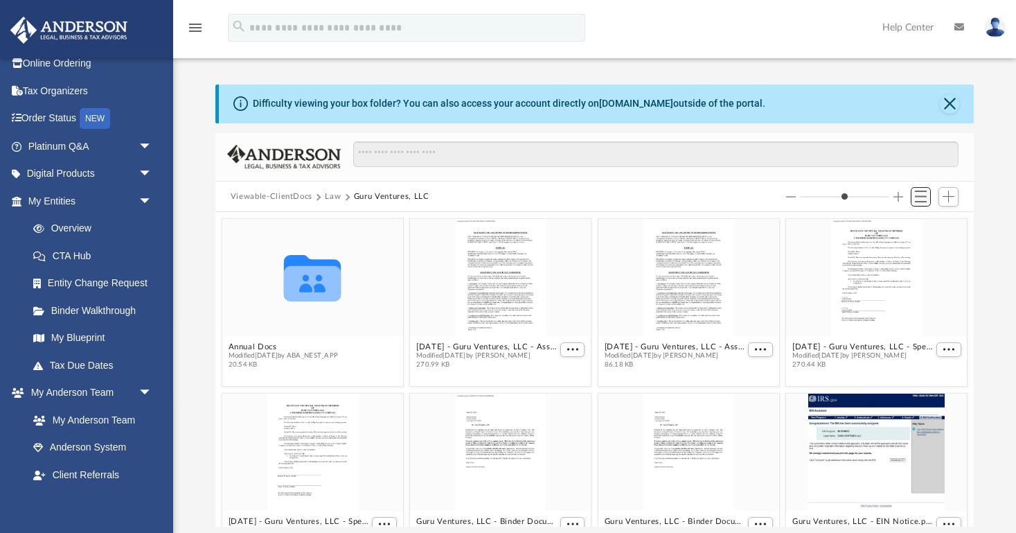
click at [924, 192] on span "Switch to List View" at bounding box center [921, 196] width 12 height 12
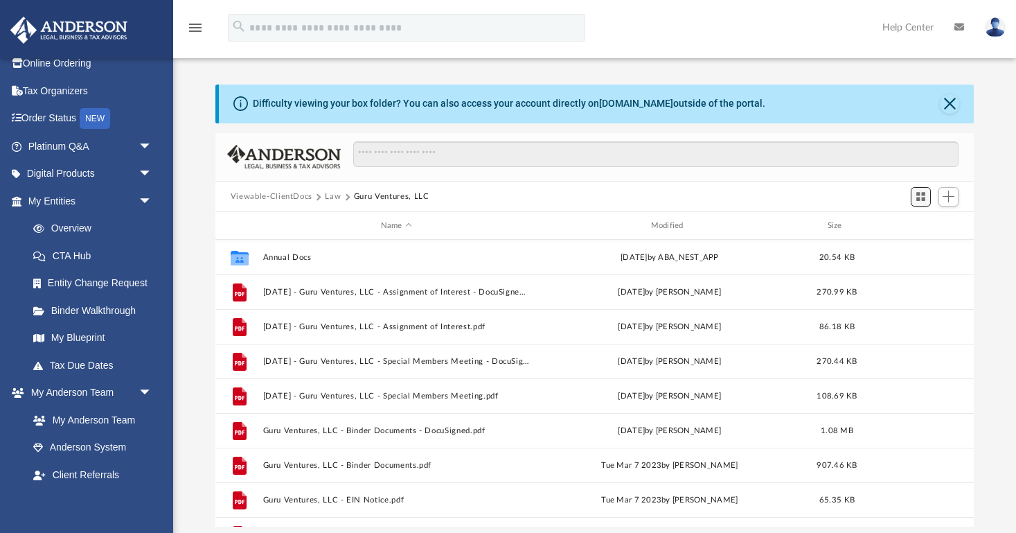
scroll to position [315, 759]
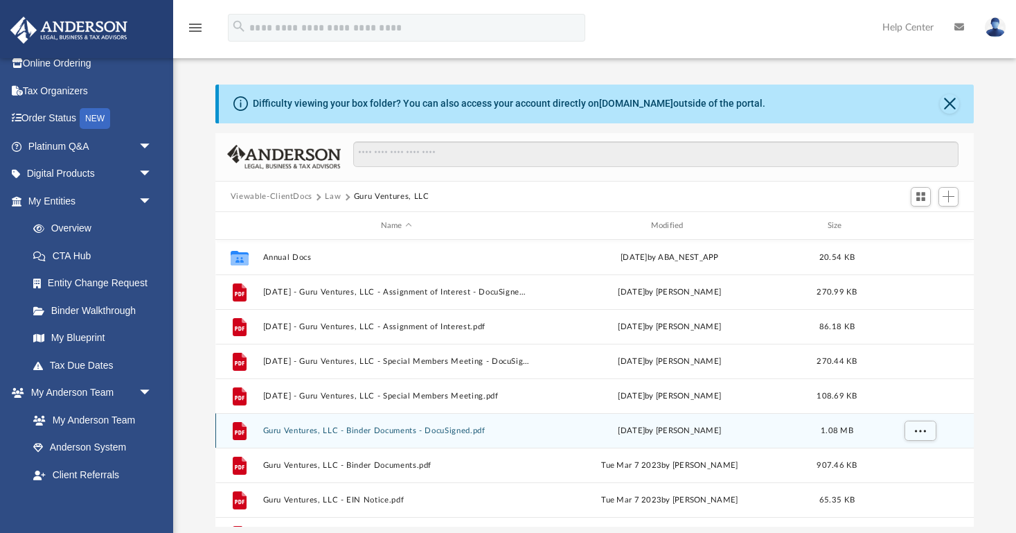
click at [366, 434] on button "Guru Ventures, LLC - Binder Documents - DocuSigned.pdf" at bounding box center [396, 430] width 267 height 9
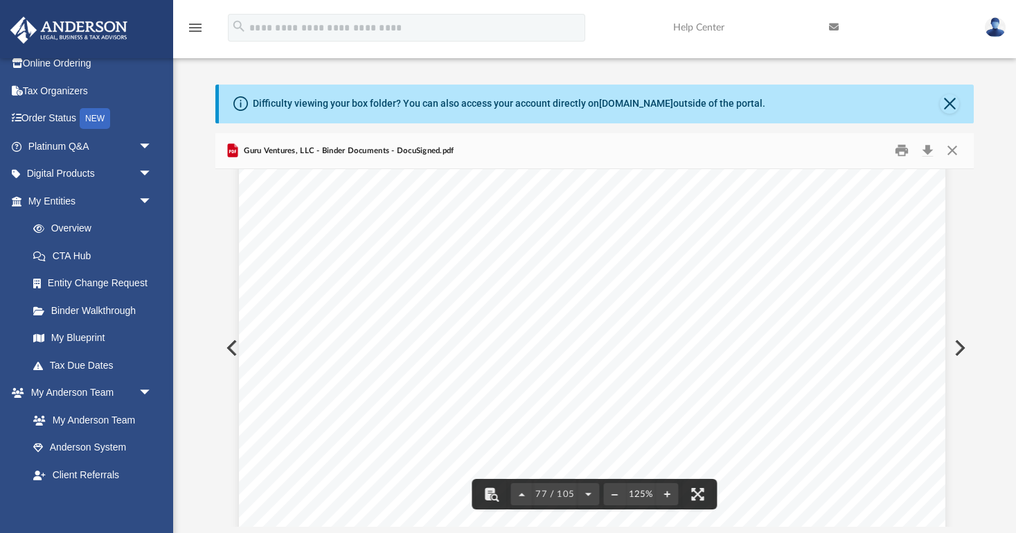
scroll to position [71583, 2]
click at [439, 272] on div "Form 1 - 9 Agreement of Guru Ventures, LLC a [US_STATE] Limited Liability Compa…" at bounding box center [592, 122] width 707 height 914
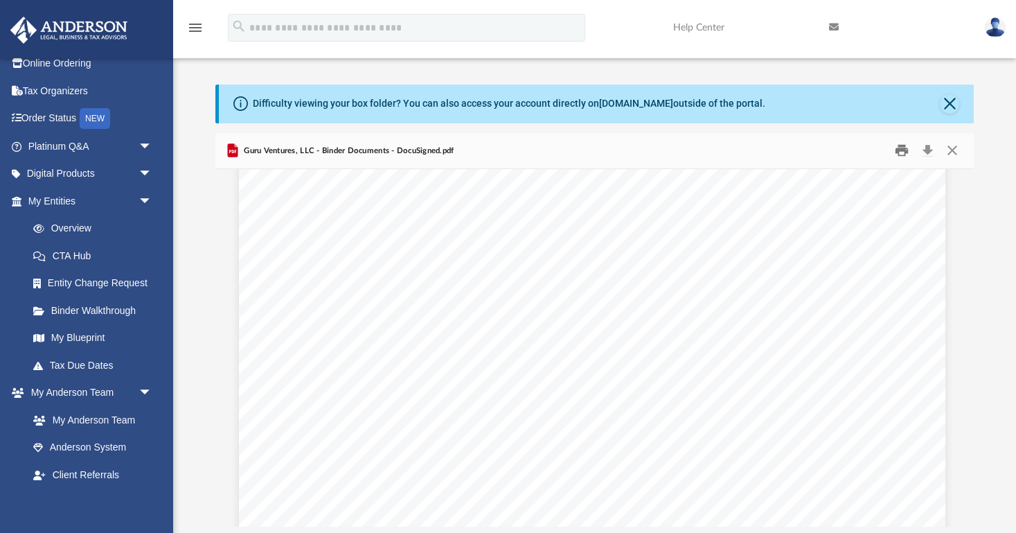
click at [900, 154] on button "Print" at bounding box center [902, 150] width 28 height 21
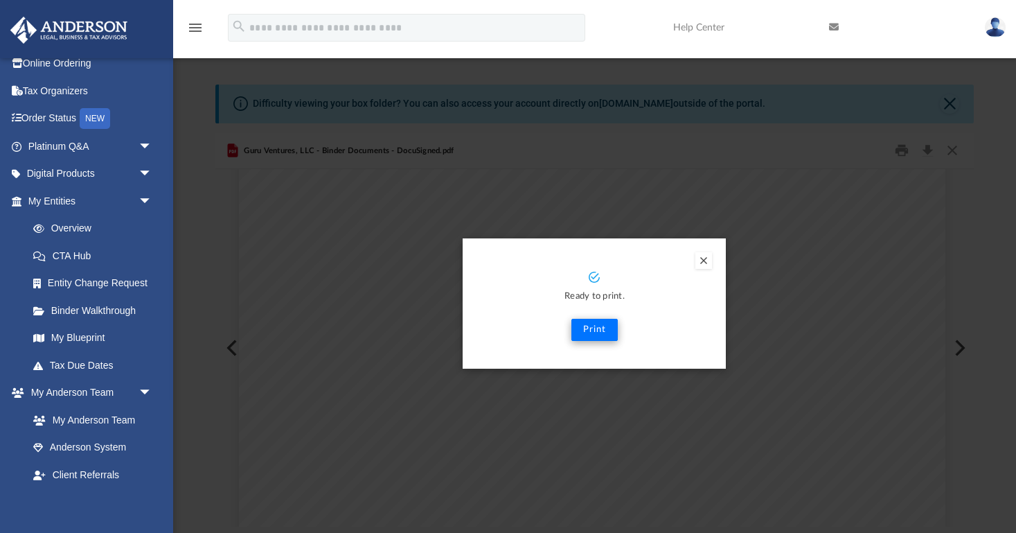
click at [602, 326] on button "Print" at bounding box center [594, 330] width 46 height 22
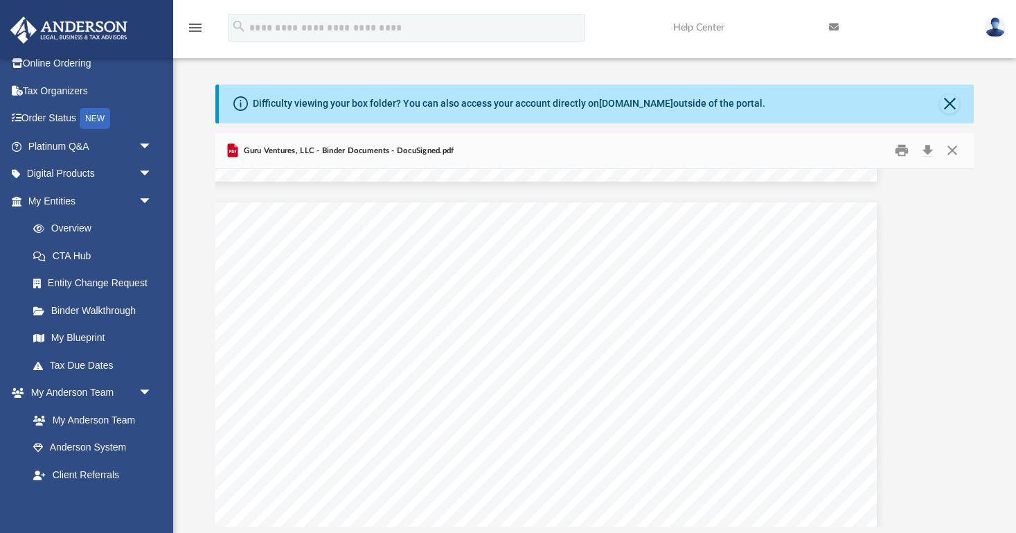
scroll to position [65322, 71]
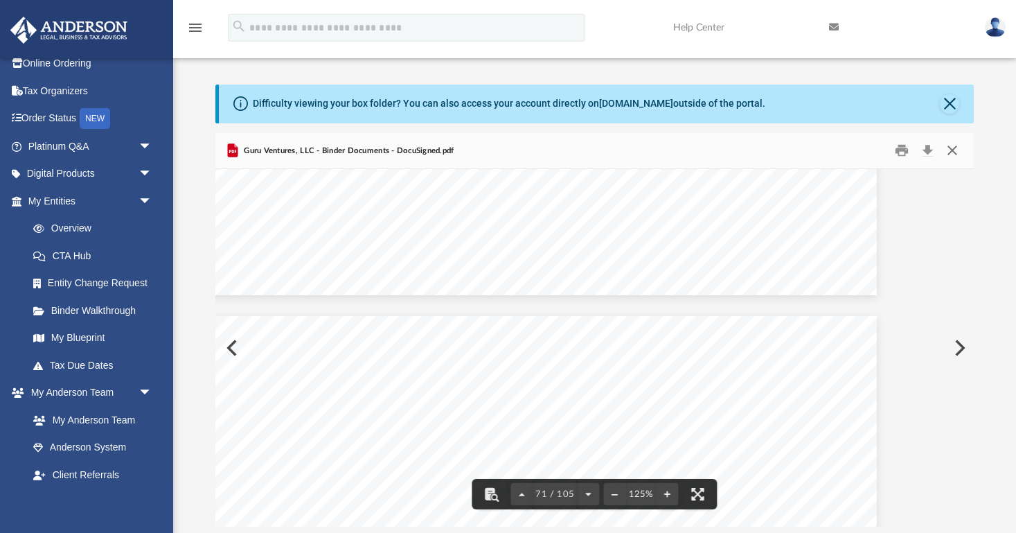
click at [958, 152] on button "Close" at bounding box center [952, 150] width 25 height 21
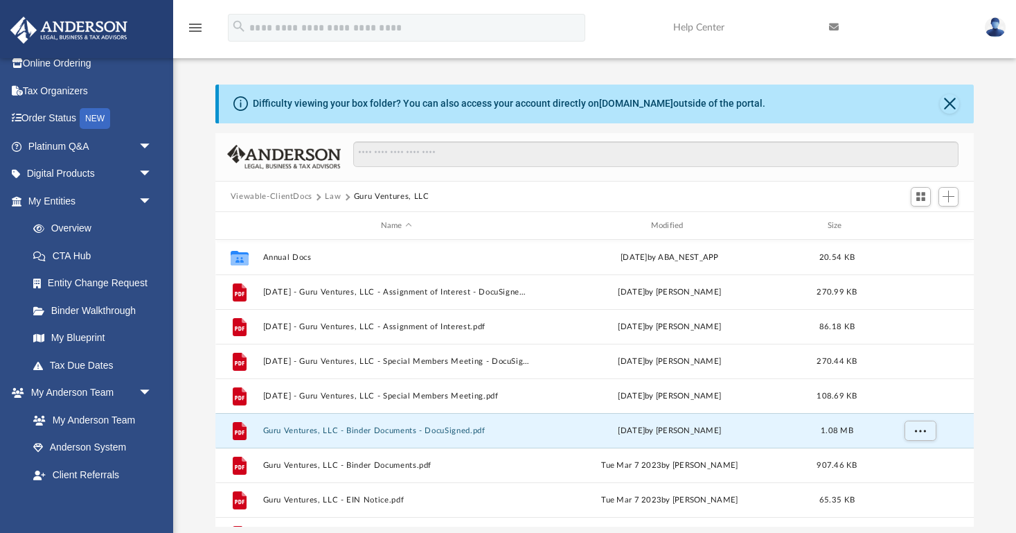
click at [330, 197] on button "Law" at bounding box center [333, 196] width 16 height 12
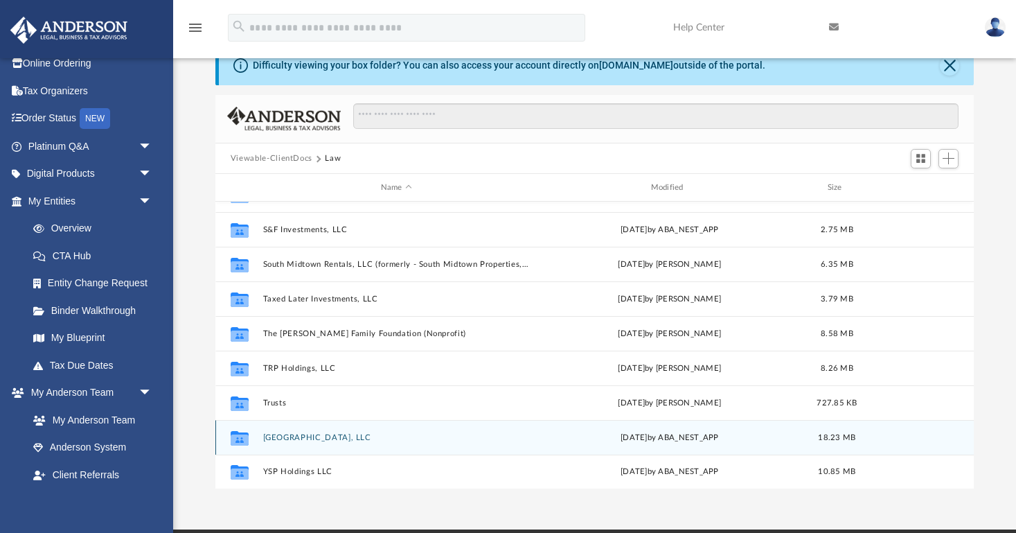
scroll to position [267, 0]
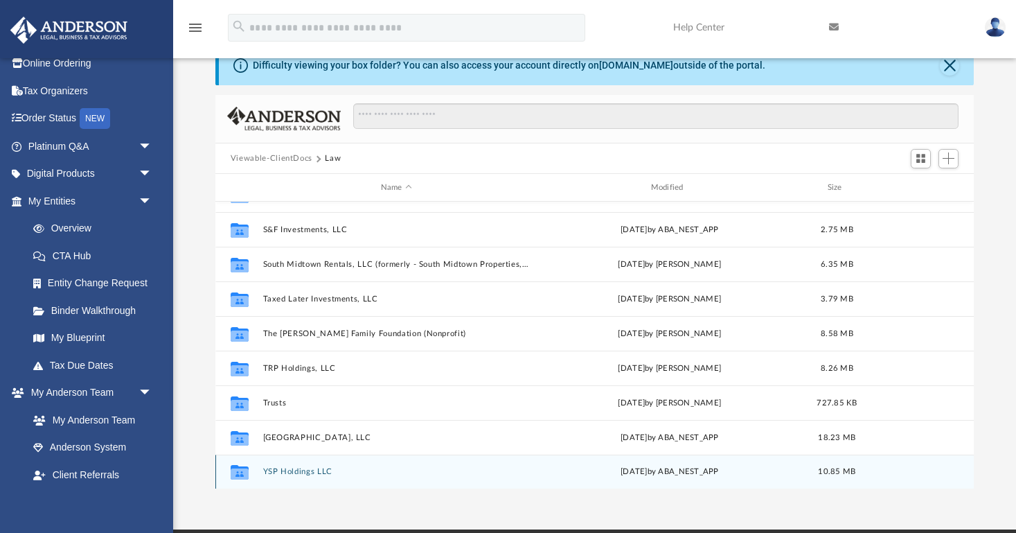
click at [306, 473] on button "YSP Holdings LLC" at bounding box center [396, 472] width 267 height 9
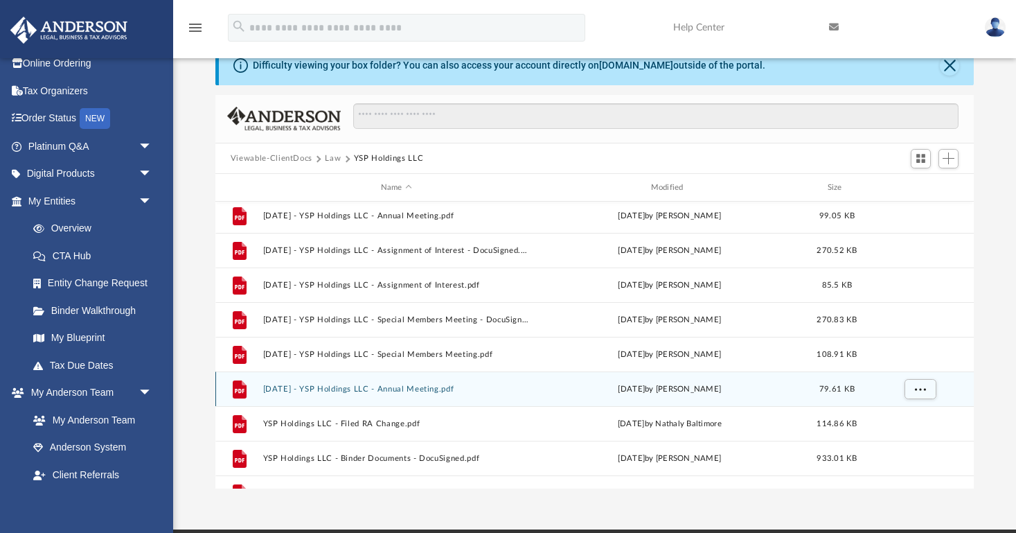
scroll to position [73, 0]
click at [431, 389] on button "[DATE] - YSP Holdings LLC - Annual Meeting.pdf" at bounding box center [396, 388] width 267 height 9
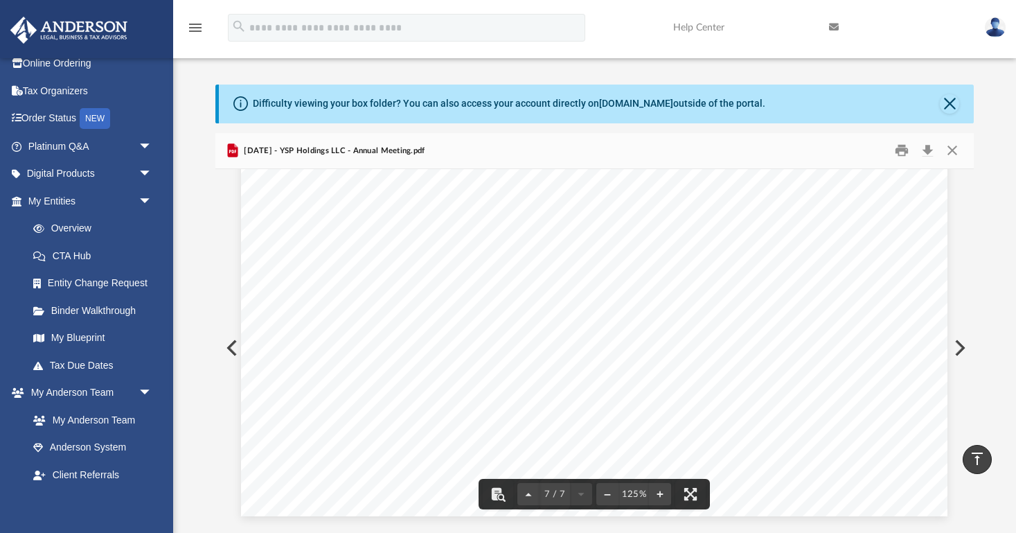
scroll to position [0, 0]
click at [954, 146] on button "Close" at bounding box center [952, 150] width 25 height 21
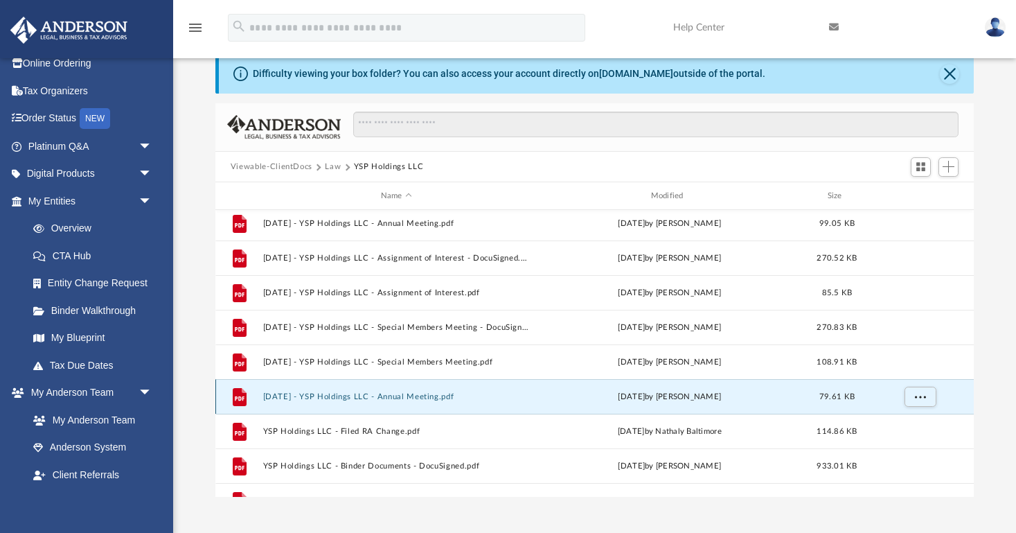
scroll to position [30, 0]
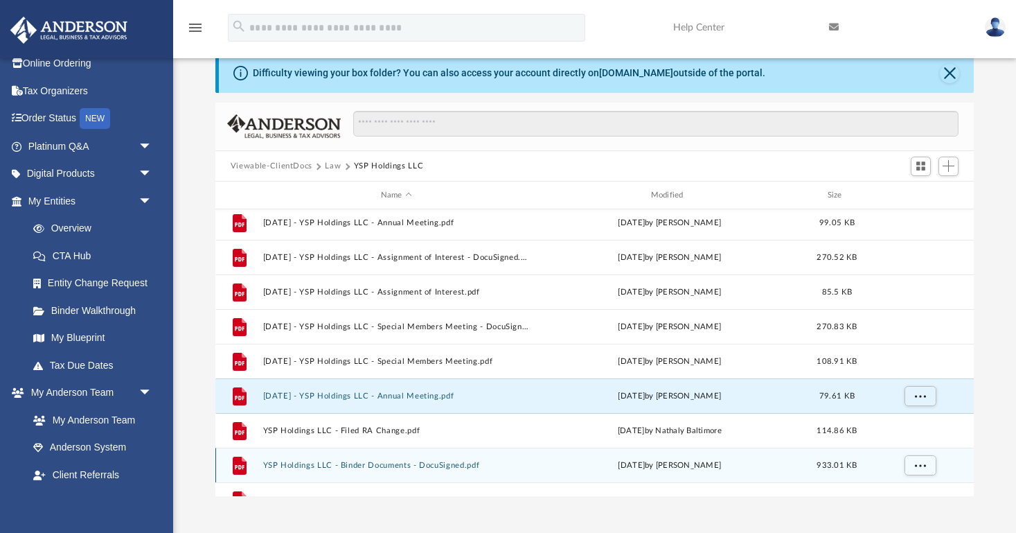
click at [391, 466] on button "YSP Holdings LLC - Binder Documents - DocuSigned.pdf" at bounding box center [396, 465] width 267 height 9
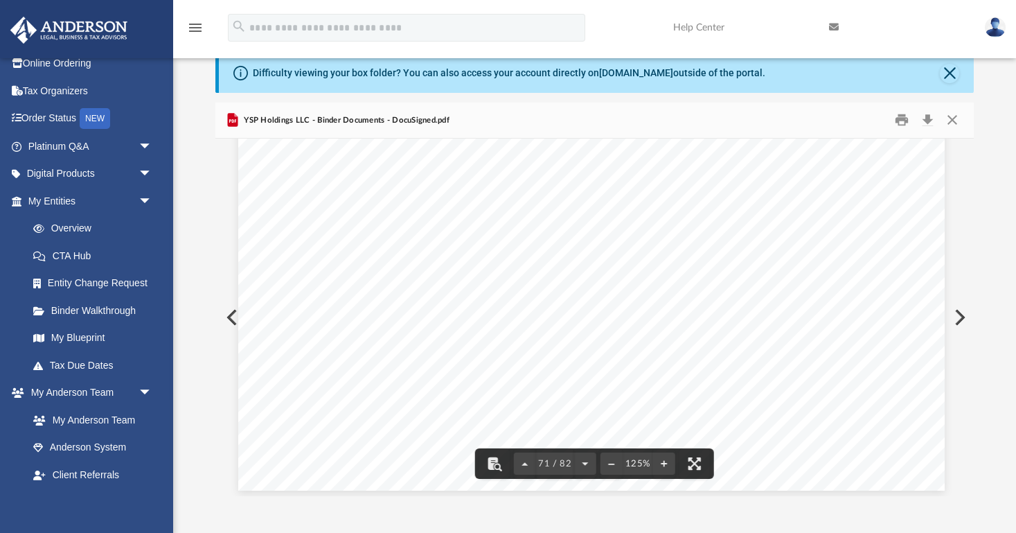
scroll to position [66033, 1]
click at [323, 233] on div "Bank Account Resolutio n for YSP Holdings LLC Resolution of the Company to Open…" at bounding box center [593, 31] width 707 height 914
click at [900, 123] on button "Print" at bounding box center [902, 119] width 28 height 21
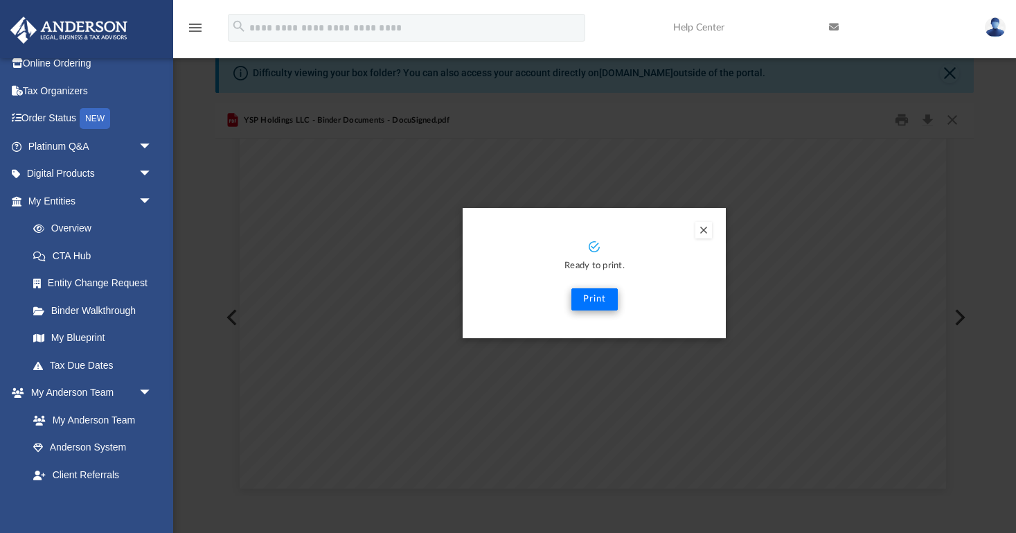
click at [605, 292] on button "Print" at bounding box center [594, 299] width 46 height 22
